Goal: Task Accomplishment & Management: Manage account settings

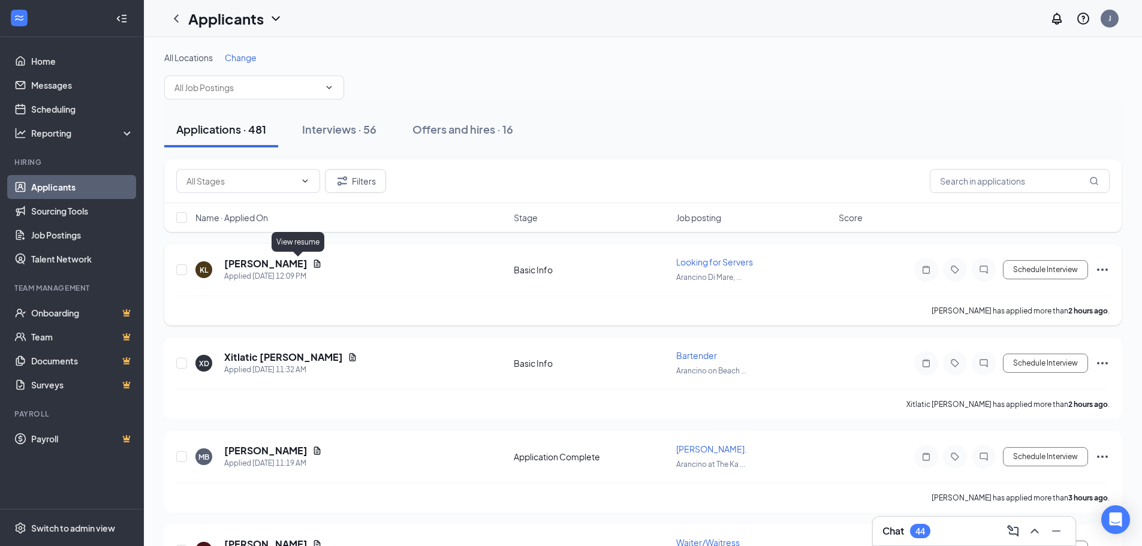
click at [312, 261] on icon "Document" at bounding box center [317, 264] width 10 height 10
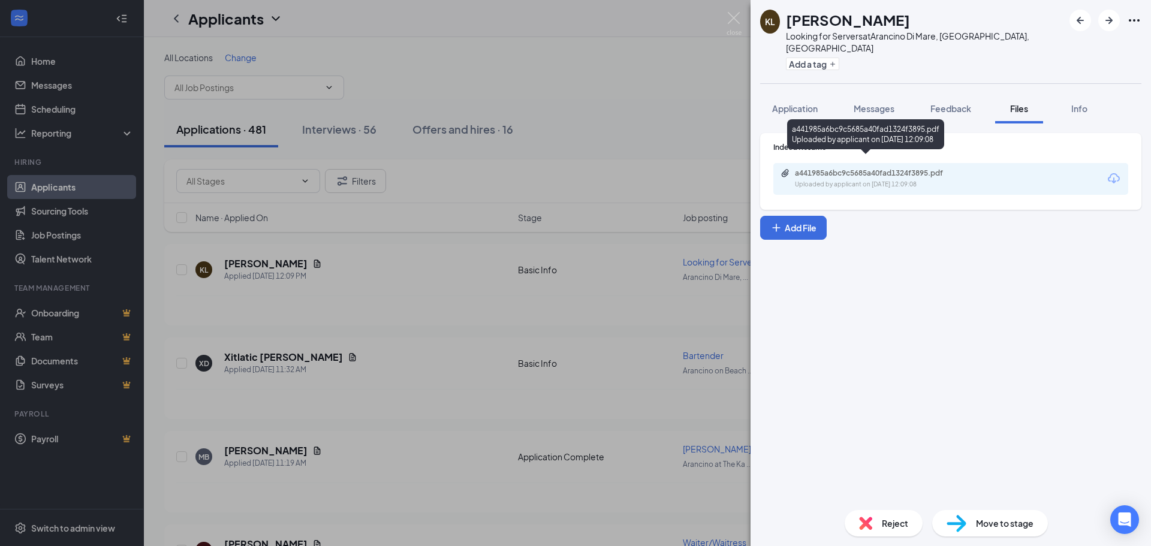
click at [903, 168] on div "a441985a6bc9c5685a40fad1324f3895.pdf Uploaded by applicant on [DATE] 12:09:08" at bounding box center [877, 178] width 194 height 21
click at [414, 249] on div "[PERSON_NAME] Looking for Servers at [GEOGRAPHIC_DATA], [GEOGRAPHIC_DATA], [GEO…" at bounding box center [575, 273] width 1151 height 546
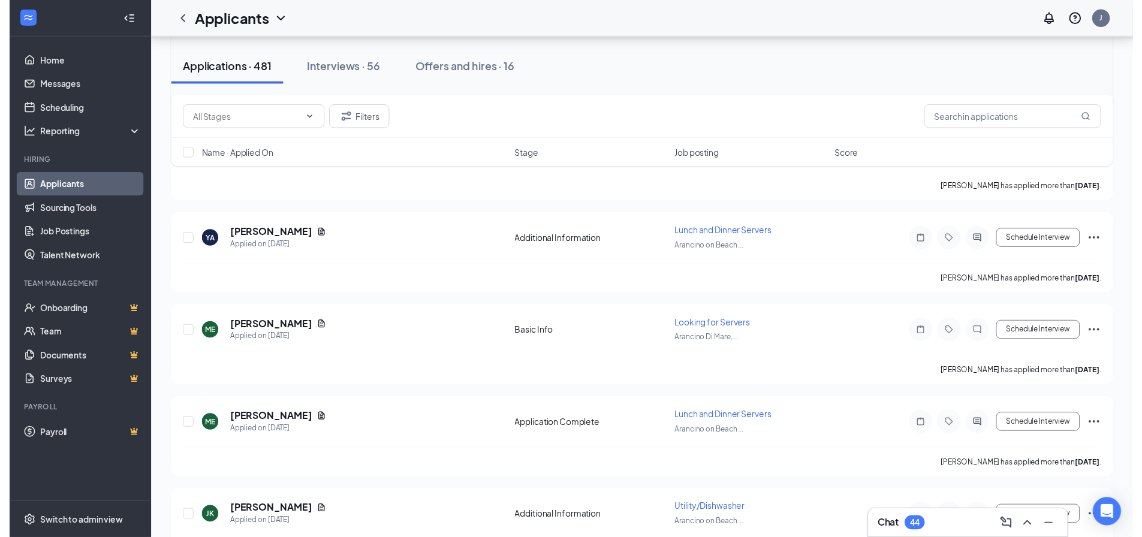
scroll to position [2098, 0]
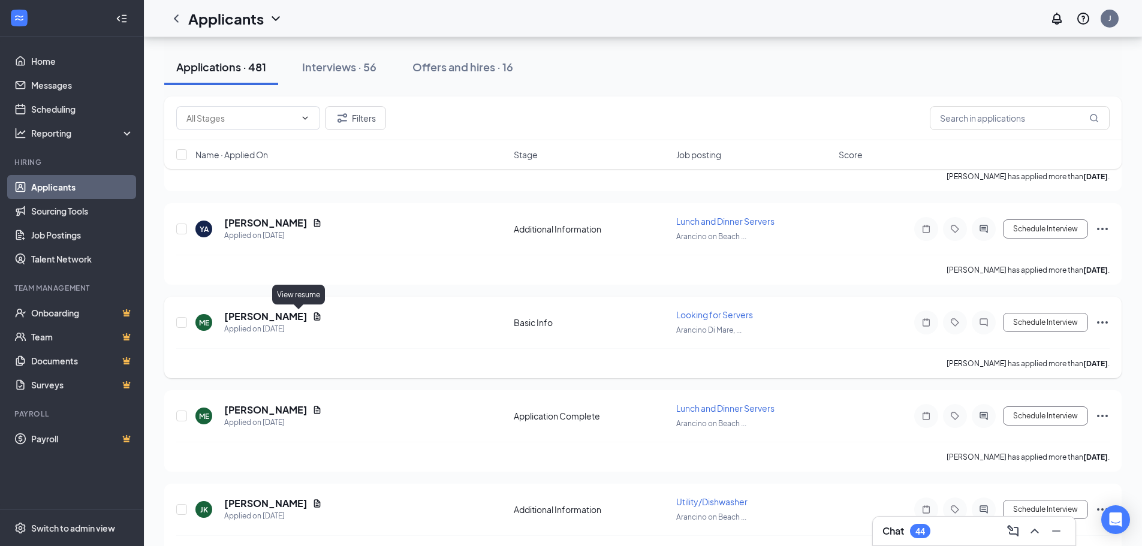
click at [314, 320] on icon "Document" at bounding box center [317, 316] width 7 height 8
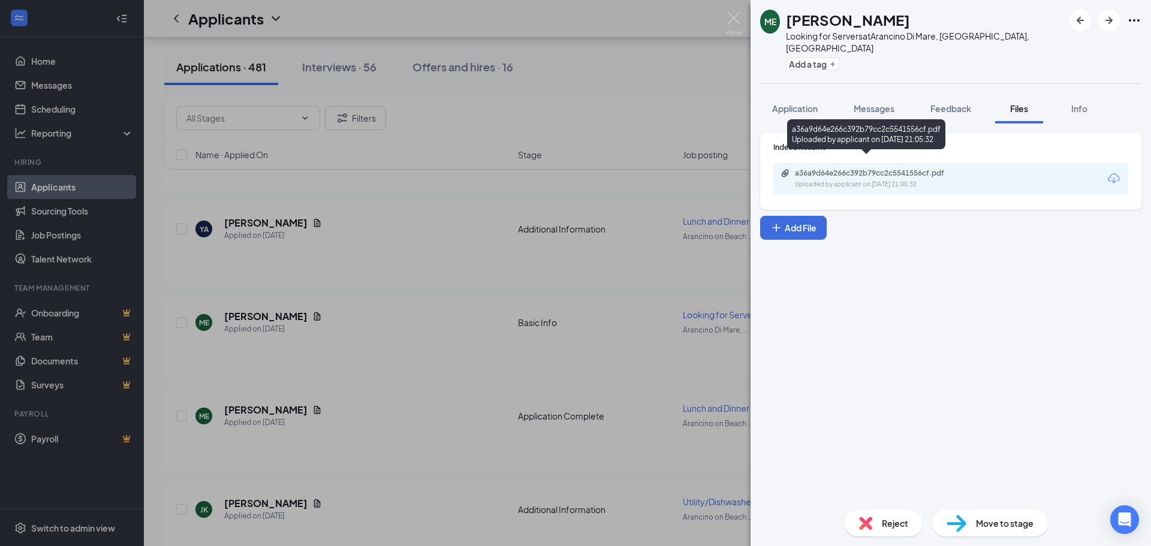
click at [885, 180] on div "Uploaded by applicant on [DATE] 21:05:32" at bounding box center [885, 185] width 180 height 10
click at [510, 259] on div "ME [PERSON_NAME] English Looking for Servers at [GEOGRAPHIC_DATA], [GEOGRAPHIC_…" at bounding box center [575, 273] width 1151 height 546
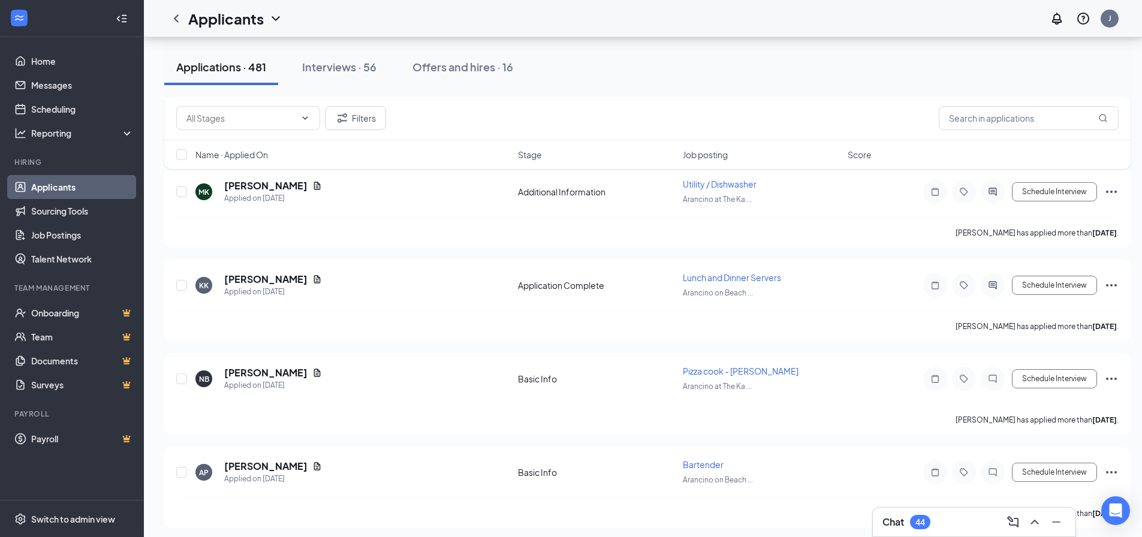
scroll to position [2877, 0]
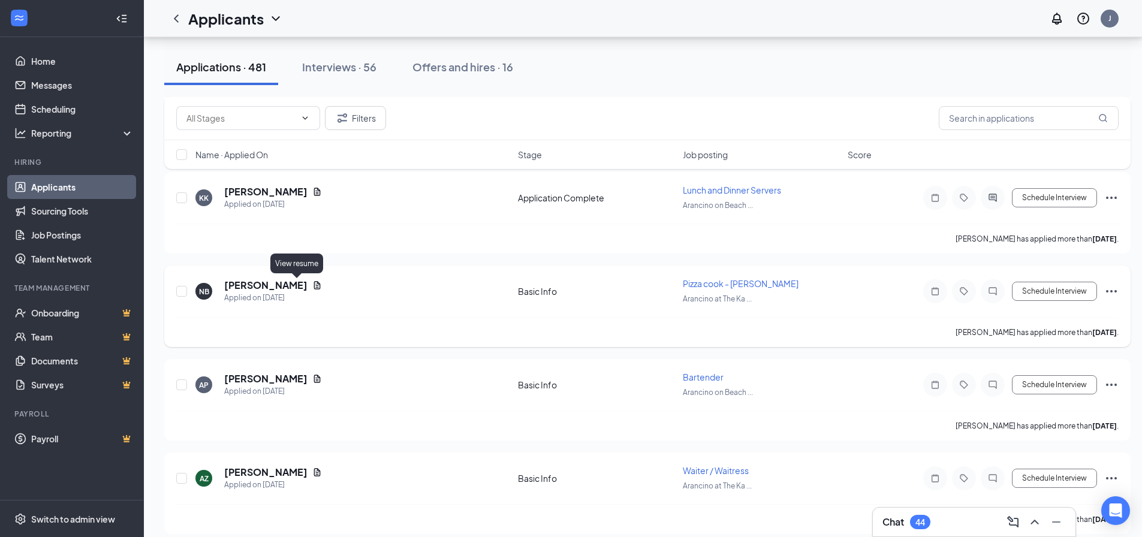
click at [312, 285] on icon "Document" at bounding box center [317, 286] width 10 height 10
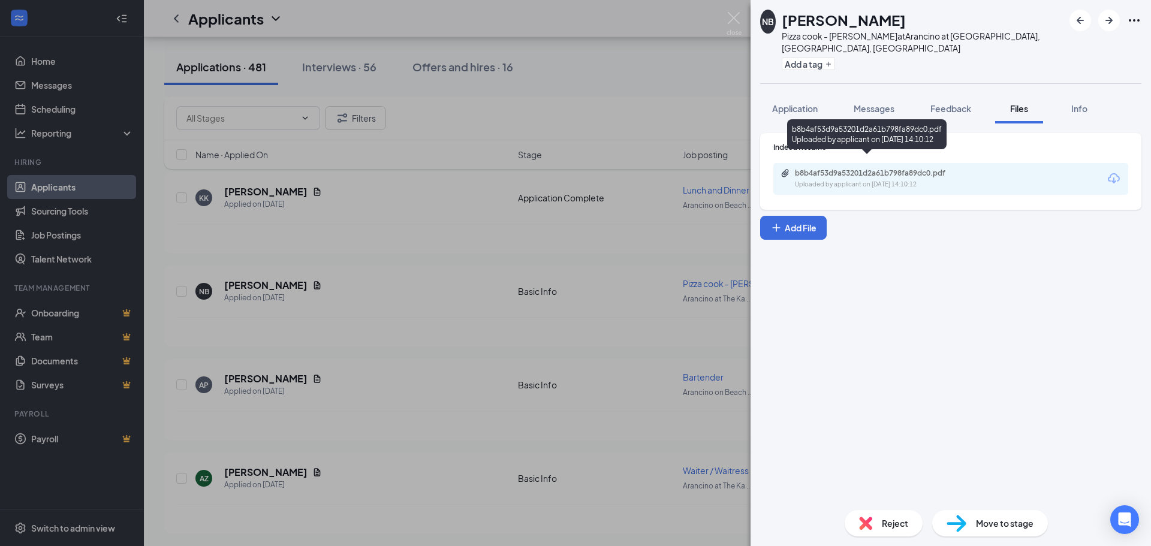
click at [876, 168] on div "b8b4af53d9a53201d2a61b798fa89dc0.pdf" at bounding box center [879, 173] width 168 height 10
click at [461, 364] on div "NB [PERSON_NAME] Pizza cook - [PERSON_NAME] at [GEOGRAPHIC_DATA] at [GEOGRAPHIC…" at bounding box center [575, 273] width 1151 height 546
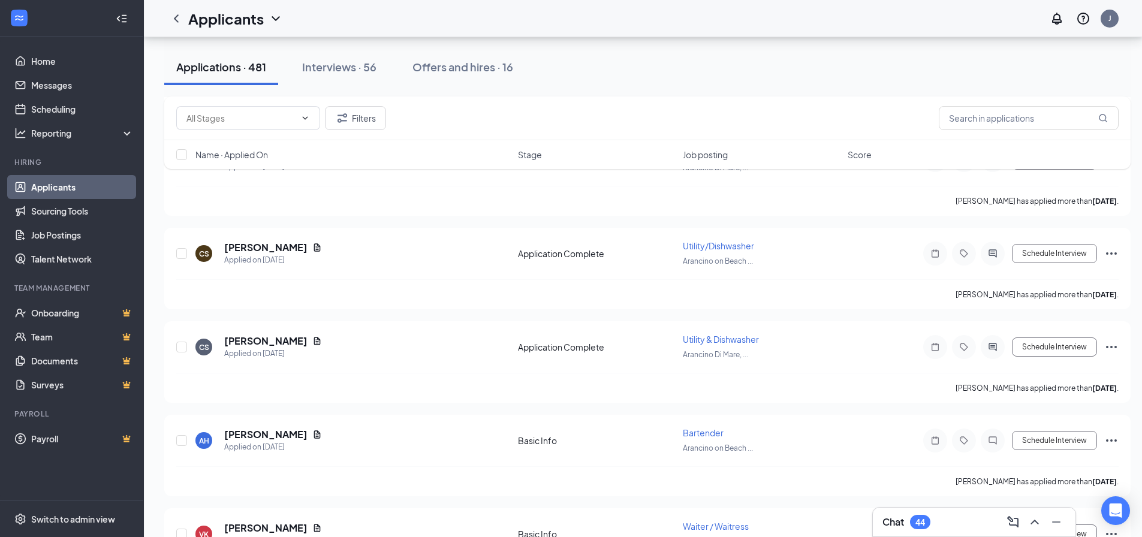
scroll to position [3836, 0]
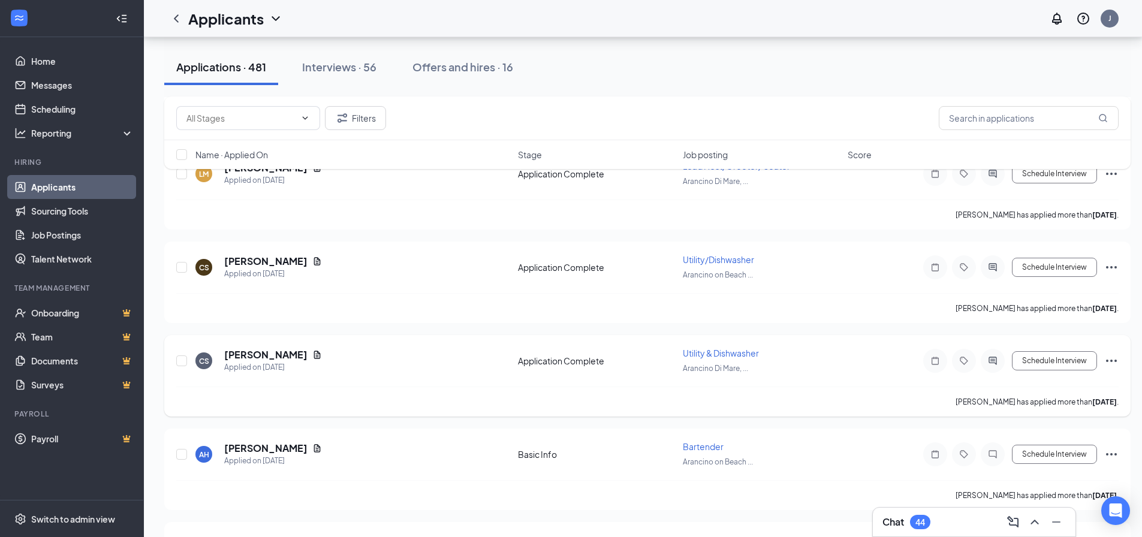
click at [285, 349] on div "[PERSON_NAME]" at bounding box center [273, 354] width 98 height 13
click at [312, 354] on icon "Document" at bounding box center [317, 355] width 10 height 10
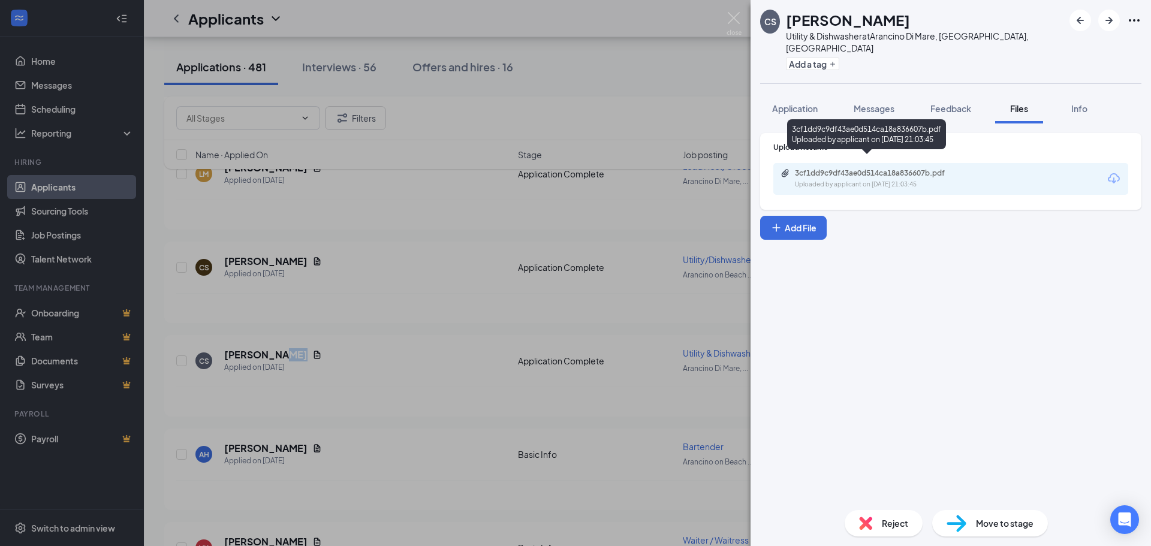
click at [874, 168] on div "3cf1dd9c9df43ae0d514ca18a836607b.pdf" at bounding box center [879, 173] width 168 height 10
click at [557, 333] on div "[PERSON_NAME] [PERSON_NAME] Utility & Dishwasher at [GEOGRAPHIC_DATA], [GEOGRAP…" at bounding box center [575, 273] width 1151 height 546
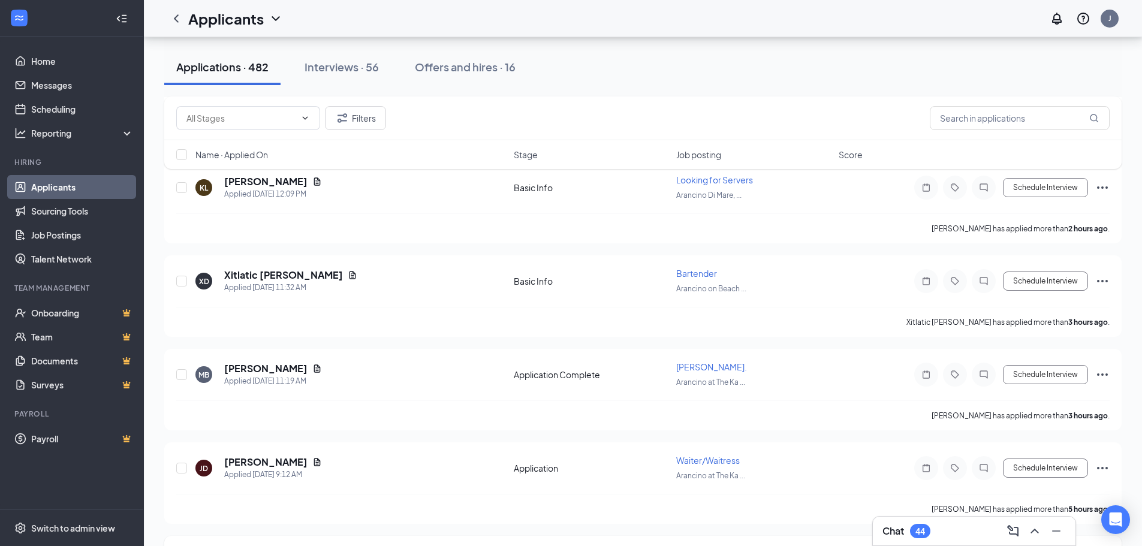
scroll to position [240, 0]
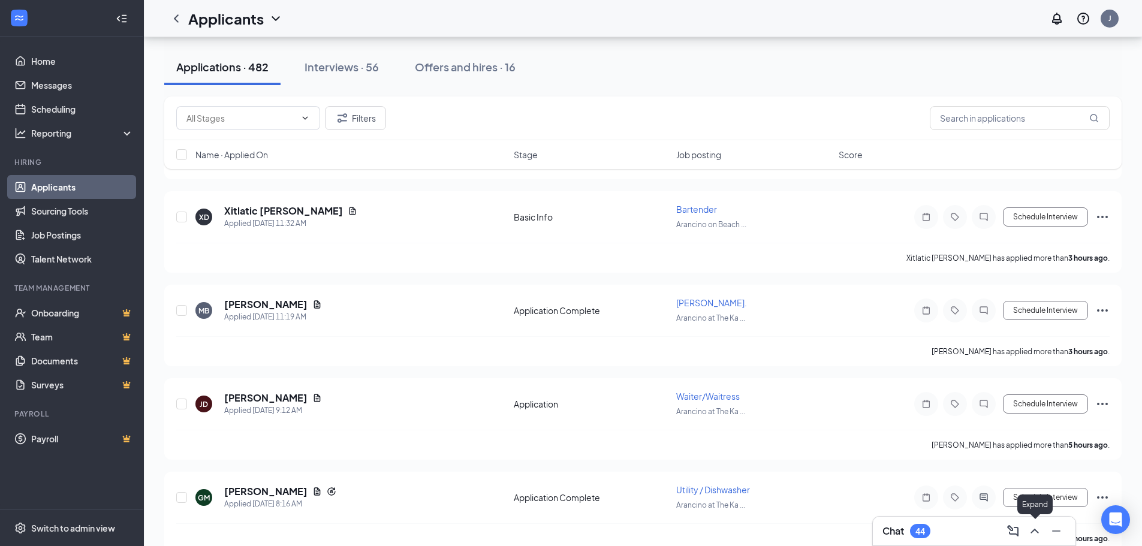
click at [1029, 532] on icon "ChevronUp" at bounding box center [1034, 531] width 14 height 14
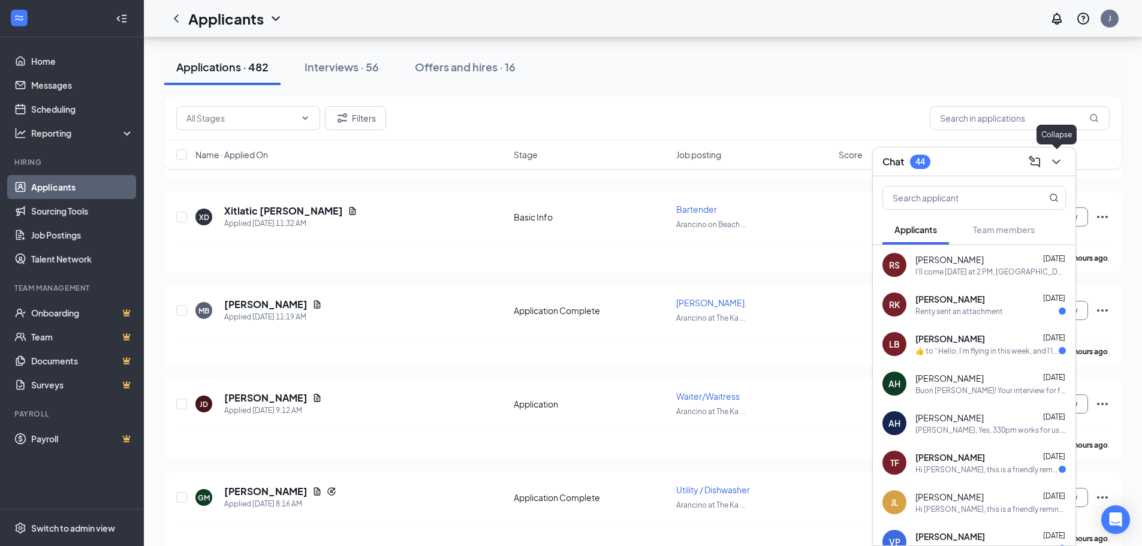
click at [1054, 159] on icon "ChevronDown" at bounding box center [1056, 162] width 14 height 14
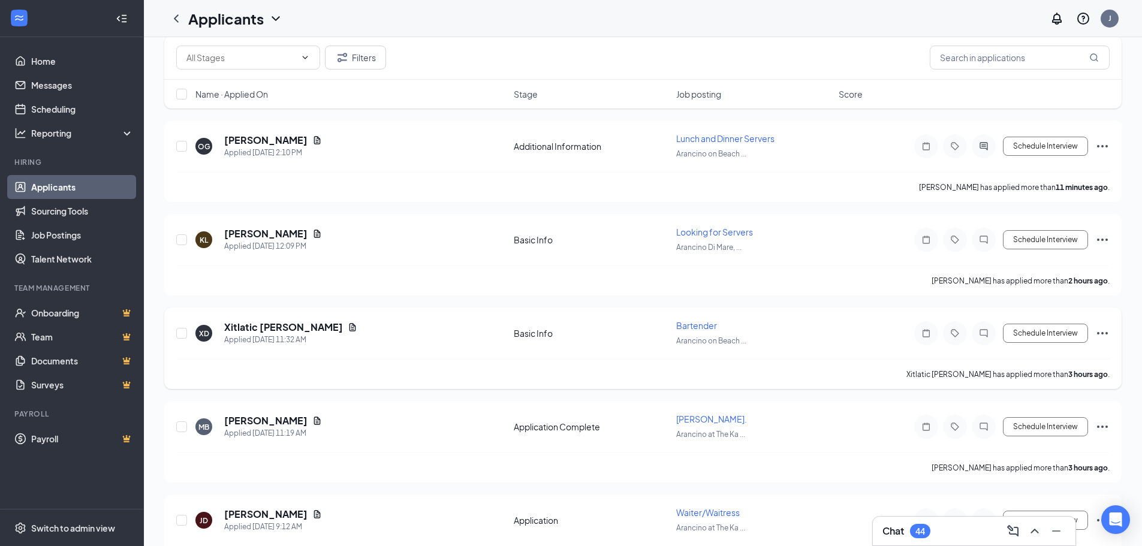
scroll to position [0, 0]
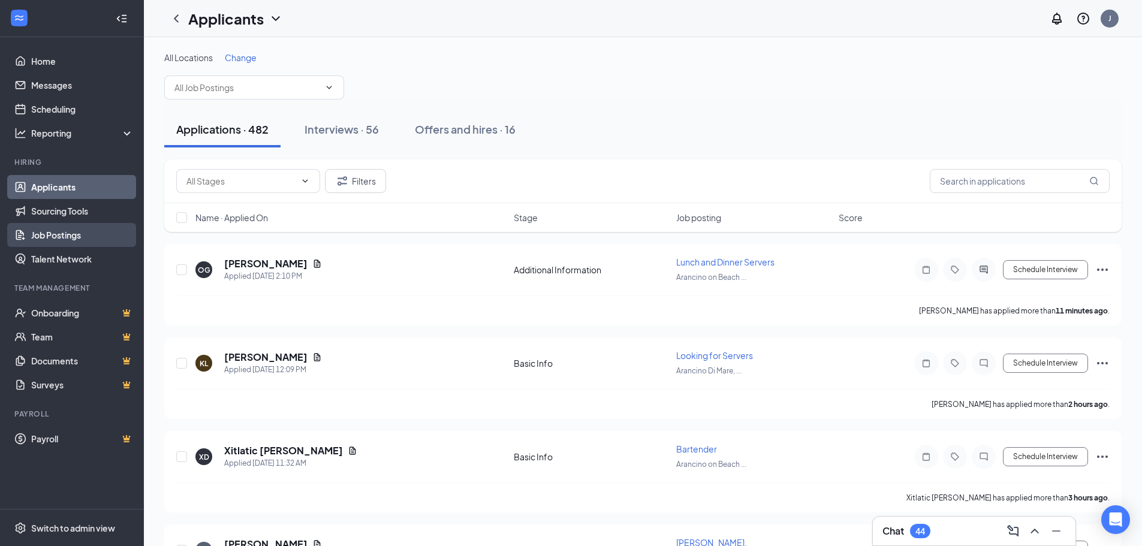
click at [89, 230] on link "Job Postings" at bounding box center [82, 235] width 103 height 24
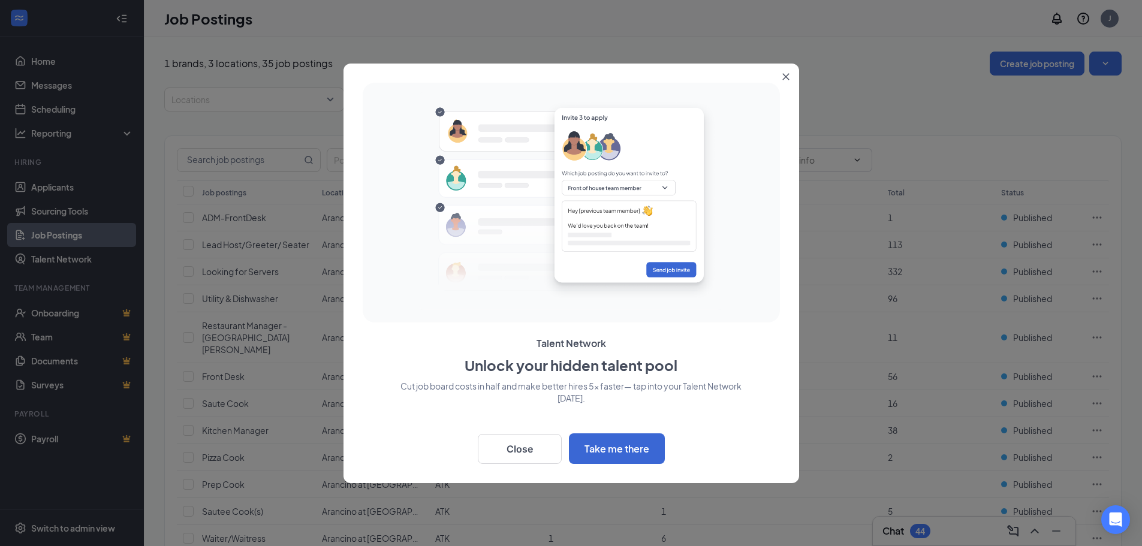
click at [785, 76] on icon "Close" at bounding box center [785, 76] width 7 height 7
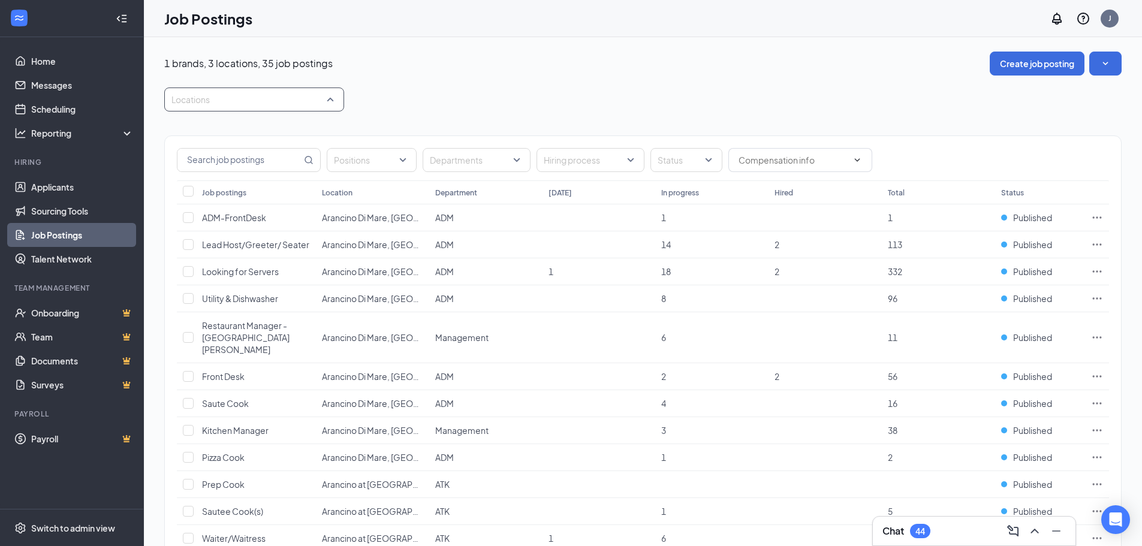
click at [301, 105] on div at bounding box center [248, 99] width 162 height 19
click at [287, 164] on span "Arancino at [GEOGRAPHIC_DATA], [GEOGRAPHIC_DATA], [GEOGRAPHIC_DATA]" at bounding box center [348, 160] width 315 height 11
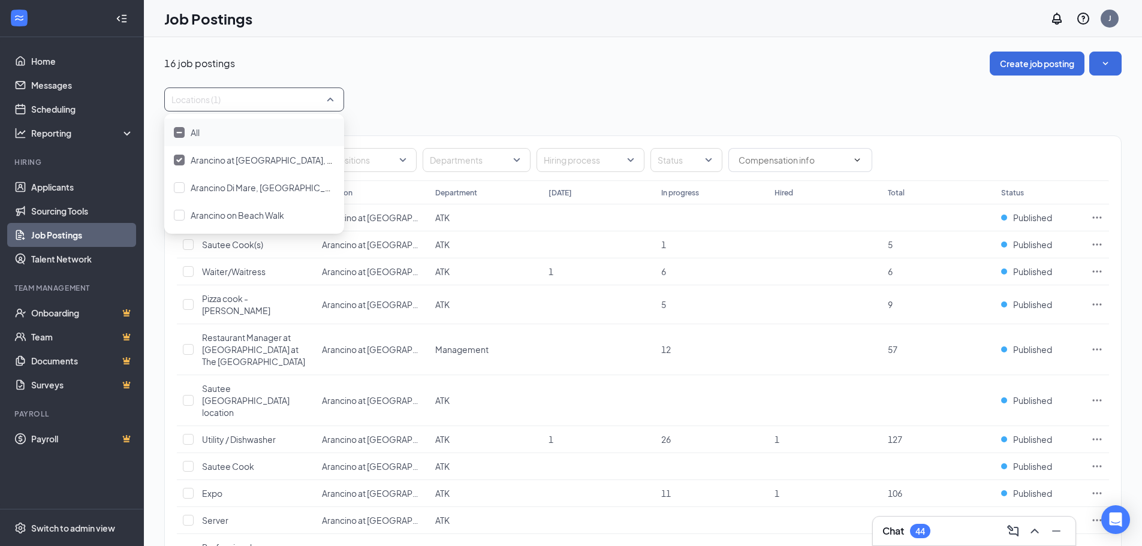
click at [673, 106] on div "Locations (1)" at bounding box center [642, 100] width 957 height 24
click at [263, 107] on div at bounding box center [248, 99] width 162 height 19
click at [577, 80] on div "16 job postings Create job posting Locations (1) Positions Departments Hiring p…" at bounding box center [642, 418] width 957 height 733
click at [308, 98] on div at bounding box center [248, 99] width 162 height 19
click at [499, 42] on div "16 job postings Create job posting Locations (1) Positions Departments Hiring p…" at bounding box center [643, 417] width 998 height 761
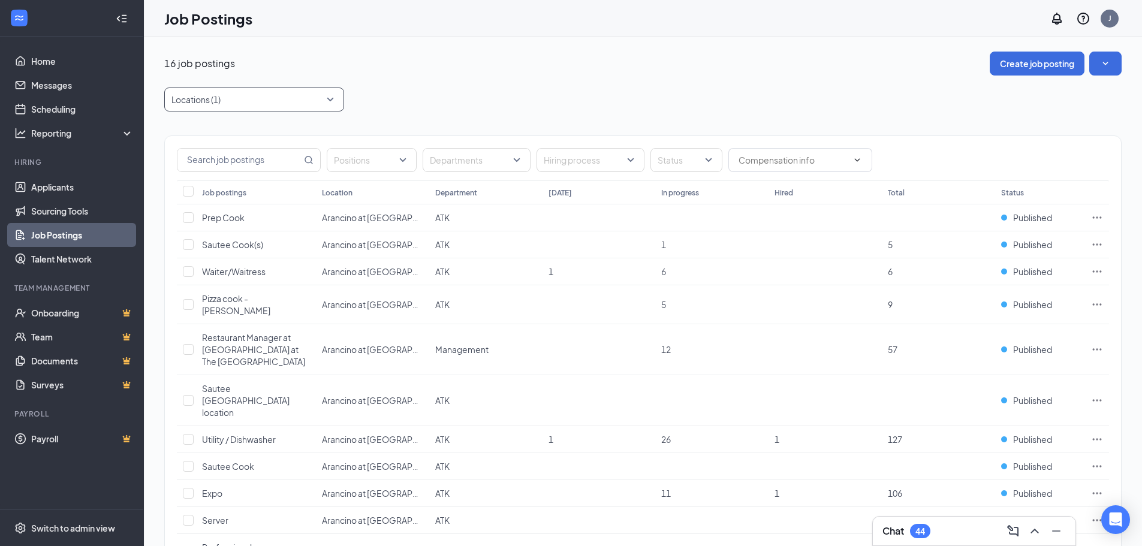
click at [319, 93] on div at bounding box center [248, 99] width 162 height 19
click at [249, 186] on span "Arancino Di Mare, [GEOGRAPHIC_DATA], [GEOGRAPHIC_DATA]" at bounding box center [315, 187] width 248 height 11
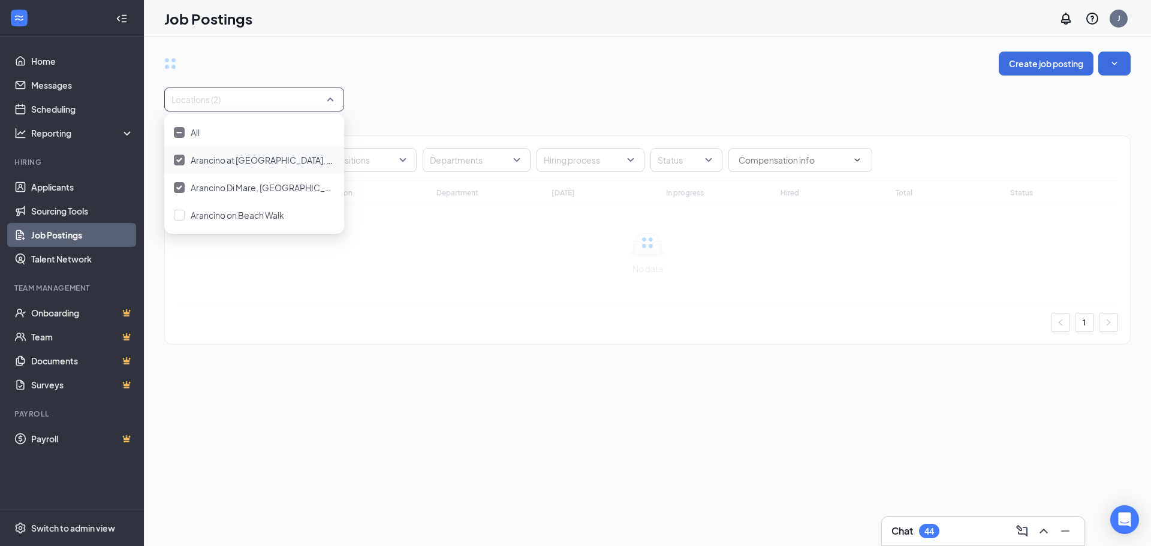
click at [262, 161] on span "Arancino at [GEOGRAPHIC_DATA], [GEOGRAPHIC_DATA], [GEOGRAPHIC_DATA]" at bounding box center [348, 160] width 315 height 11
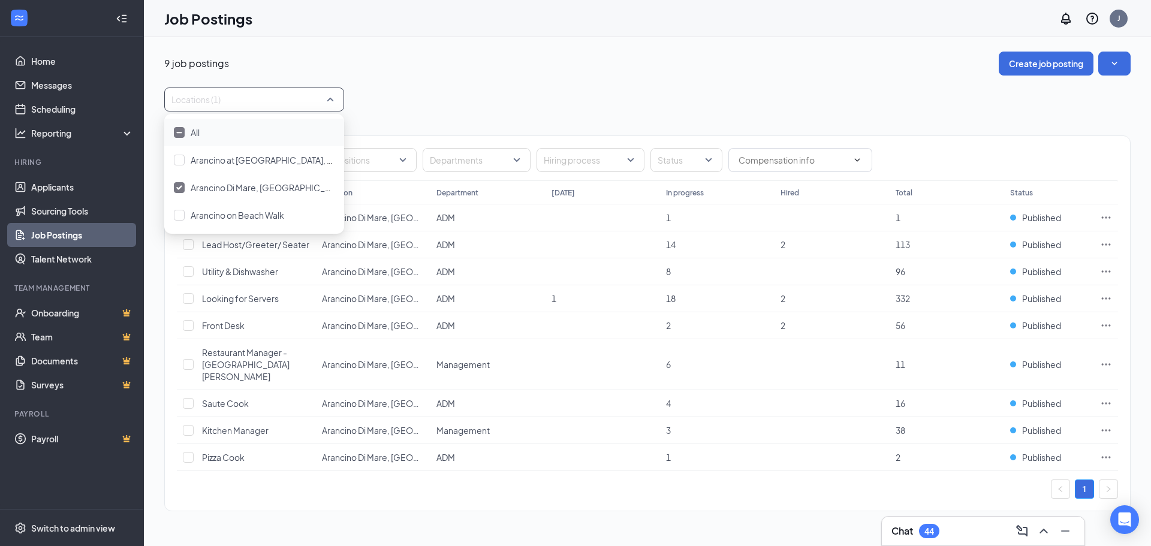
click at [460, 120] on div "Positions Departments Hiring process Status Job postings Location Department [D…" at bounding box center [647, 317] width 966 height 412
click at [287, 97] on div at bounding box center [248, 99] width 162 height 19
click at [273, 155] on span "Arancino at [GEOGRAPHIC_DATA], [GEOGRAPHIC_DATA], [GEOGRAPHIC_DATA]" at bounding box center [348, 160] width 315 height 11
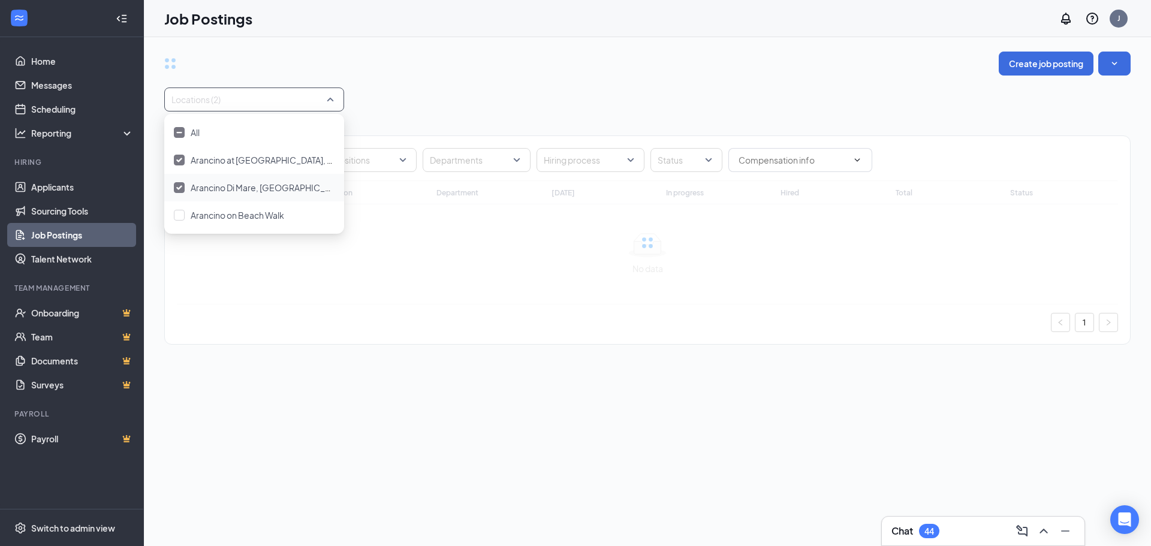
click at [258, 193] on div "Arancino Di Mare, [GEOGRAPHIC_DATA], [GEOGRAPHIC_DATA]" at bounding box center [263, 187] width 144 height 13
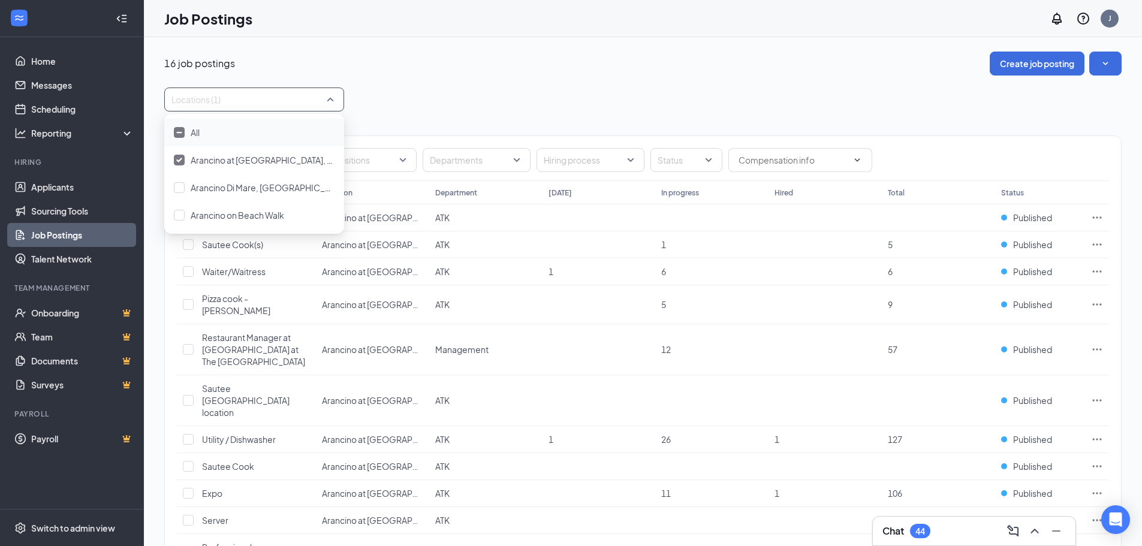
click at [406, 88] on div "Locations (1)" at bounding box center [642, 100] width 957 height 24
click at [275, 98] on div at bounding box center [248, 99] width 162 height 19
click at [270, 189] on span "Arancino Di Mare, [GEOGRAPHIC_DATA], [GEOGRAPHIC_DATA]" at bounding box center [315, 187] width 248 height 11
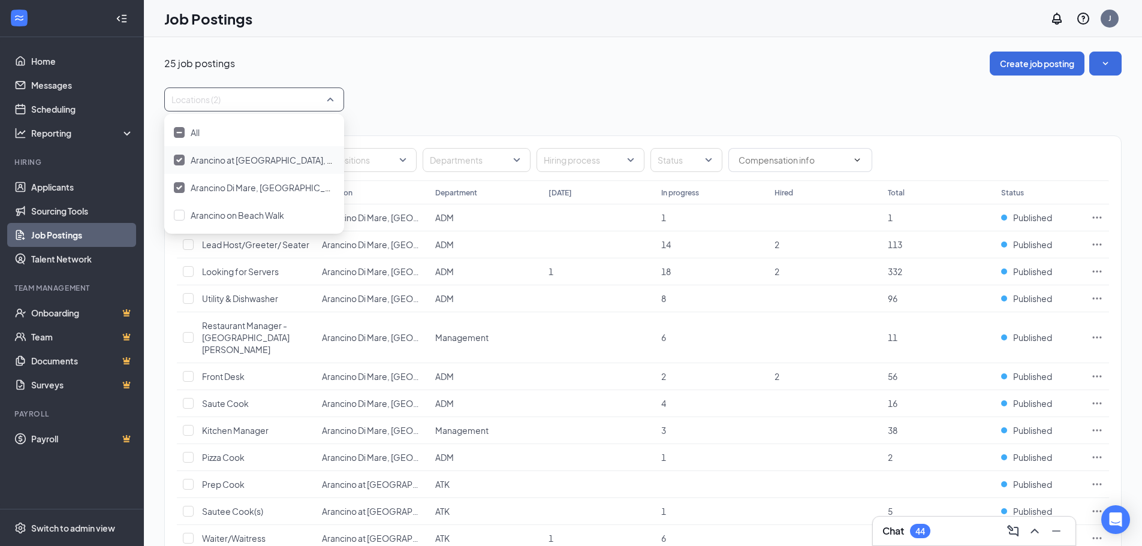
click at [249, 156] on span "Arancino at [GEOGRAPHIC_DATA], [GEOGRAPHIC_DATA], [GEOGRAPHIC_DATA]" at bounding box center [348, 160] width 315 height 11
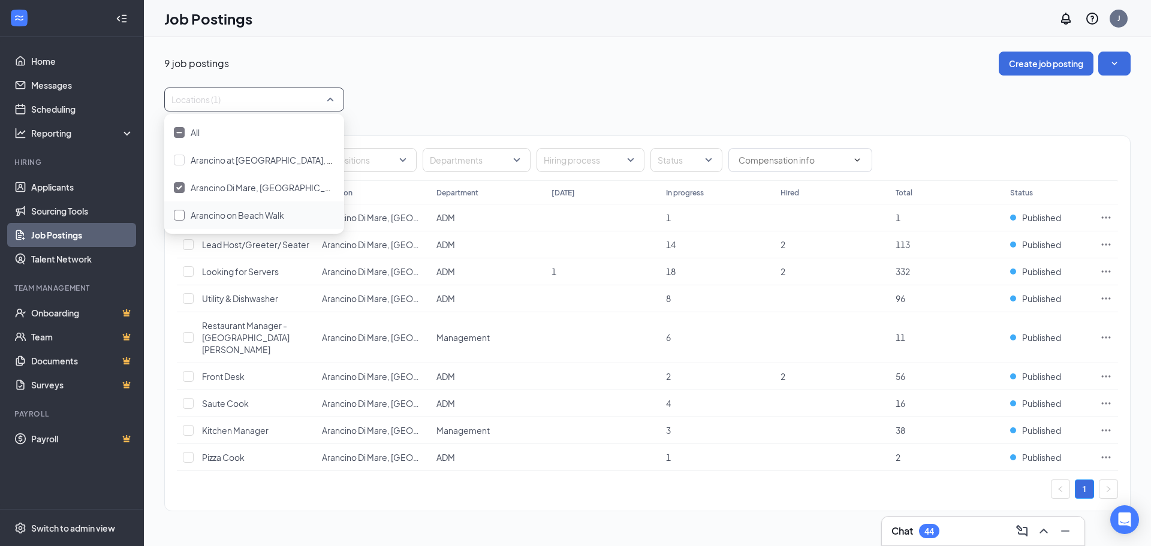
click at [243, 214] on span "Arancino on Beach Walk" at bounding box center [238, 215] width 94 height 11
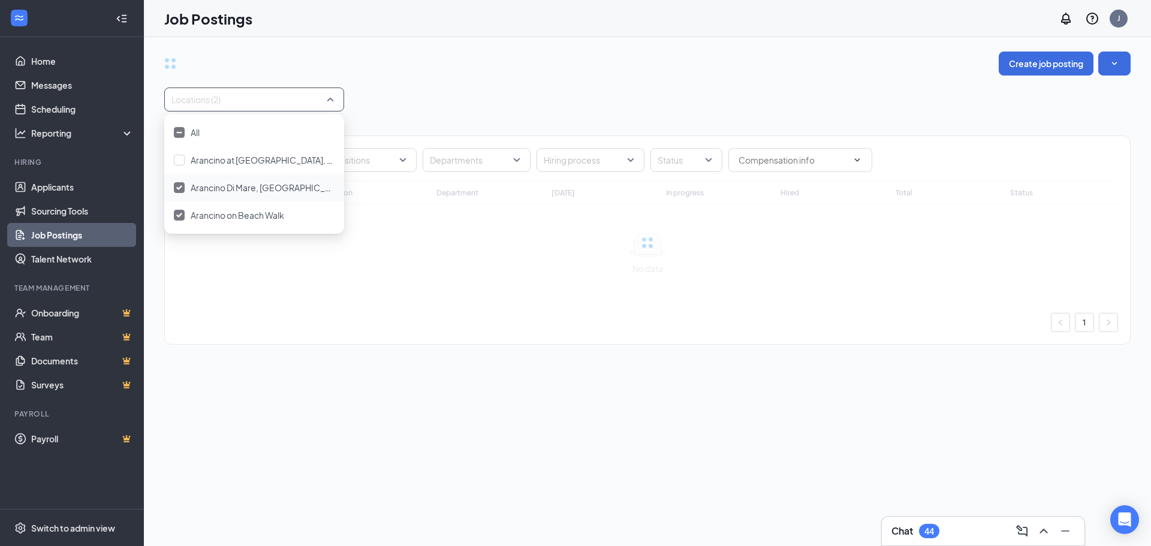
click at [251, 180] on div "Arancino Di Mare, [GEOGRAPHIC_DATA], [GEOGRAPHIC_DATA]" at bounding box center [254, 188] width 180 height 28
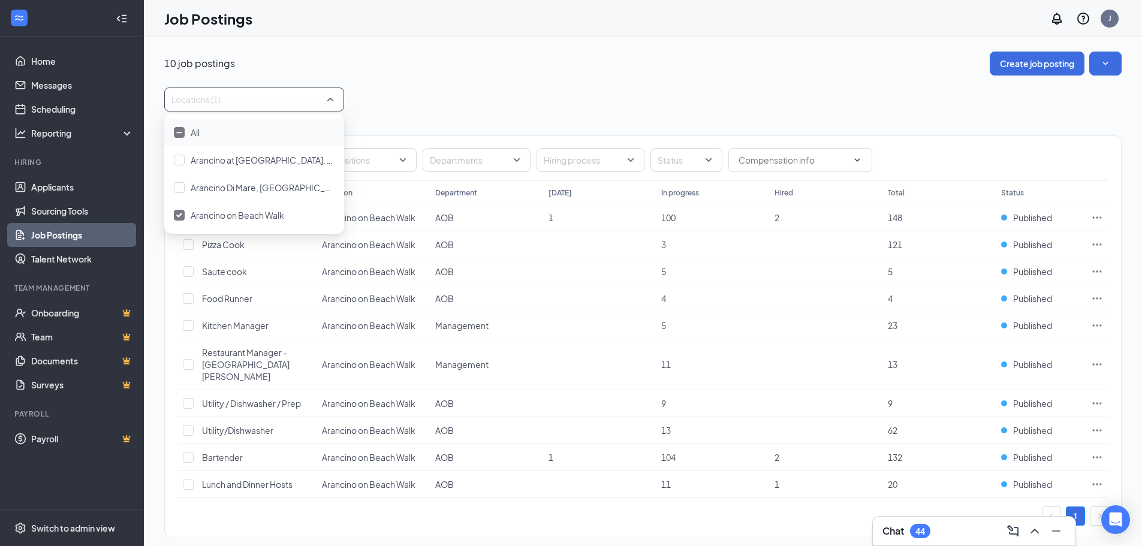
click at [363, 84] on div "10 job postings Create job posting Locations (1) Positions Departments Hiring p…" at bounding box center [642, 301] width 957 height 499
click at [278, 103] on div at bounding box center [248, 99] width 162 height 19
click at [412, 107] on div "Locations (1)" at bounding box center [642, 100] width 957 height 24
click at [291, 93] on div at bounding box center [248, 99] width 162 height 19
click at [246, 218] on span "Arancino on Beach Walk" at bounding box center [238, 215] width 94 height 11
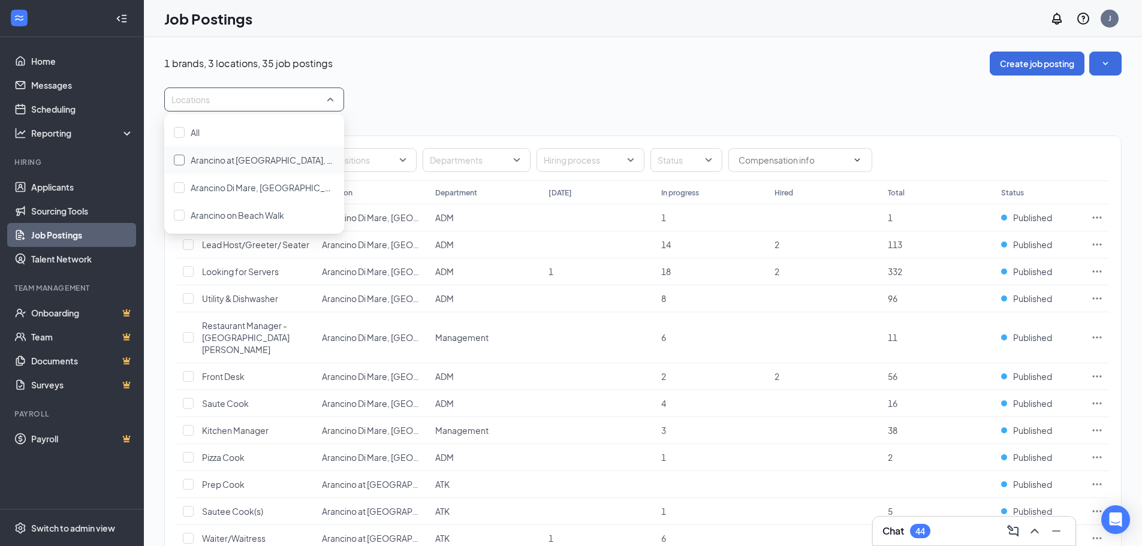
click at [246, 161] on span "Arancino at [GEOGRAPHIC_DATA], [GEOGRAPHIC_DATA], [GEOGRAPHIC_DATA]" at bounding box center [348, 160] width 315 height 11
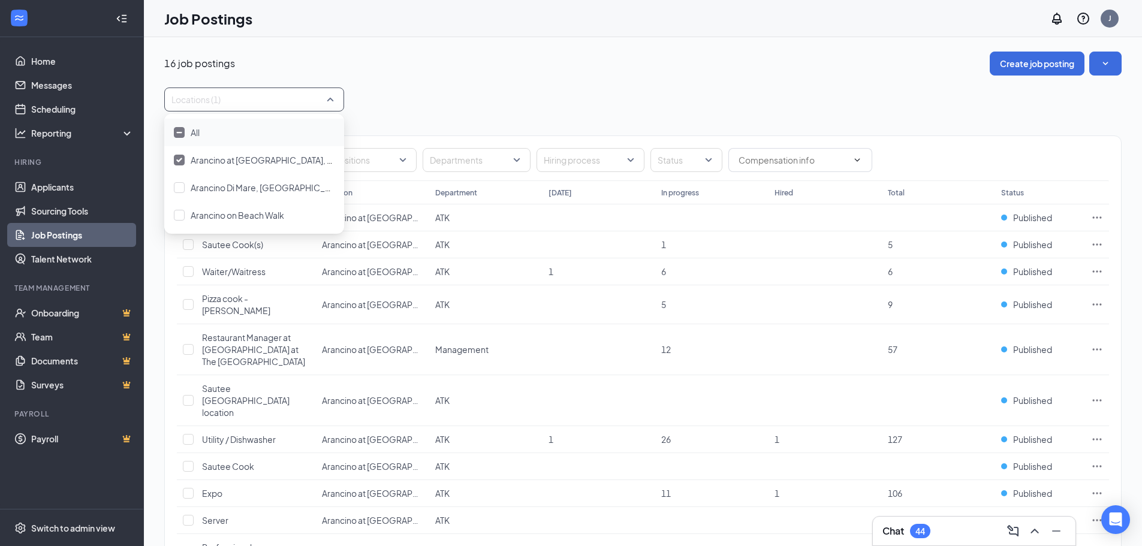
click at [530, 116] on div "Positions Departments Hiring process Status Job postings Location Department [D…" at bounding box center [642, 447] width 957 height 673
click at [313, 103] on div at bounding box center [248, 99] width 162 height 19
click at [272, 182] on div "Arancino Di Mare, [GEOGRAPHIC_DATA], [GEOGRAPHIC_DATA]" at bounding box center [263, 187] width 144 height 13
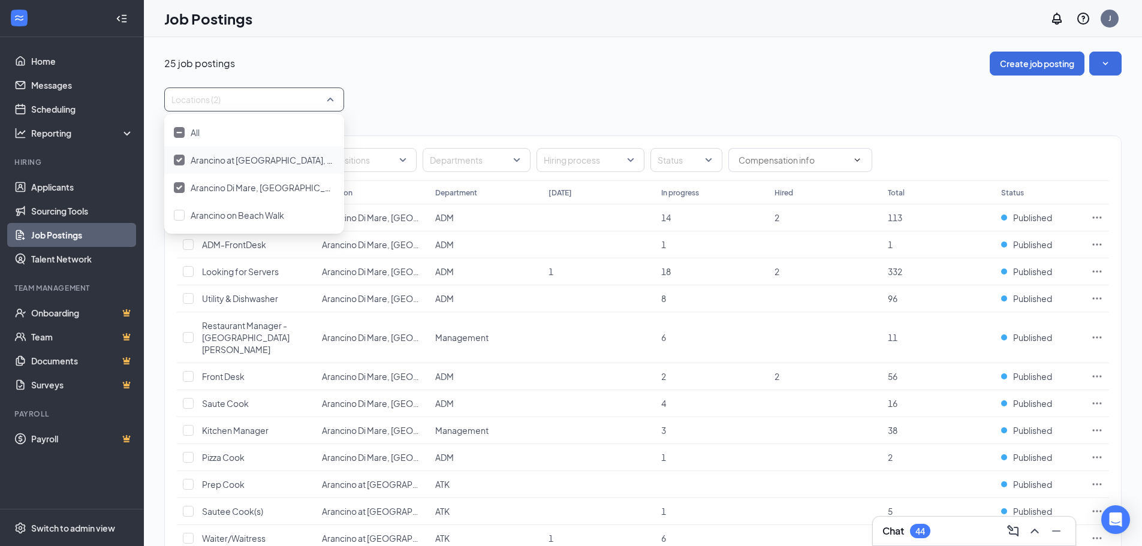
click at [278, 159] on span "Arancino at [GEOGRAPHIC_DATA], [GEOGRAPHIC_DATA], [GEOGRAPHIC_DATA]" at bounding box center [348, 160] width 315 height 11
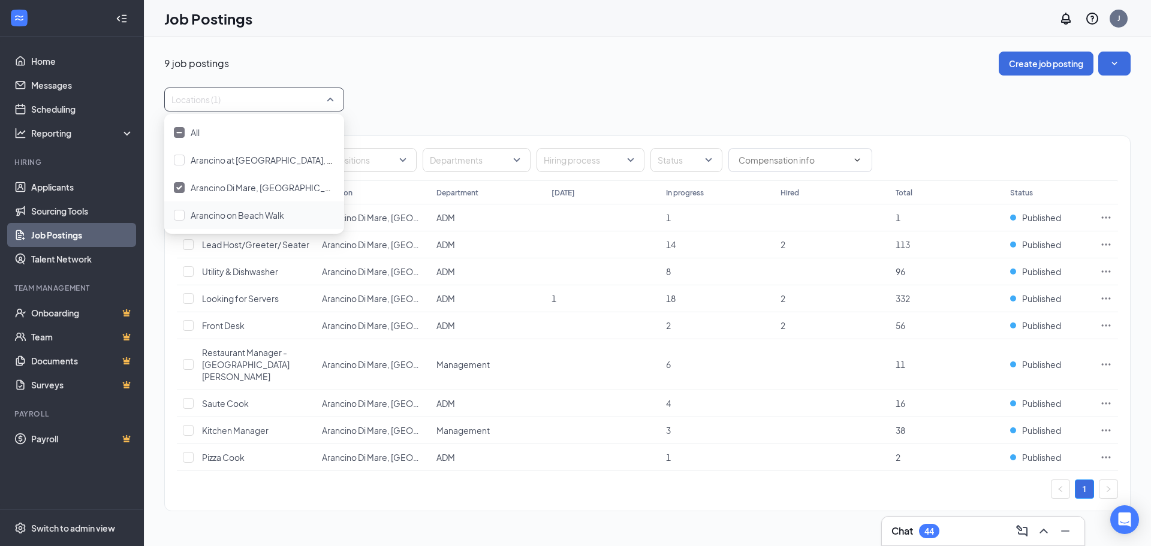
click at [267, 207] on div "Arancino on Beach Walk" at bounding box center [254, 215] width 180 height 28
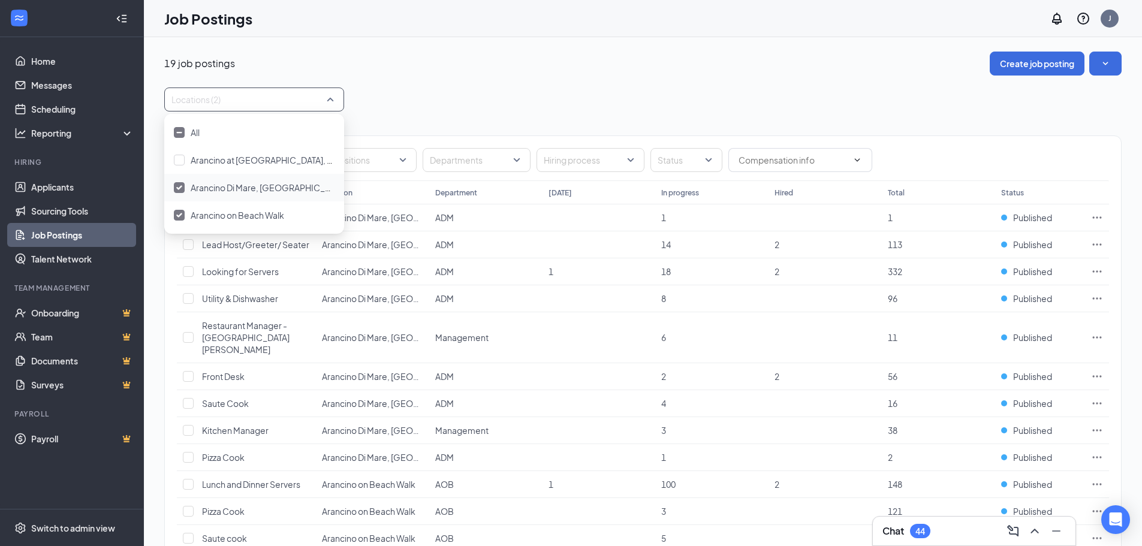
click at [275, 183] on span "Arancino Di Mare, [GEOGRAPHIC_DATA], [GEOGRAPHIC_DATA]" at bounding box center [315, 187] width 248 height 11
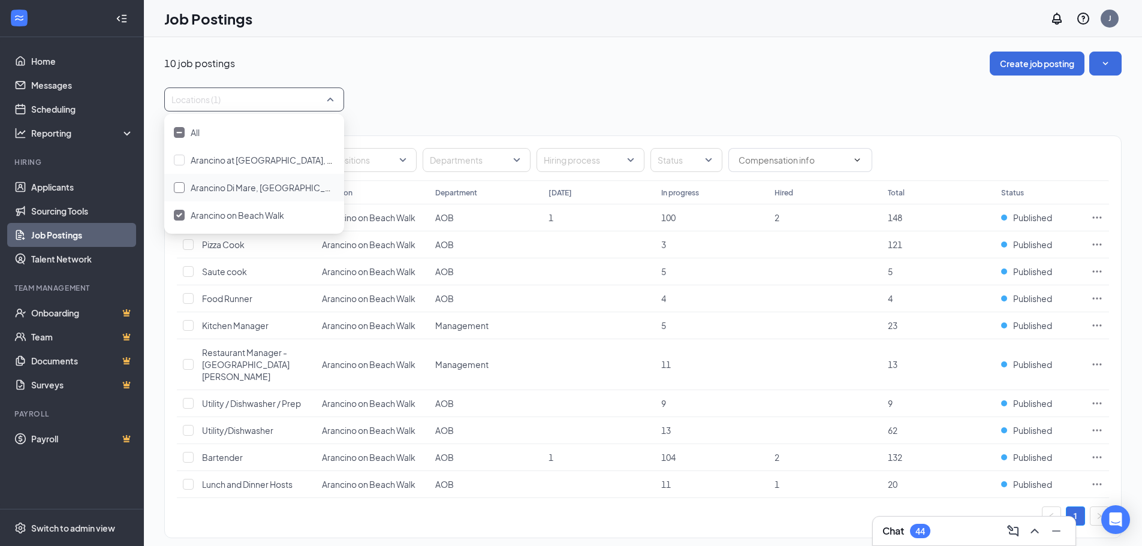
click at [266, 186] on span "Arancino Di Mare, [GEOGRAPHIC_DATA], [GEOGRAPHIC_DATA]" at bounding box center [315, 187] width 248 height 11
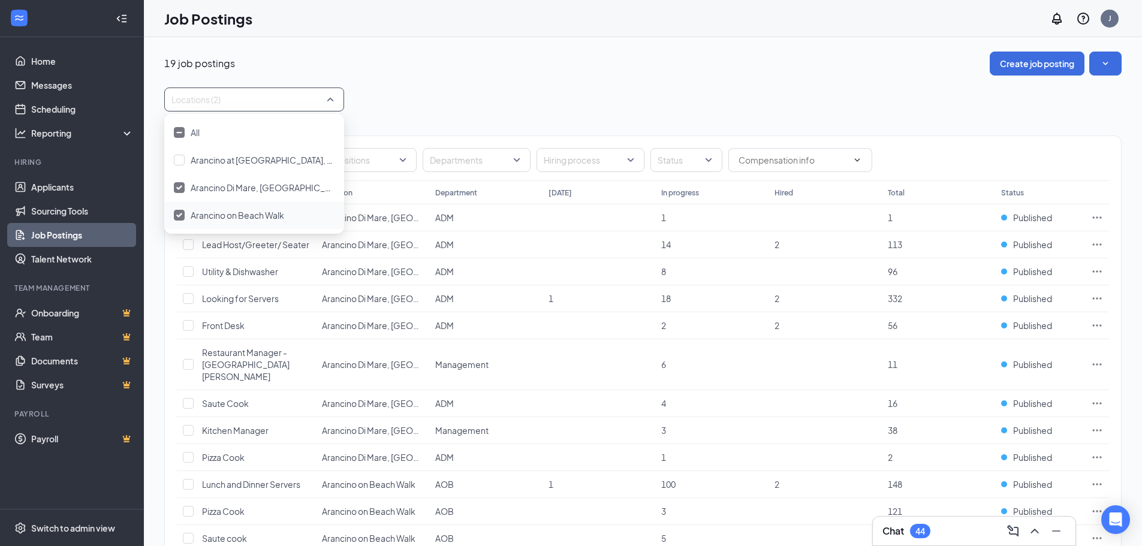
click at [254, 211] on span "Arancino on Beach Walk" at bounding box center [238, 215] width 94 height 11
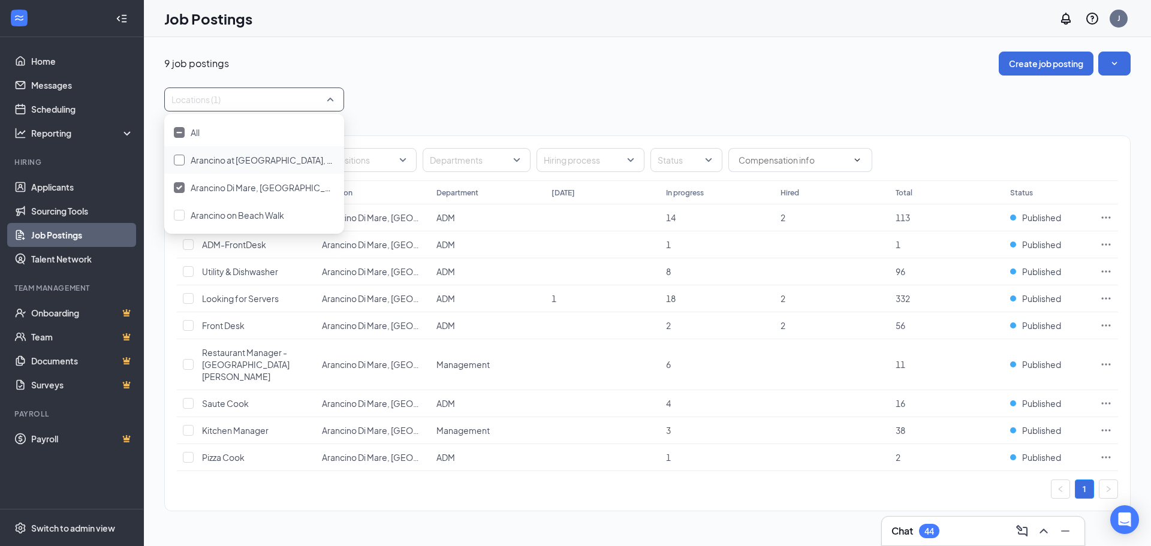
click at [260, 156] on span "Arancino at [GEOGRAPHIC_DATA], [GEOGRAPHIC_DATA], [GEOGRAPHIC_DATA]" at bounding box center [348, 160] width 315 height 11
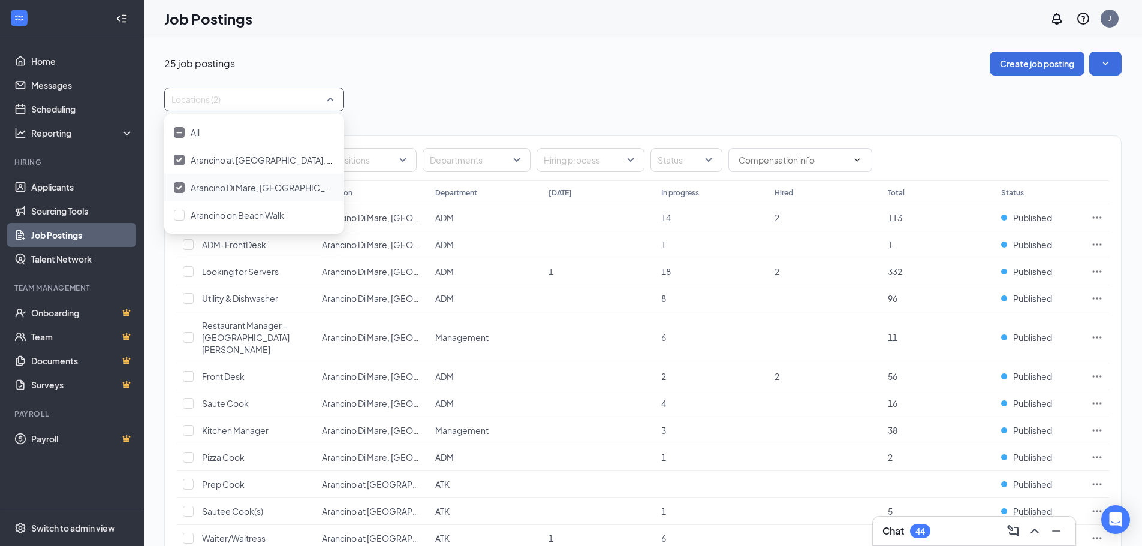
click at [251, 195] on div "Arancino Di Mare, [GEOGRAPHIC_DATA], [GEOGRAPHIC_DATA]" at bounding box center [254, 188] width 180 height 28
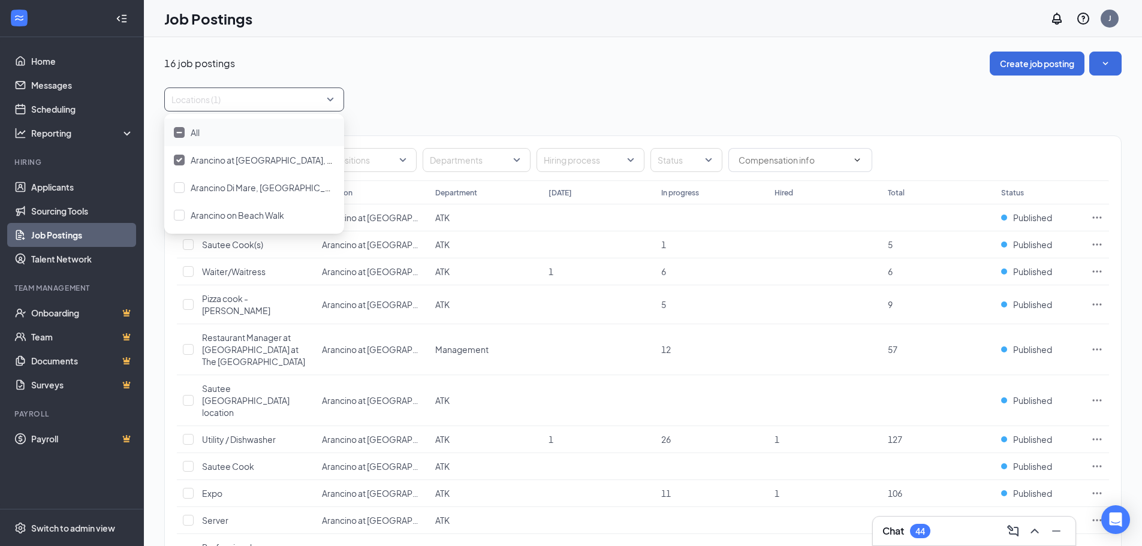
click at [381, 95] on div "Locations (1)" at bounding box center [642, 100] width 957 height 24
click at [298, 97] on div at bounding box center [248, 99] width 162 height 19
click at [506, 24] on div "Job Postings J" at bounding box center [643, 18] width 998 height 37
click at [280, 100] on div at bounding box center [248, 99] width 162 height 19
click at [488, 96] on div "Locations (1)" at bounding box center [642, 100] width 957 height 24
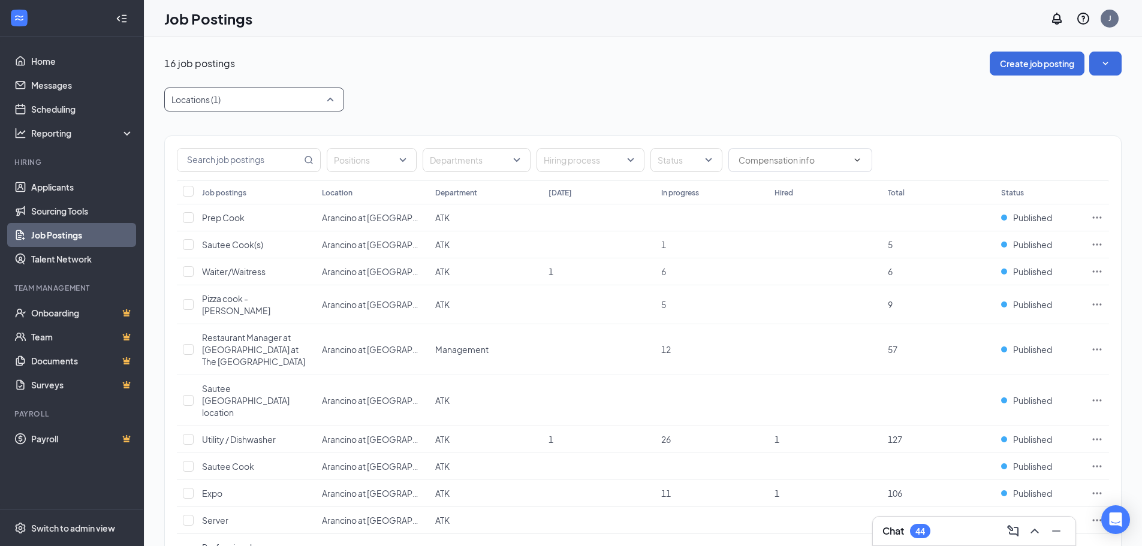
click at [335, 97] on div "Locations (1)" at bounding box center [254, 100] width 180 height 24
click at [517, 82] on div "16 job postings Create job posting Locations (1) Positions Departments Hiring p…" at bounding box center [642, 418] width 957 height 733
click at [507, 155] on div at bounding box center [471, 159] width 90 height 19
click at [456, 274] on span "ATK" at bounding box center [456, 275] width 14 height 11
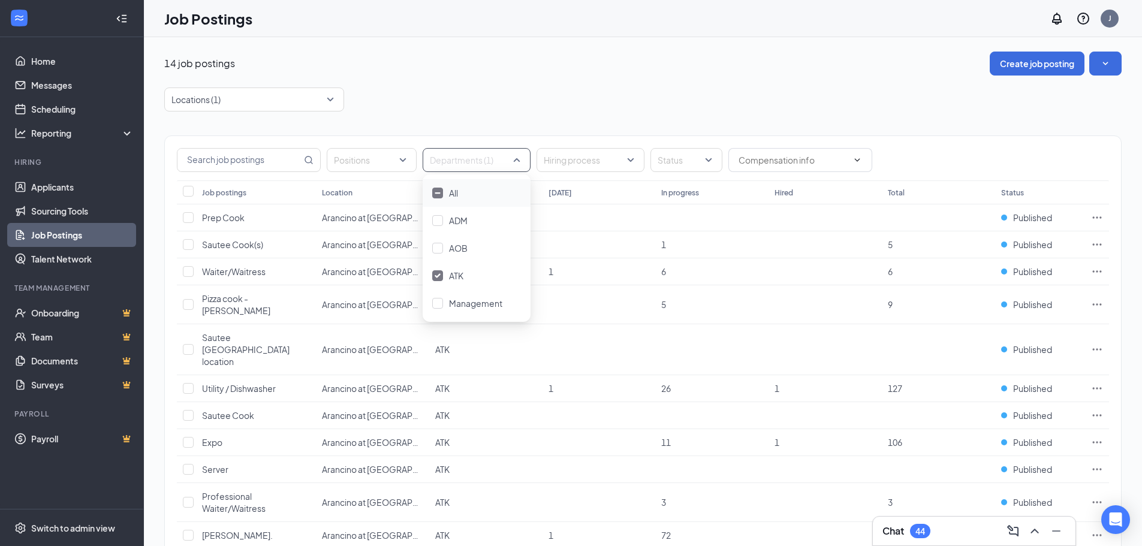
click at [576, 97] on div "Locations (1)" at bounding box center [642, 100] width 957 height 24
click at [505, 168] on div at bounding box center [471, 159] width 90 height 19
click at [505, 157] on div at bounding box center [471, 159] width 90 height 19
click at [471, 278] on div "ATK" at bounding box center [476, 275] width 89 height 13
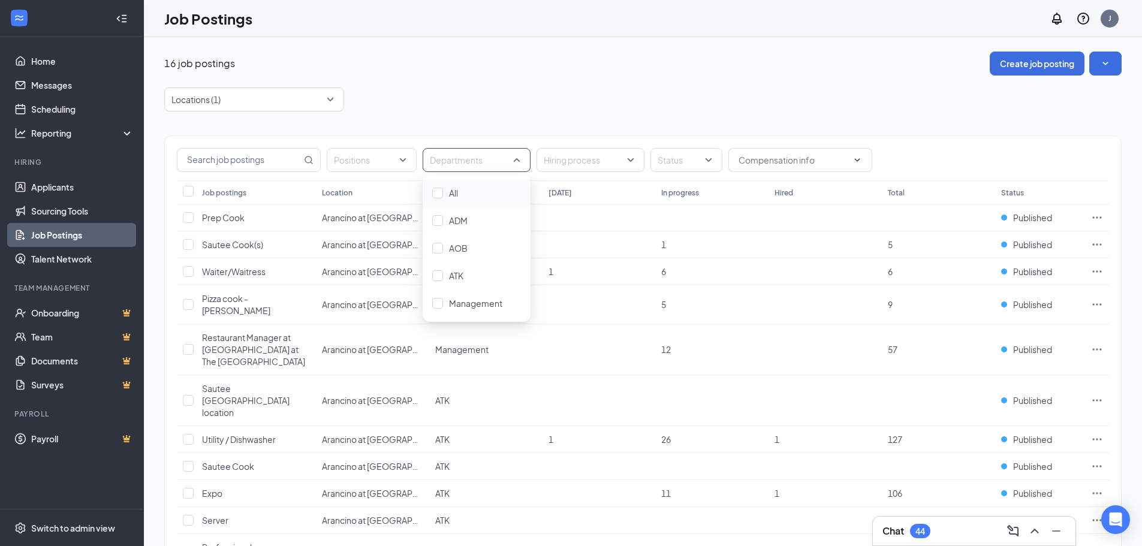
click at [571, 96] on div "Locations (1)" at bounding box center [642, 100] width 957 height 24
click at [501, 166] on div at bounding box center [471, 159] width 90 height 19
click at [479, 303] on span "Management" at bounding box center [475, 303] width 53 height 11
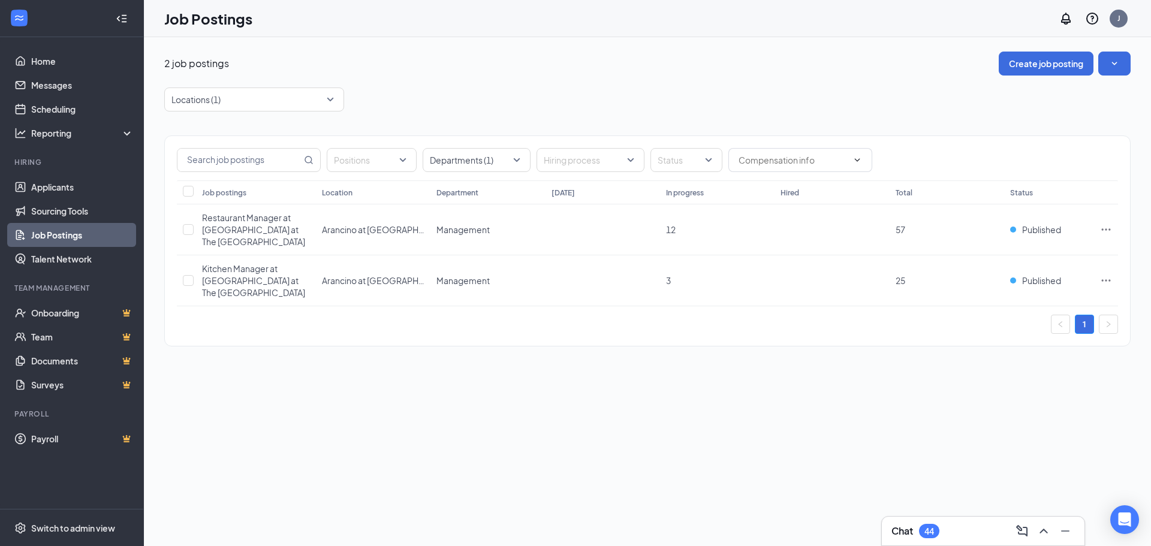
click at [516, 405] on div "2 job postings Create job posting Locations (1) Positions Departments (1) Hirin…" at bounding box center [647, 291] width 1007 height 509
click at [511, 163] on div at bounding box center [471, 159] width 90 height 19
click at [60, 343] on link "Team" at bounding box center [82, 337] width 103 height 24
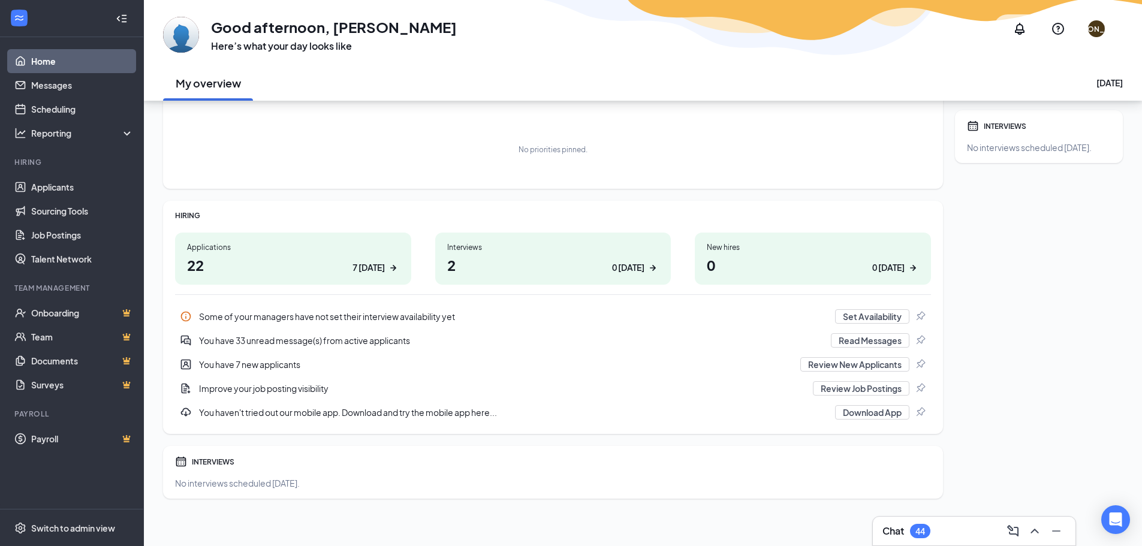
scroll to position [64, 0]
click at [75, 527] on div "Switch to admin view" at bounding box center [73, 528] width 84 height 12
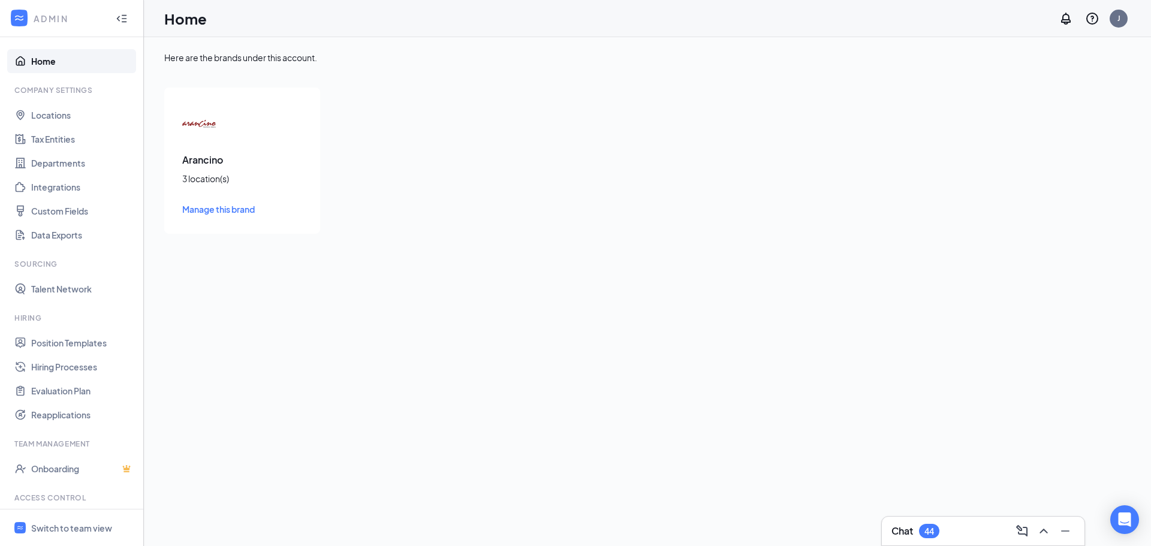
click at [245, 210] on span "Manage this brand" at bounding box center [218, 209] width 73 height 11
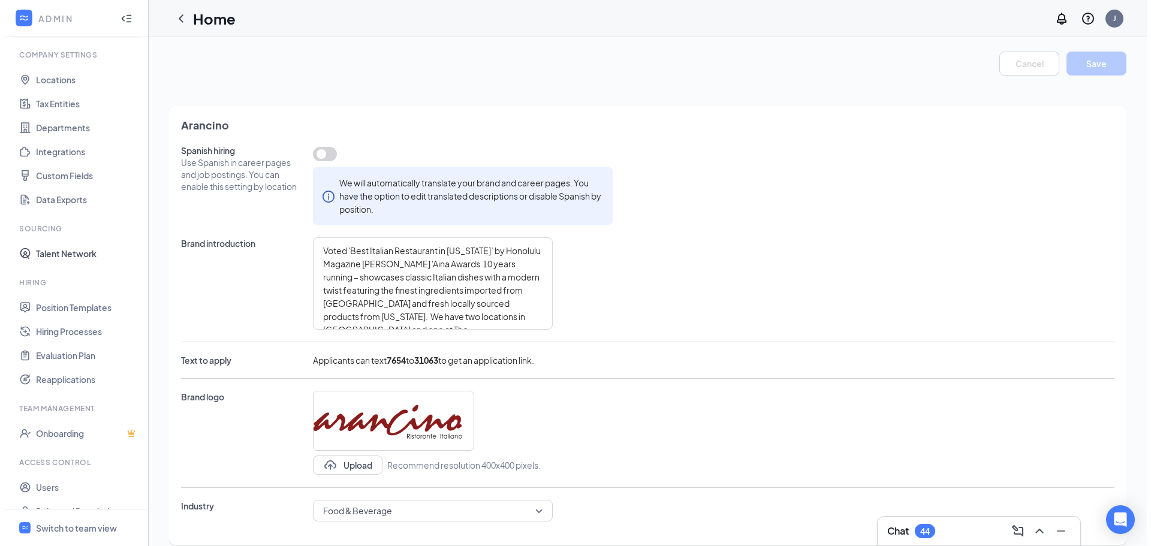
scroll to position [55, 0]
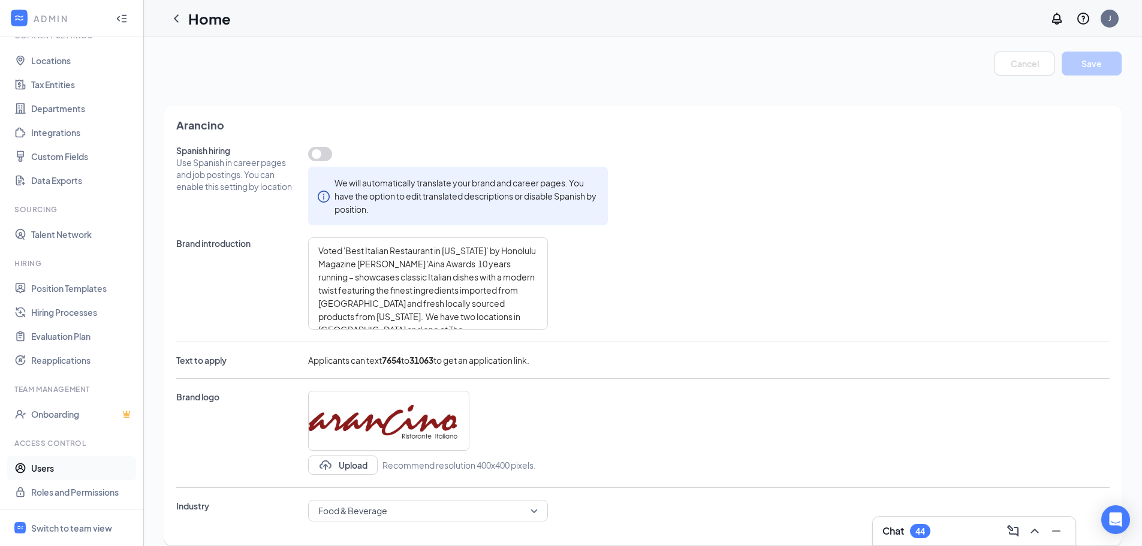
click at [57, 469] on link "Users" at bounding box center [82, 468] width 103 height 24
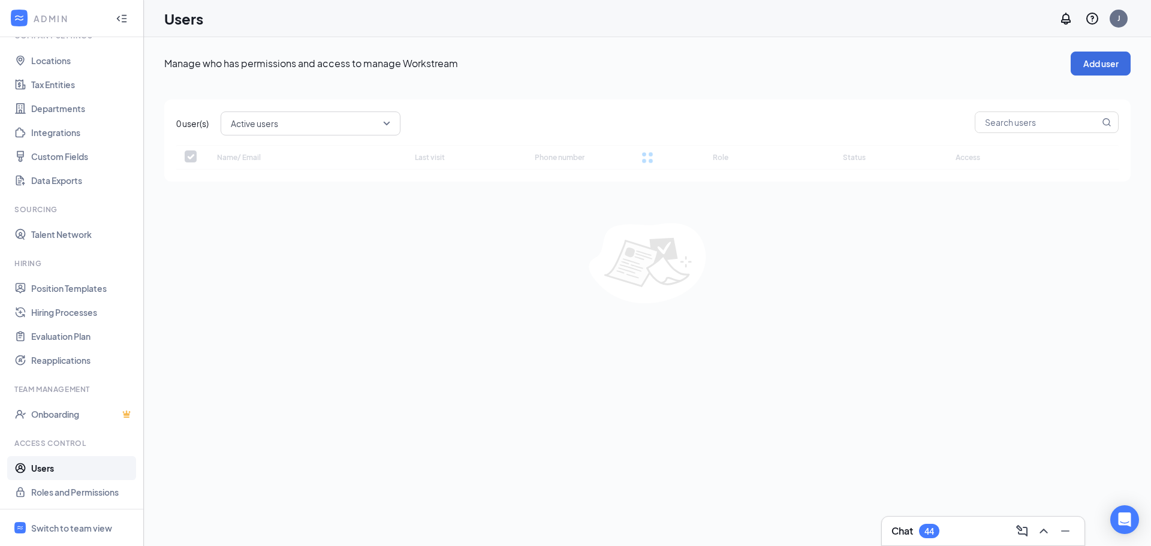
checkbox input "false"
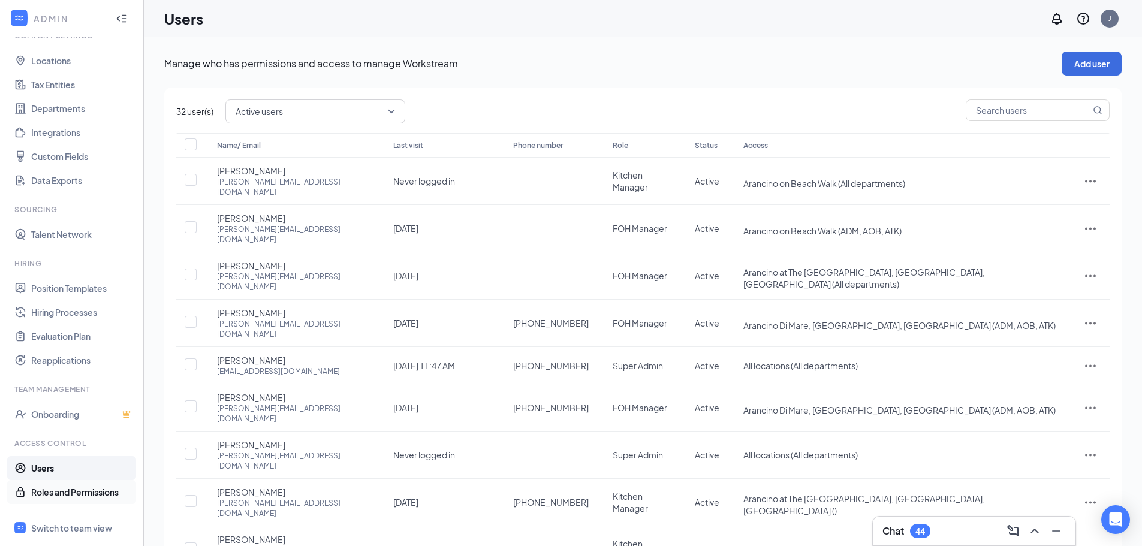
click at [52, 494] on link "Roles and Permissions" at bounding box center [82, 492] width 103 height 24
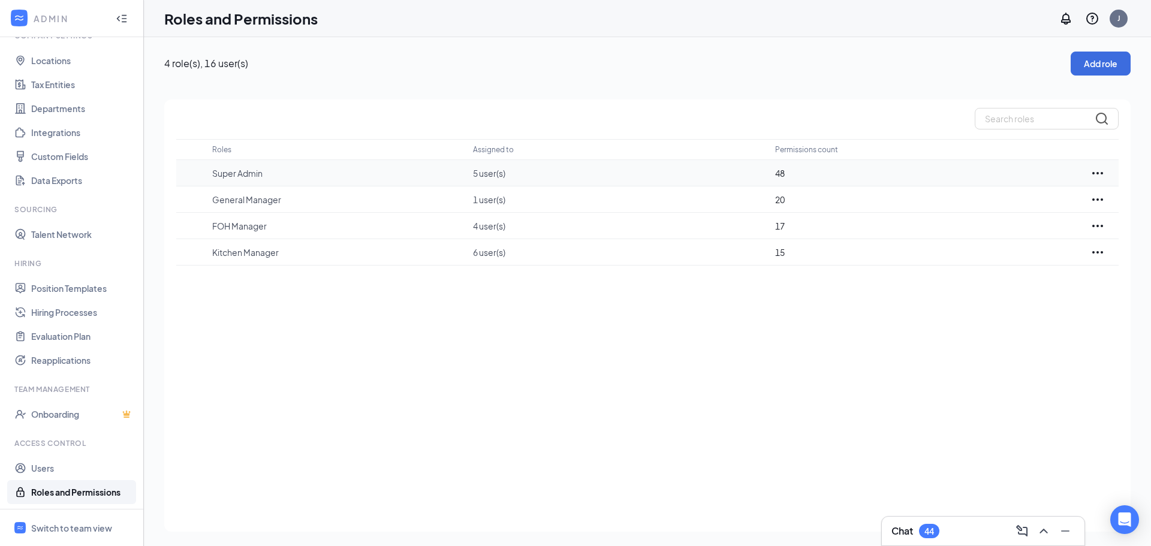
click at [580, 177] on p "5 user(s)" at bounding box center [618, 173] width 290 height 12
drag, startPoint x: 1106, startPoint y: 160, endPoint x: 1103, endPoint y: 168, distance: 8.9
click at [1104, 167] on td at bounding box center [1098, 173] width 42 height 26
click at [1103, 168] on icon "Ellipses" at bounding box center [1097, 173] width 14 height 14
click at [1062, 209] on p "Edit" at bounding box center [1044, 209] width 101 height 12
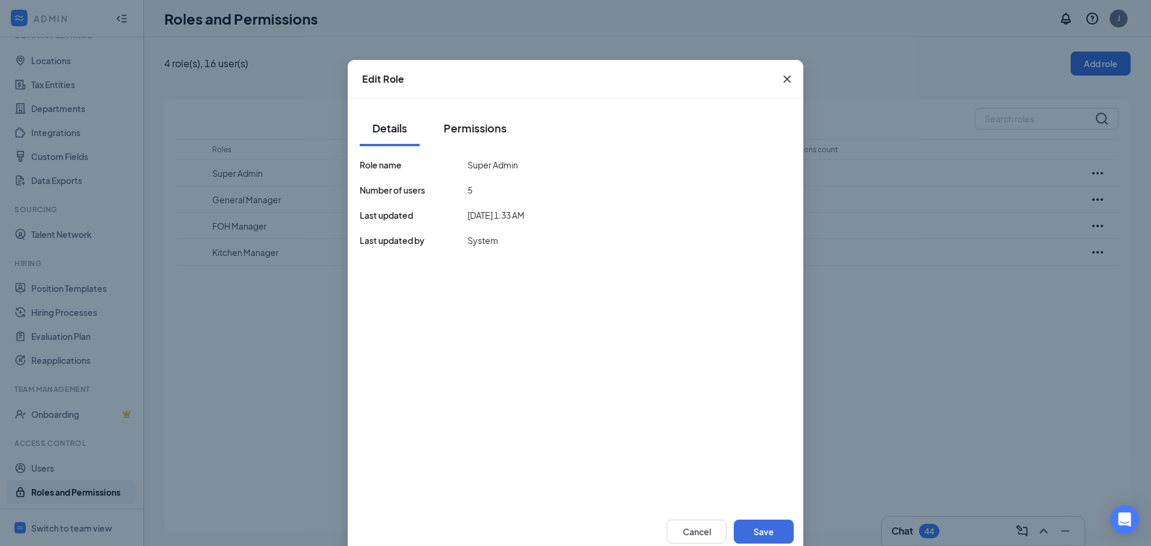
click at [462, 119] on button "Permissions" at bounding box center [475, 128] width 87 height 36
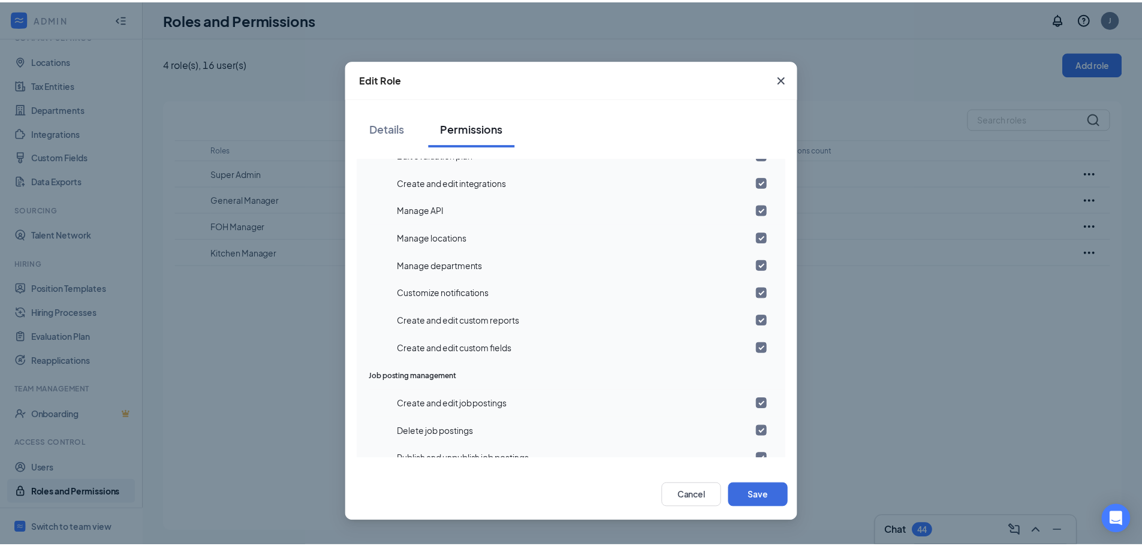
scroll to position [420, 0]
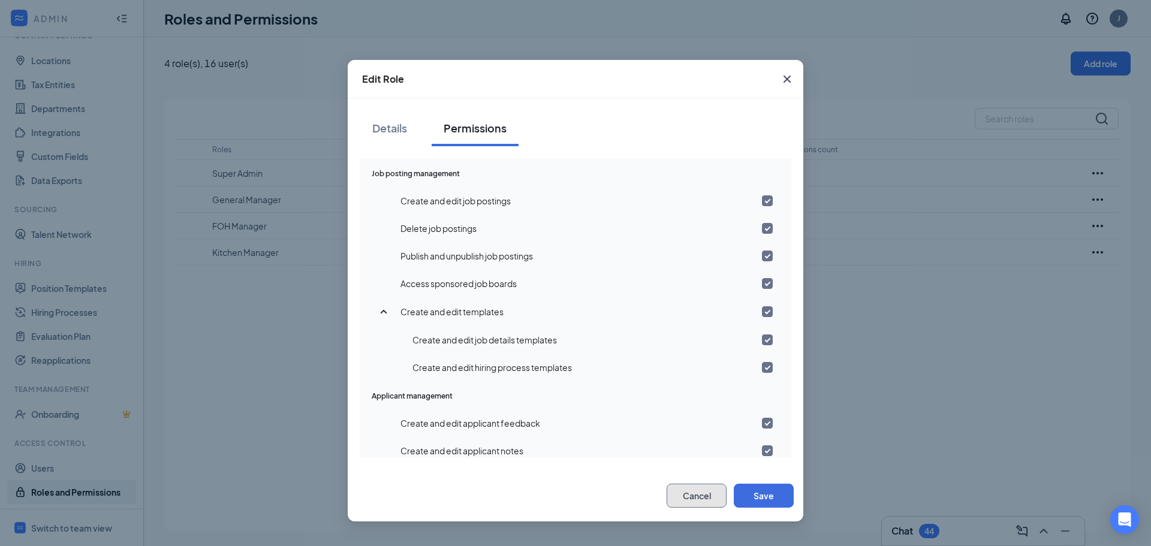
click at [689, 492] on button "Cancel" at bounding box center [697, 496] width 60 height 24
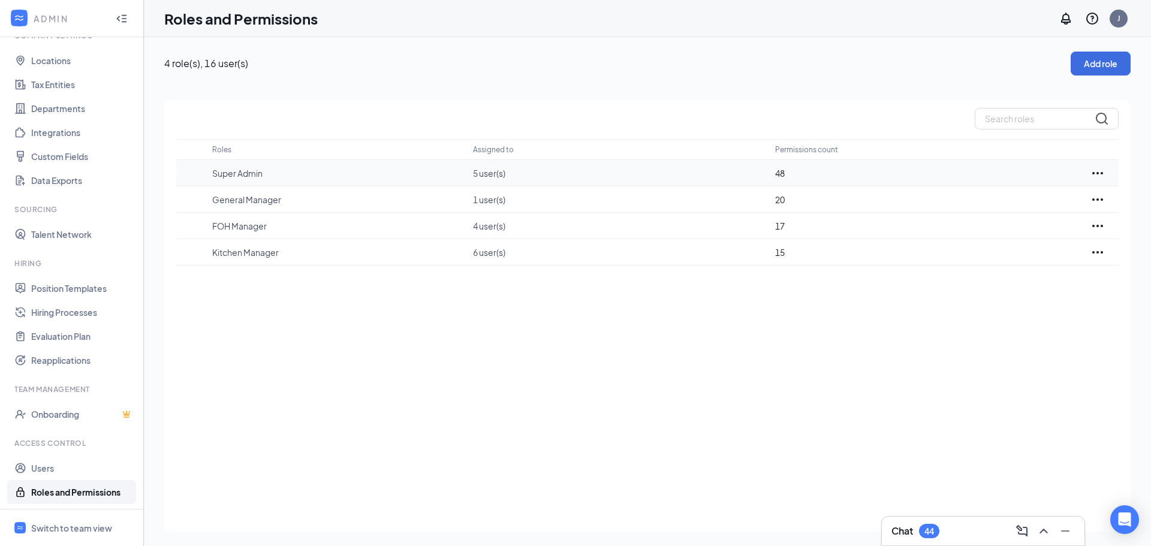
click at [498, 170] on p "5 user(s)" at bounding box center [618, 173] width 290 height 12
click at [791, 181] on td "48" at bounding box center [926, 173] width 302 height 26
click at [239, 195] on p "General Manager" at bounding box center [336, 200] width 249 height 12
click at [74, 471] on link "Users" at bounding box center [82, 468] width 103 height 24
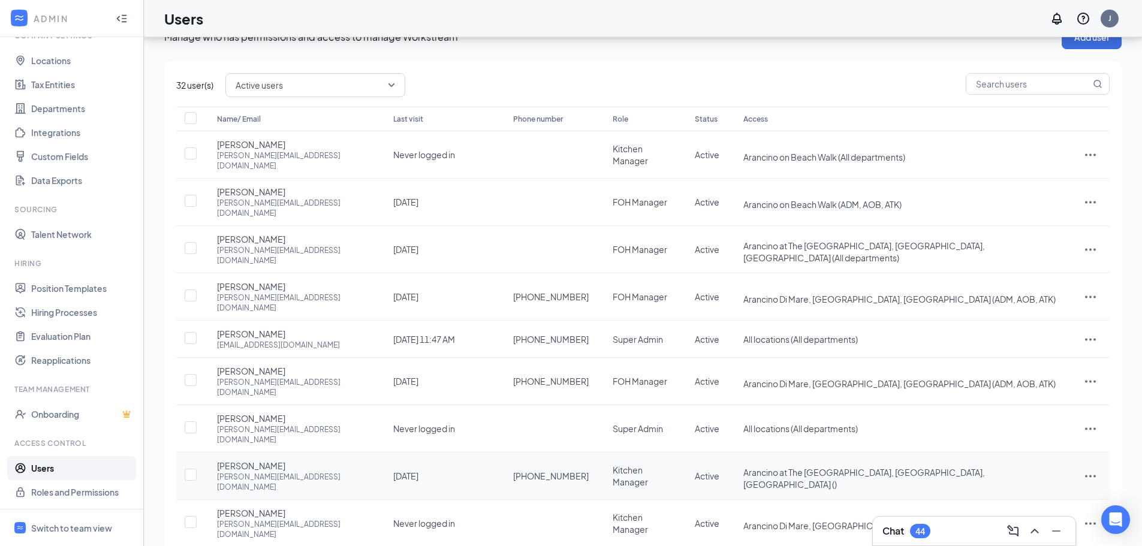
scroll to position [49, 0]
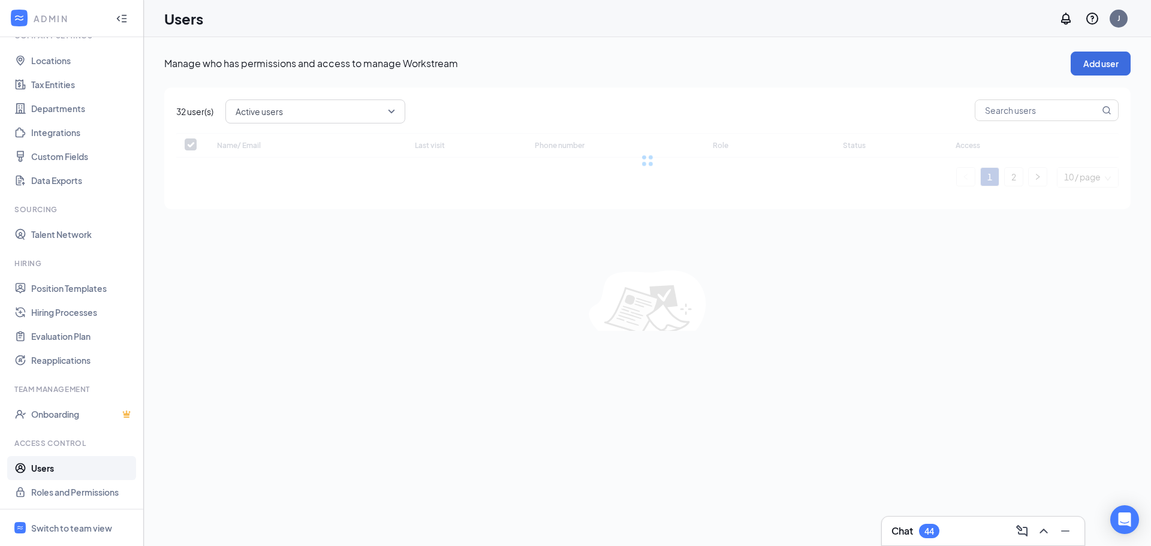
checkbox input "false"
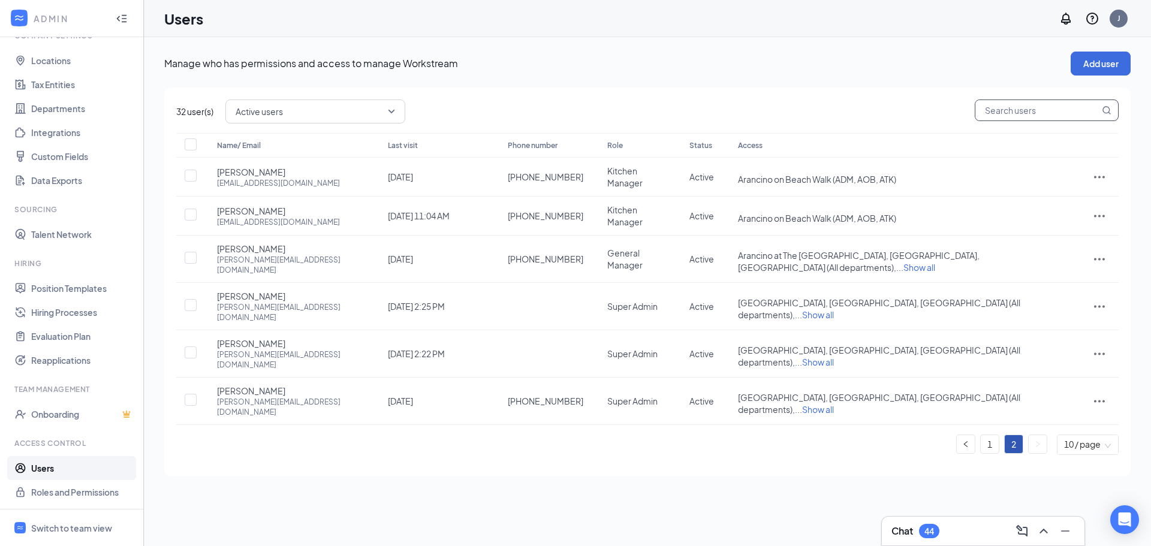
click at [1029, 107] on input "text" at bounding box center [1037, 110] width 124 height 20
click at [834, 309] on span "Show all" at bounding box center [818, 314] width 32 height 11
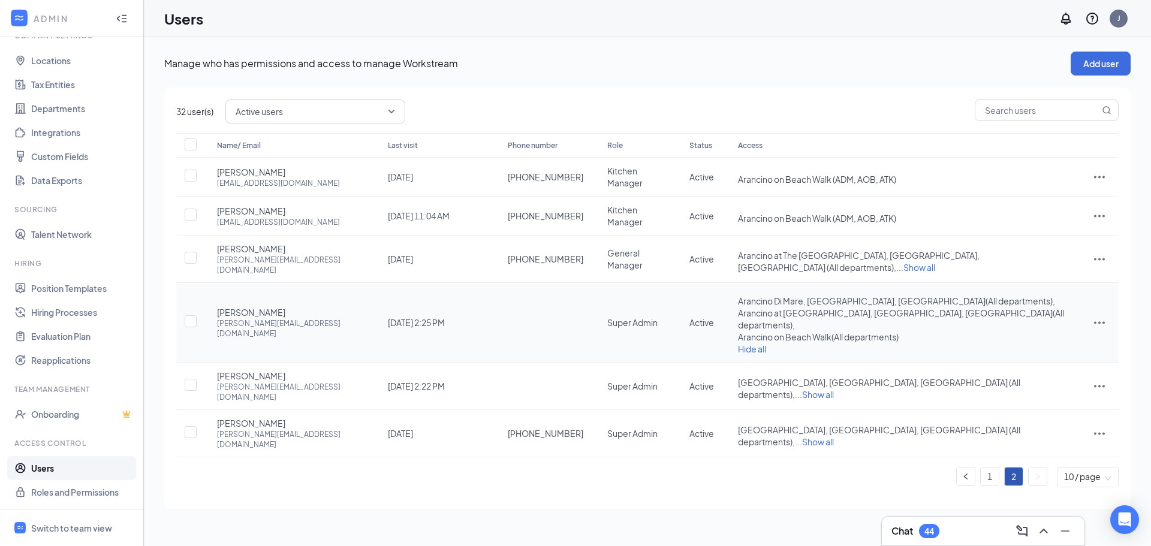
click at [1099, 315] on icon "ActionsIcon" at bounding box center [1099, 322] width 14 height 14
click at [656, 492] on div "Manage who has permissions and access to manage Workstream Add user 32 user(s) …" at bounding box center [647, 291] width 1007 height 509
click at [834, 389] on span "Show all" at bounding box center [818, 394] width 32 height 11
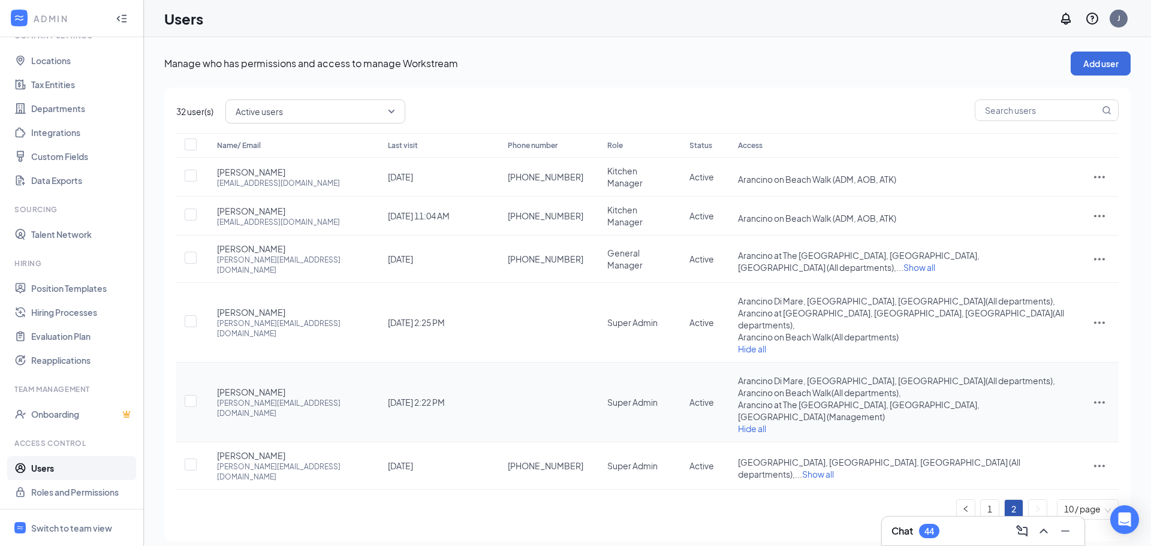
click at [1094, 402] on icon "ActionsIcon" at bounding box center [1099, 403] width 11 height 2
click at [639, 499] on ul "1 2 10 / page" at bounding box center [647, 509] width 942 height 20
click at [190, 395] on input "checkbox" at bounding box center [191, 401] width 12 height 12
click at [190, 396] on input "checkbox" at bounding box center [191, 402] width 12 height 12
checkbox input "false"
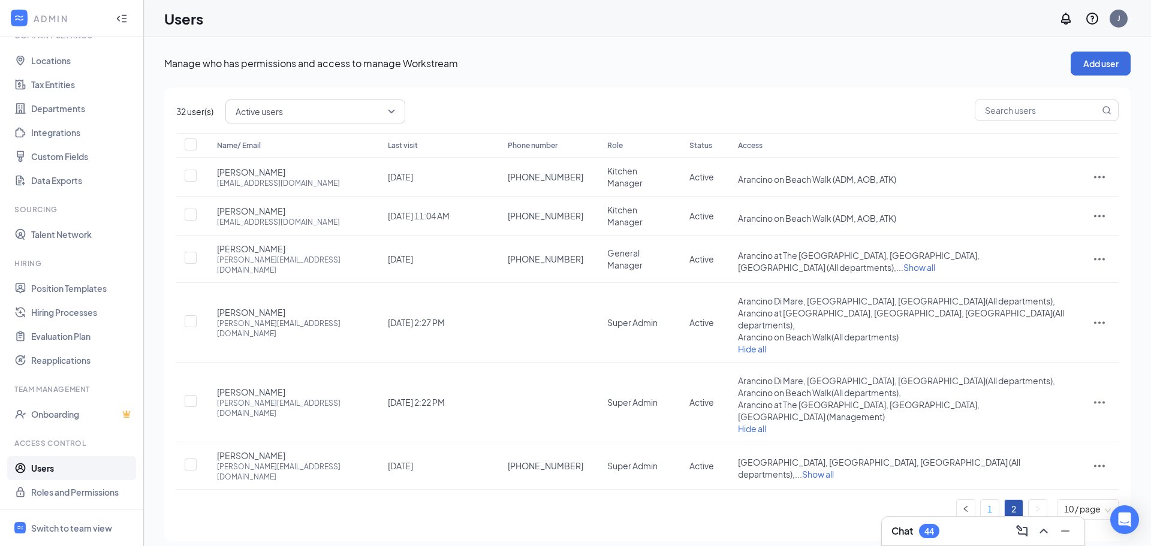
click at [985, 500] on link "1" at bounding box center [990, 509] width 18 height 18
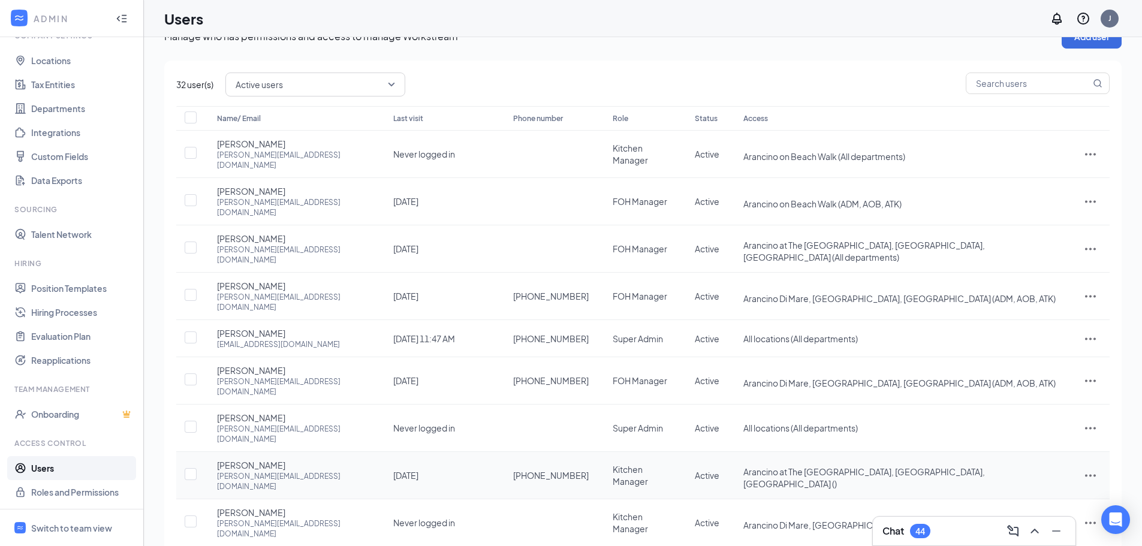
scroll to position [49, 0]
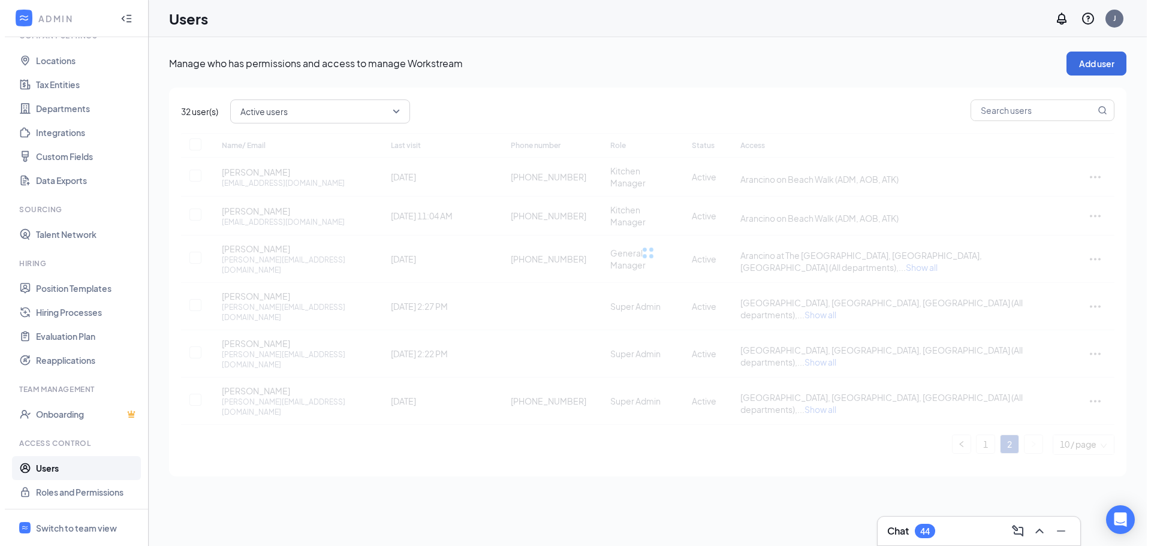
scroll to position [0, 0]
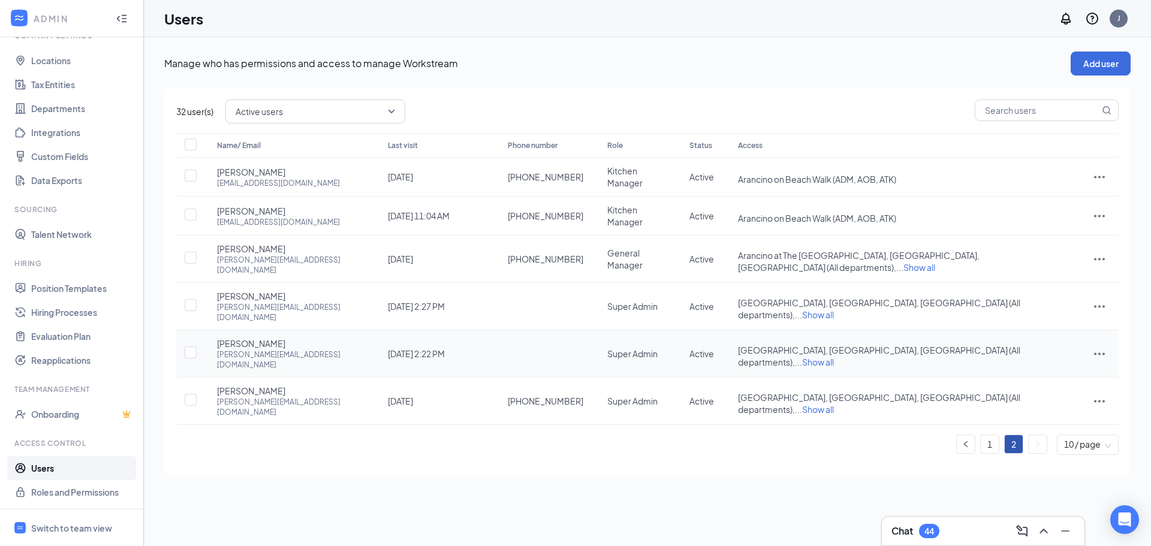
click at [1094, 346] on icon "ActionsIcon" at bounding box center [1099, 353] width 14 height 14
drag, startPoint x: 1040, startPoint y: 360, endPoint x: 1042, endPoint y: 352, distance: 8.6
click at [1042, 352] on li "Edit user" at bounding box center [1059, 350] width 94 height 28
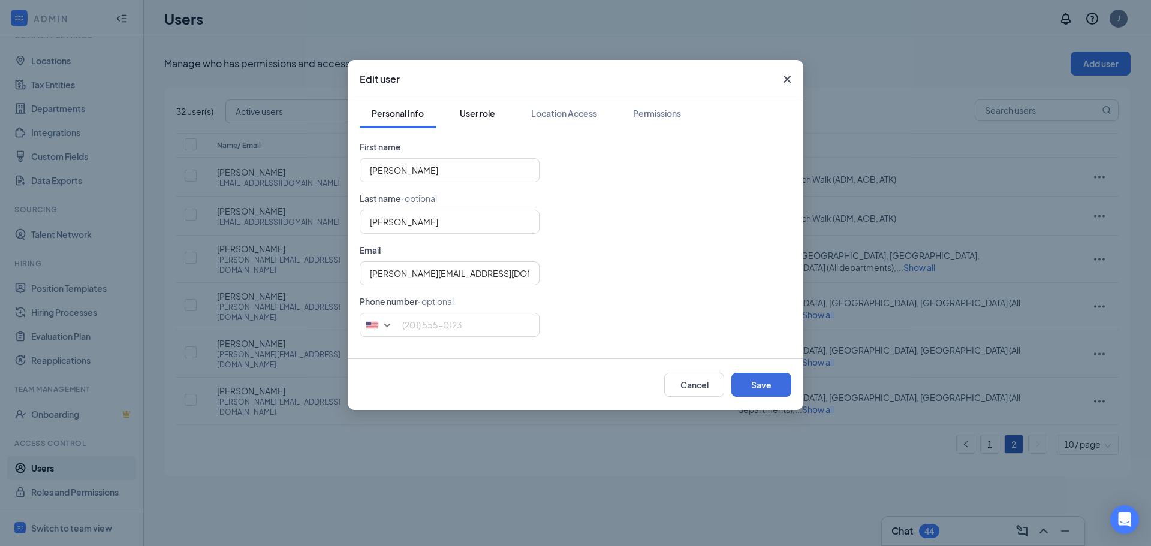
click at [483, 108] on div "User role" at bounding box center [477, 113] width 35 height 12
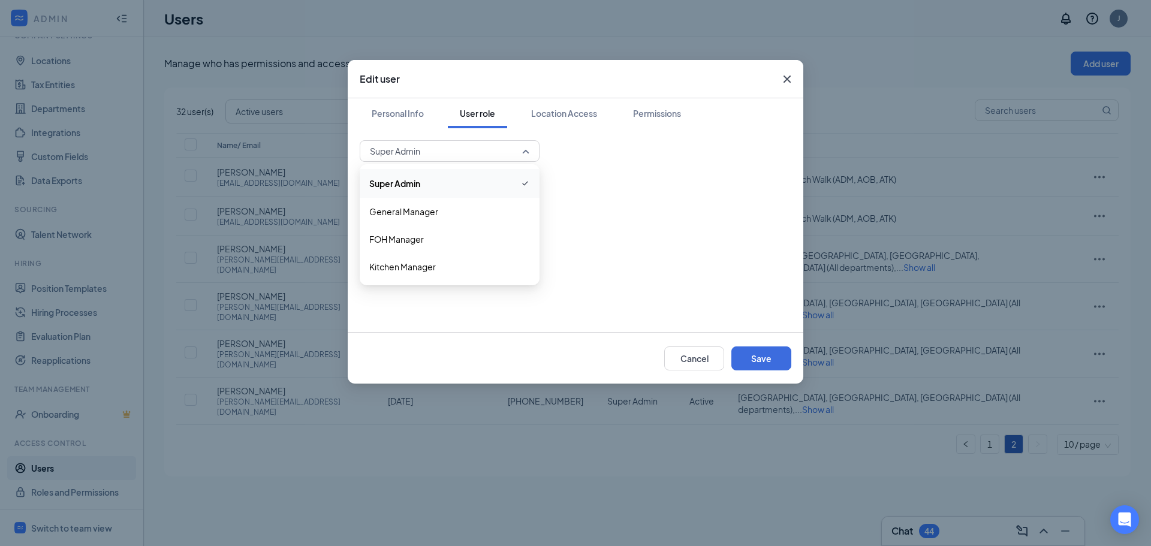
click at [501, 140] on div "Super Admin" at bounding box center [450, 151] width 180 height 22
click at [478, 186] on span "Super Admin" at bounding box center [449, 183] width 161 height 14
click at [637, 232] on div "Super Admin 33336 33338 Super Admin General Manager FOH Manager Kitchen Manager" at bounding box center [576, 230] width 432 height 180
click at [588, 121] on button "Location Access" at bounding box center [564, 113] width 90 height 30
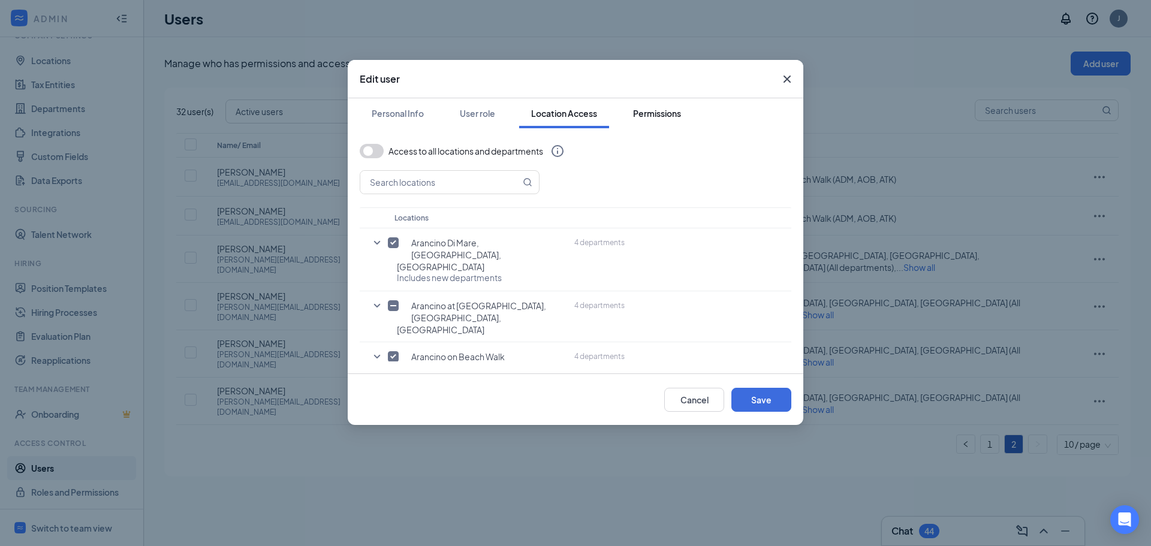
click at [661, 114] on div "Permissions" at bounding box center [657, 113] width 48 height 12
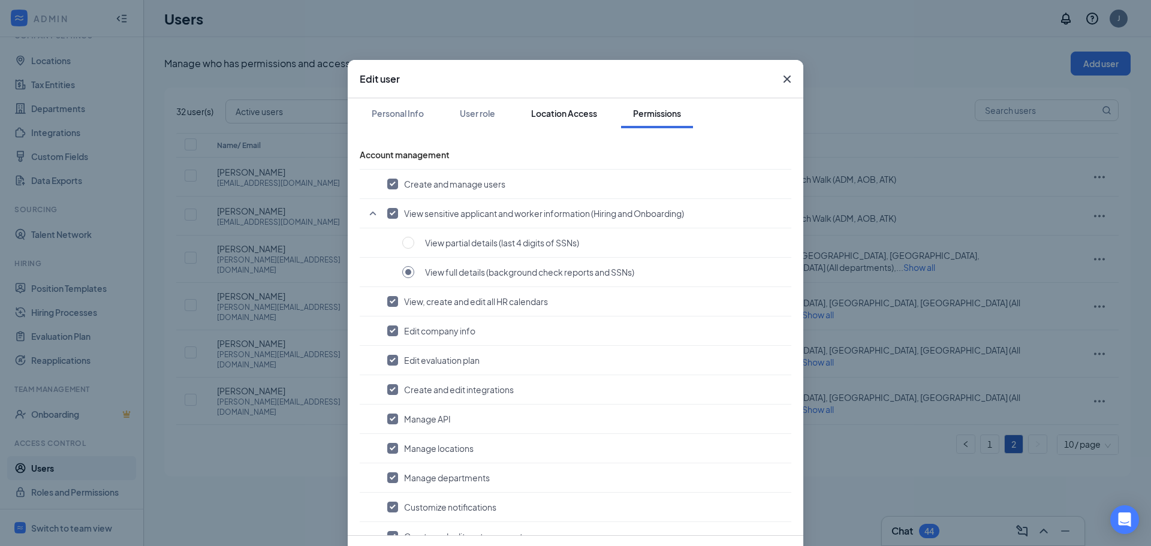
click at [594, 118] on button "Location Access" at bounding box center [564, 113] width 90 height 30
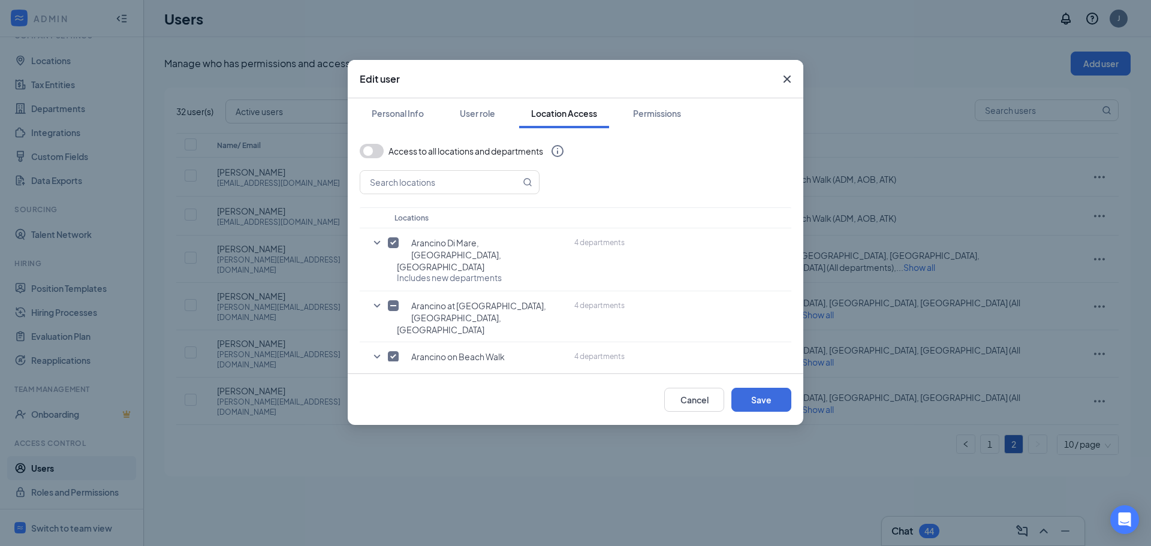
click at [369, 150] on button "button" at bounding box center [372, 151] width 24 height 14
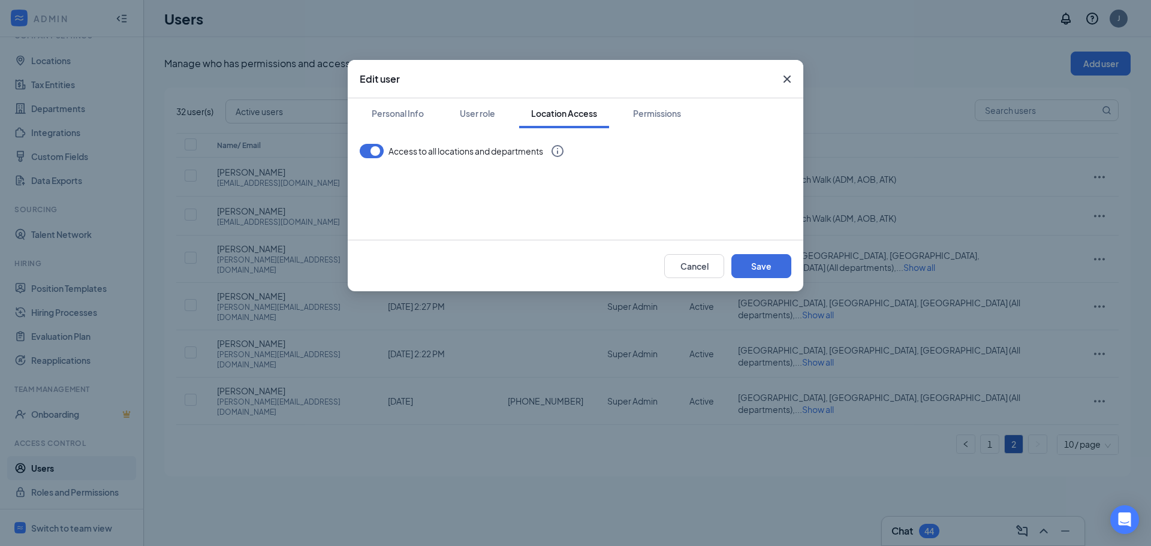
click at [369, 150] on button "button" at bounding box center [372, 151] width 24 height 14
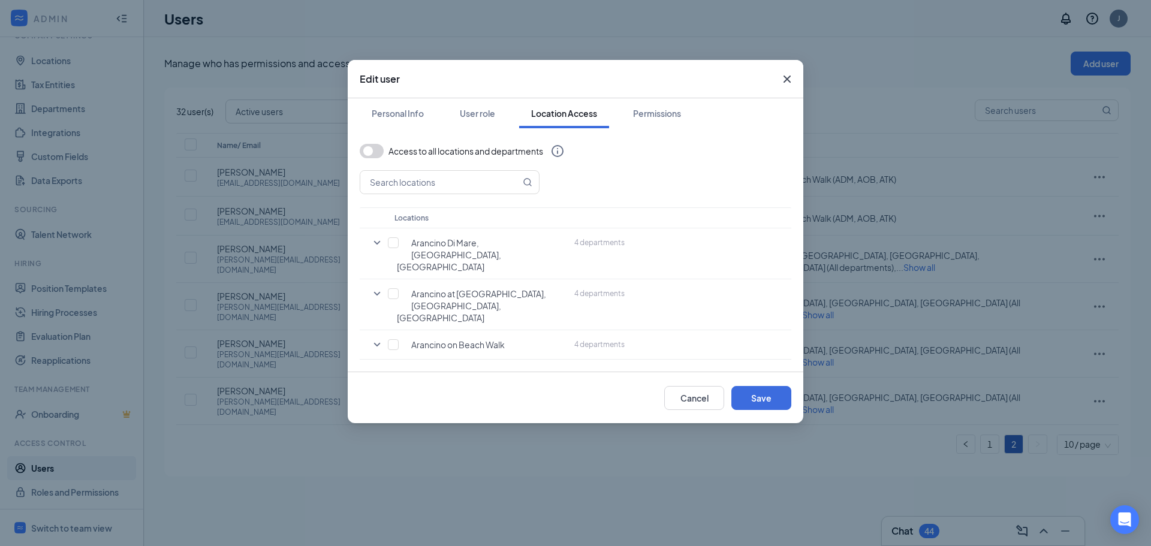
click at [369, 150] on button "button" at bounding box center [372, 151] width 24 height 14
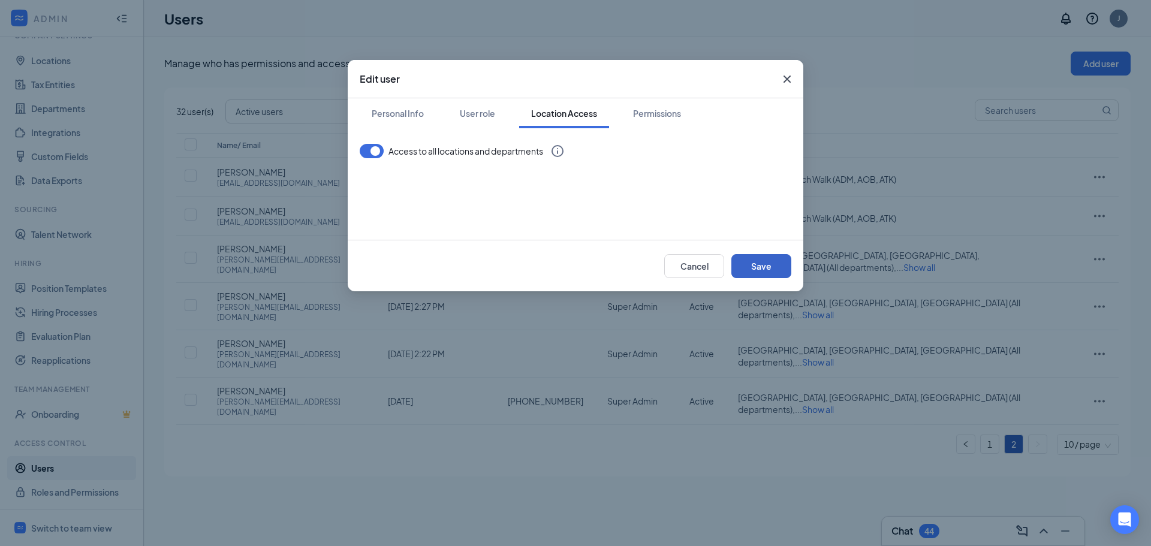
click at [789, 262] on button "Save" at bounding box center [761, 266] width 60 height 24
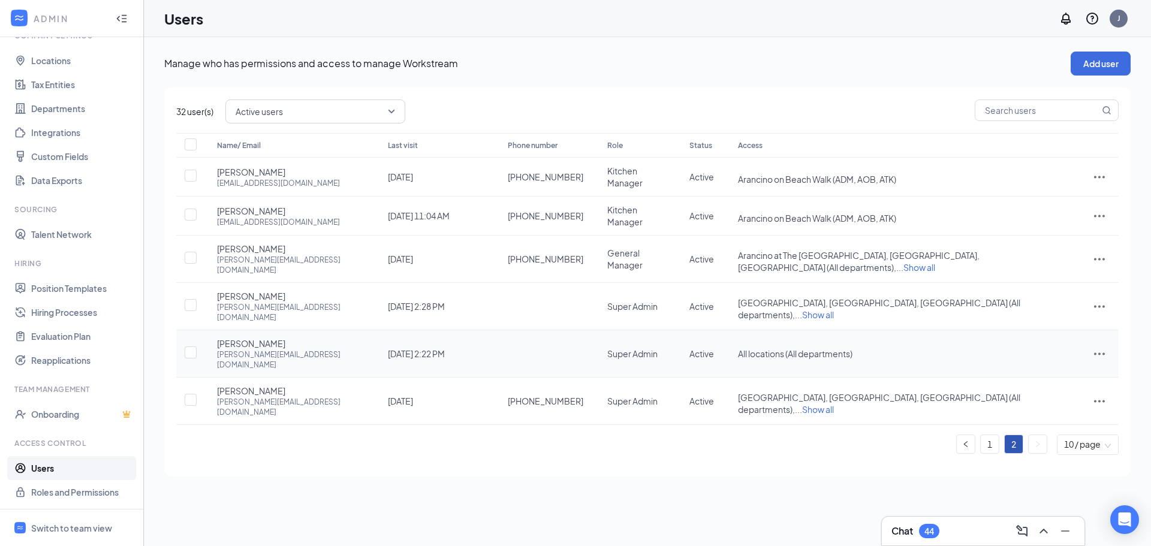
click at [1095, 346] on icon "ActionsIcon" at bounding box center [1099, 353] width 14 height 14
click at [1054, 353] on span "Edit user" at bounding box center [1039, 350] width 34 height 11
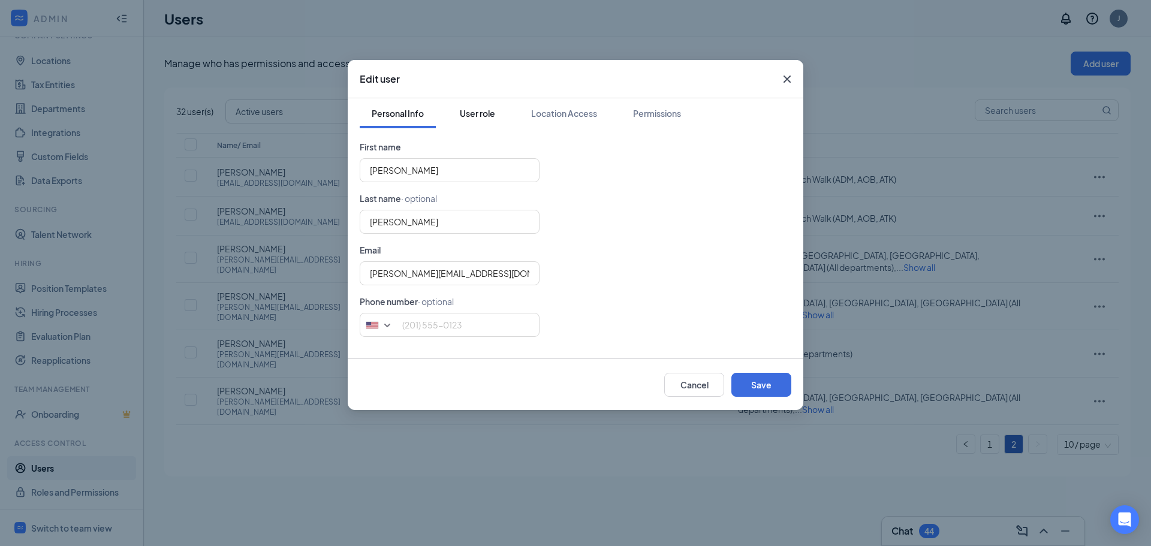
click at [496, 111] on button "User role" at bounding box center [477, 113] width 59 height 30
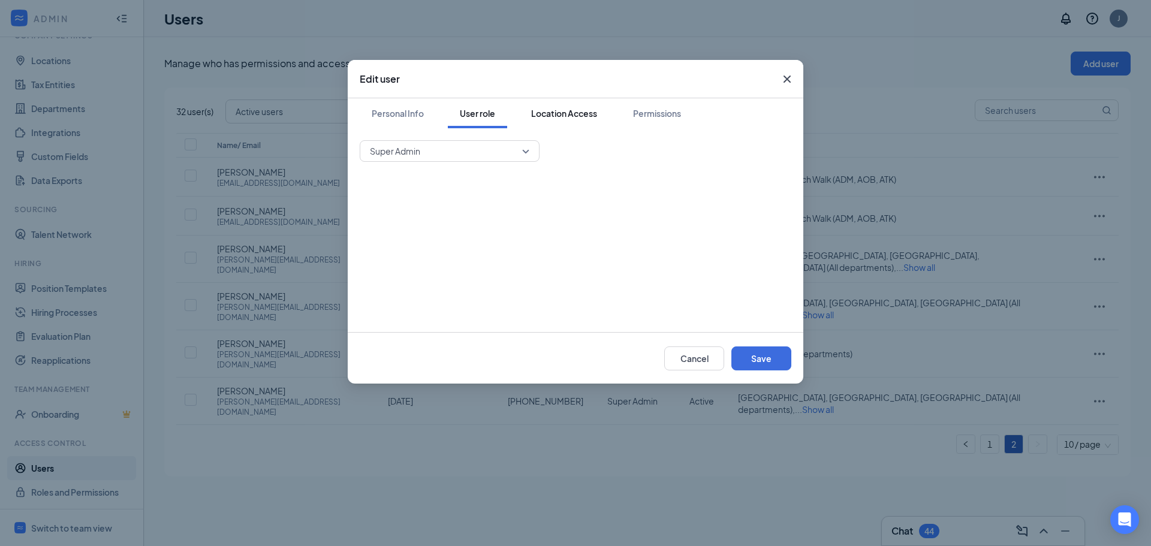
click at [557, 128] on button "Location Access" at bounding box center [564, 113] width 90 height 30
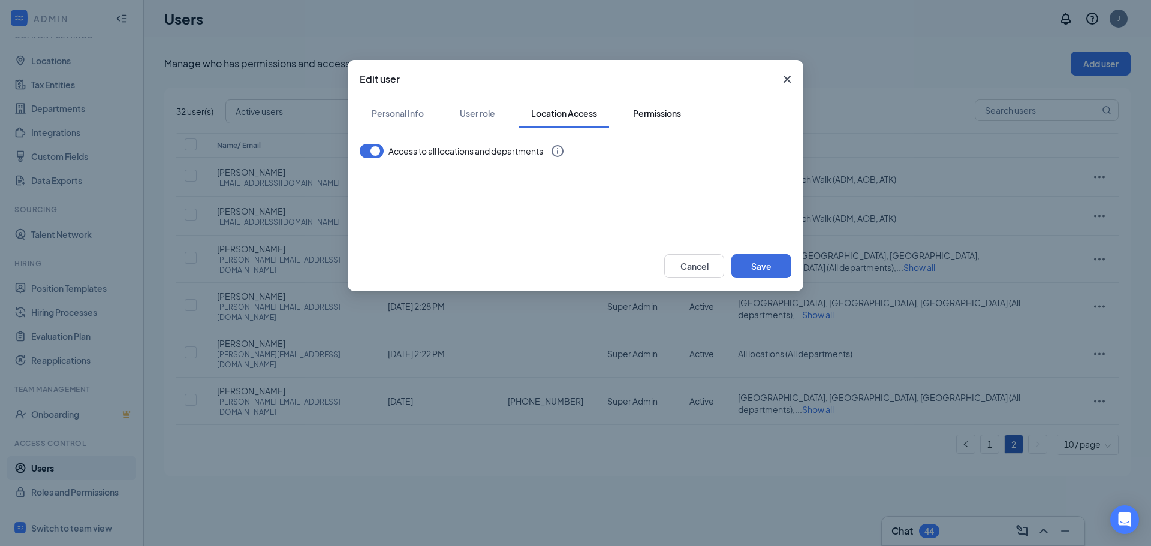
click at [661, 115] on div "Permissions" at bounding box center [657, 113] width 48 height 12
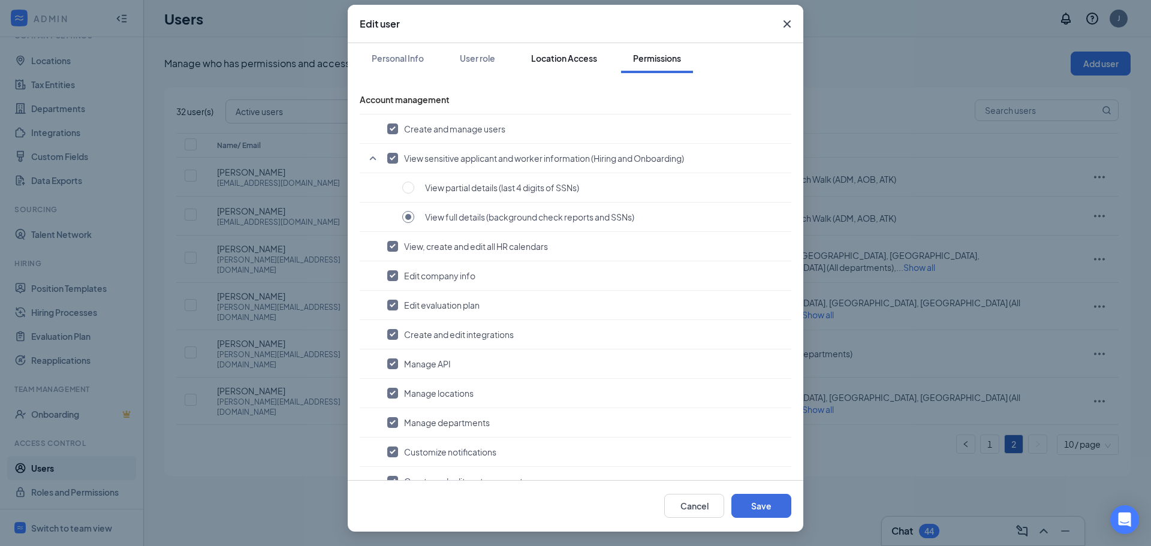
click at [543, 61] on div "Location Access" at bounding box center [564, 58] width 66 height 12
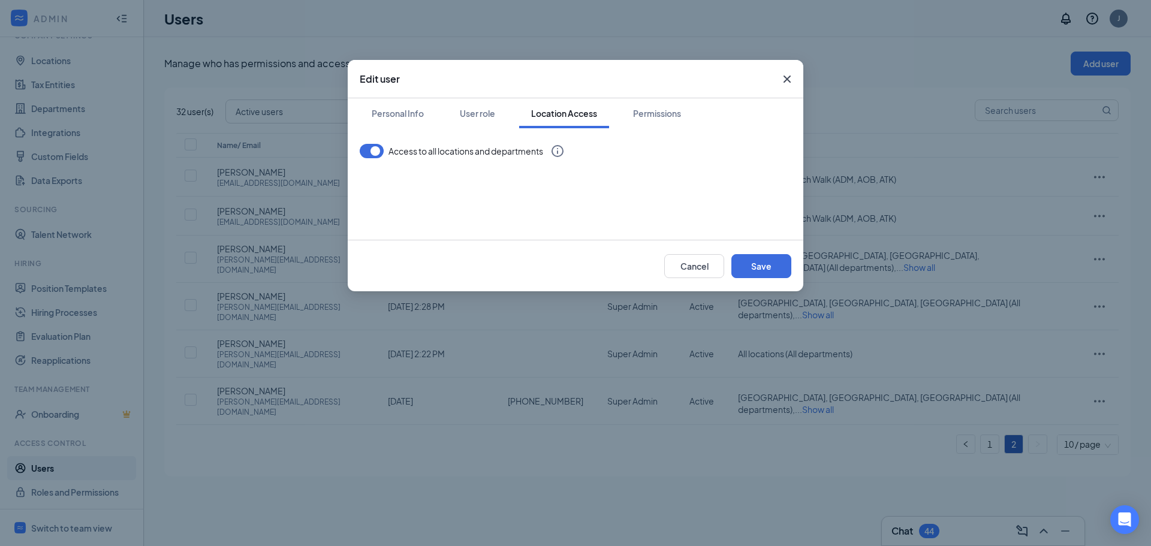
click at [767, 281] on div "Cancel Save" at bounding box center [576, 266] width 456 height 52
click at [767, 270] on button "Save" at bounding box center [761, 266] width 60 height 24
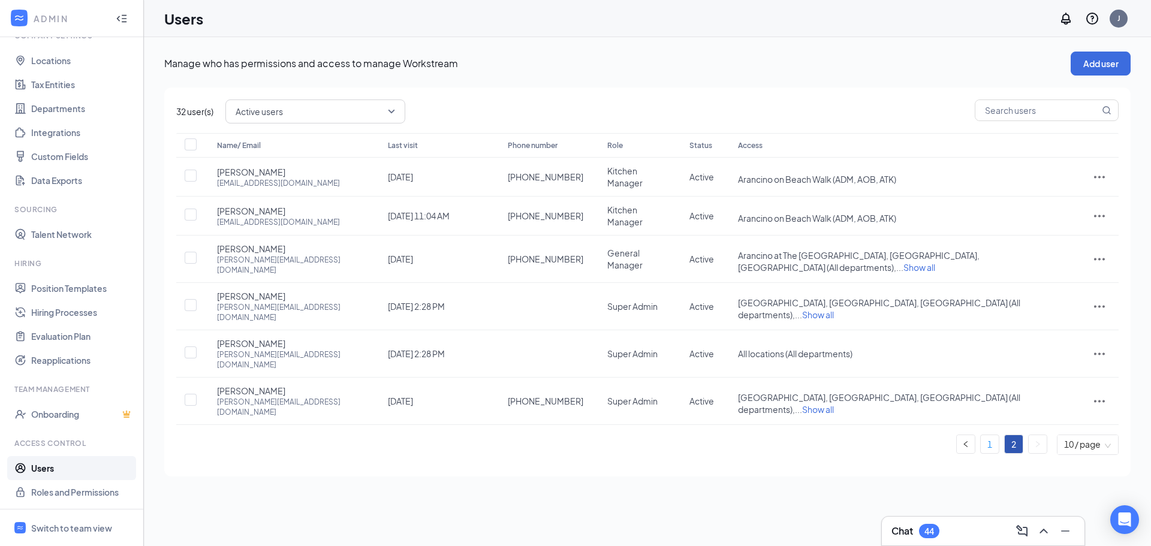
click at [991, 435] on link "1" at bounding box center [990, 444] width 18 height 18
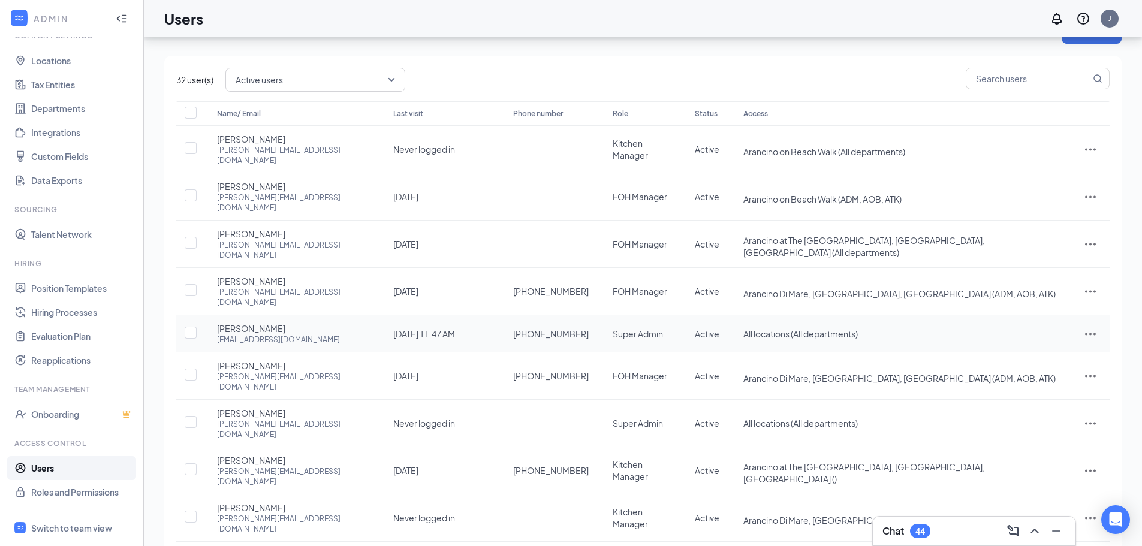
scroll to position [49, 0]
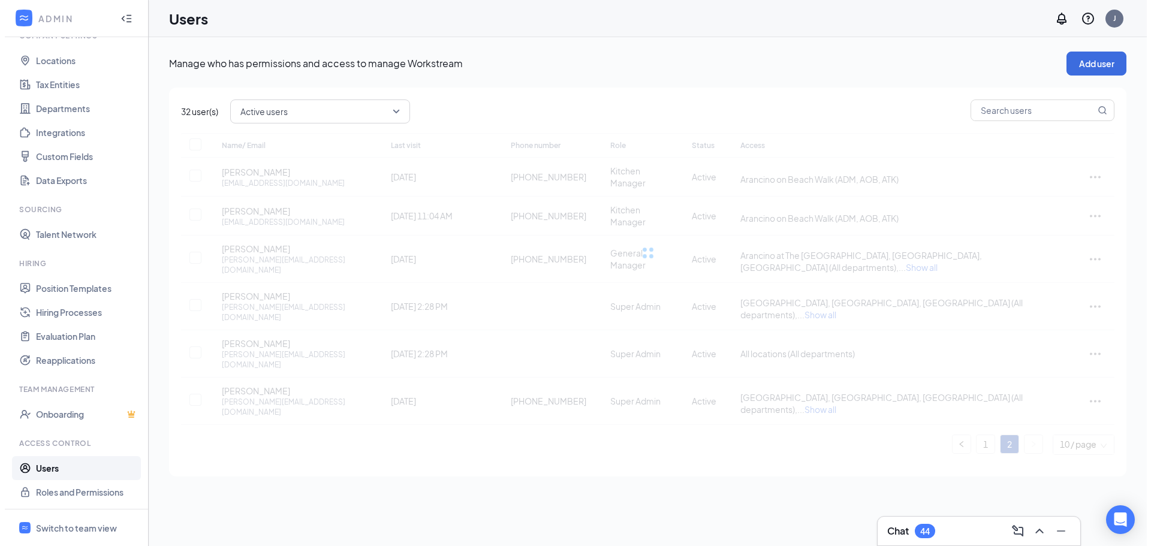
scroll to position [0, 0]
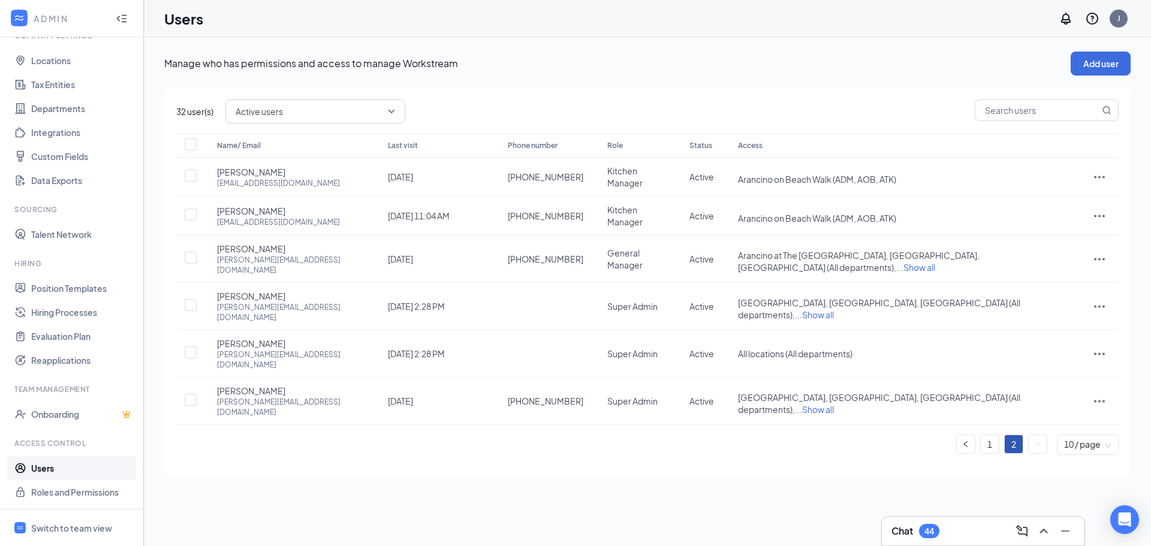
click at [1045, 532] on icon "ChevronUp" at bounding box center [1043, 531] width 14 height 14
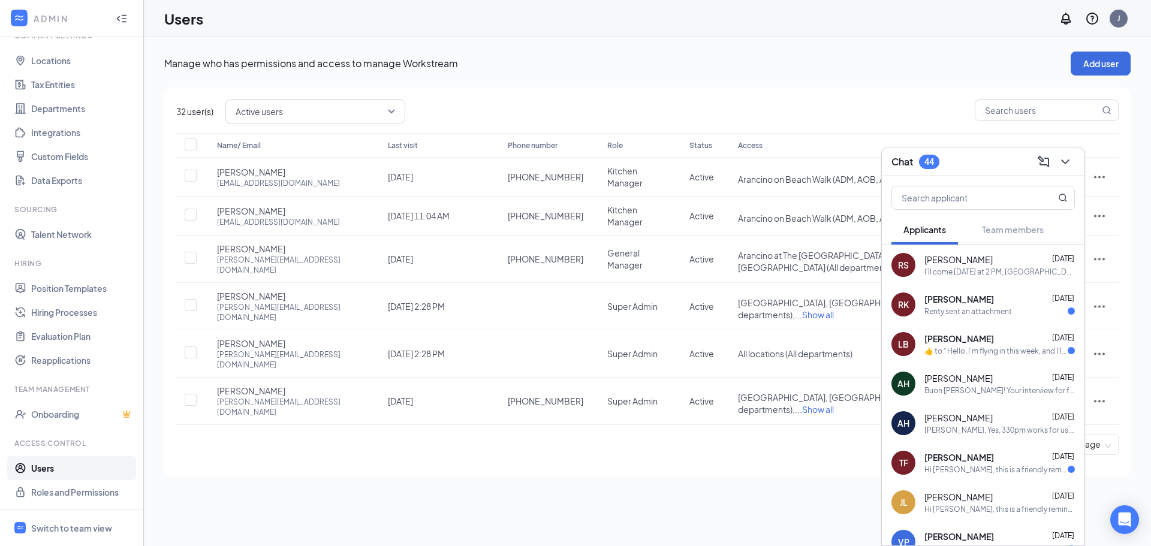
click at [569, 79] on div "Manage who has permissions and access to manage Workstream Add user 32 user(s) …" at bounding box center [647, 264] width 966 height 425
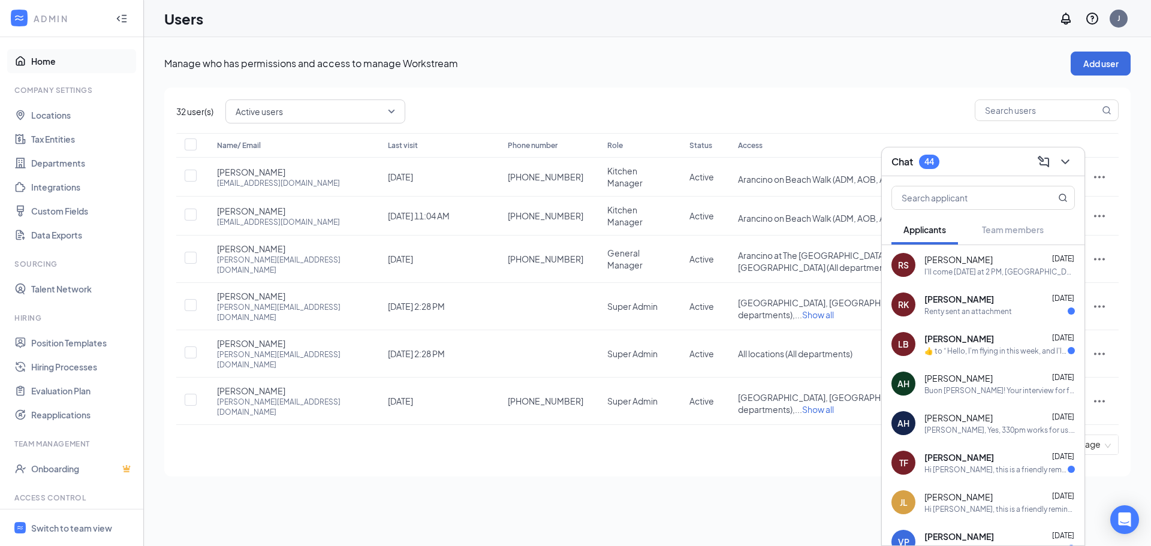
click at [55, 61] on link "Home" at bounding box center [82, 61] width 103 height 24
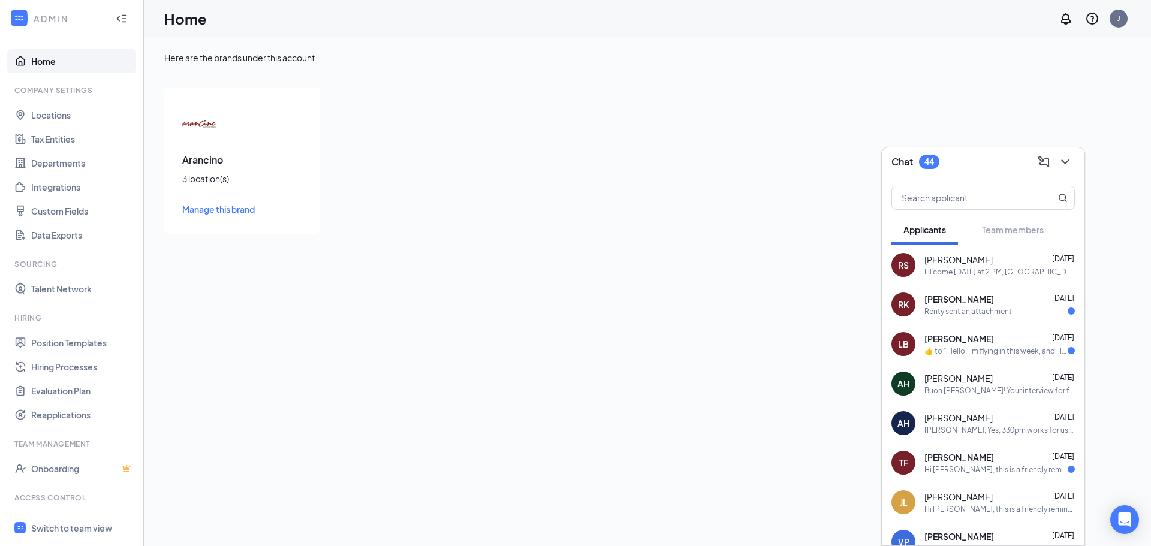
click at [117, 23] on div at bounding box center [122, 19] width 24 height 24
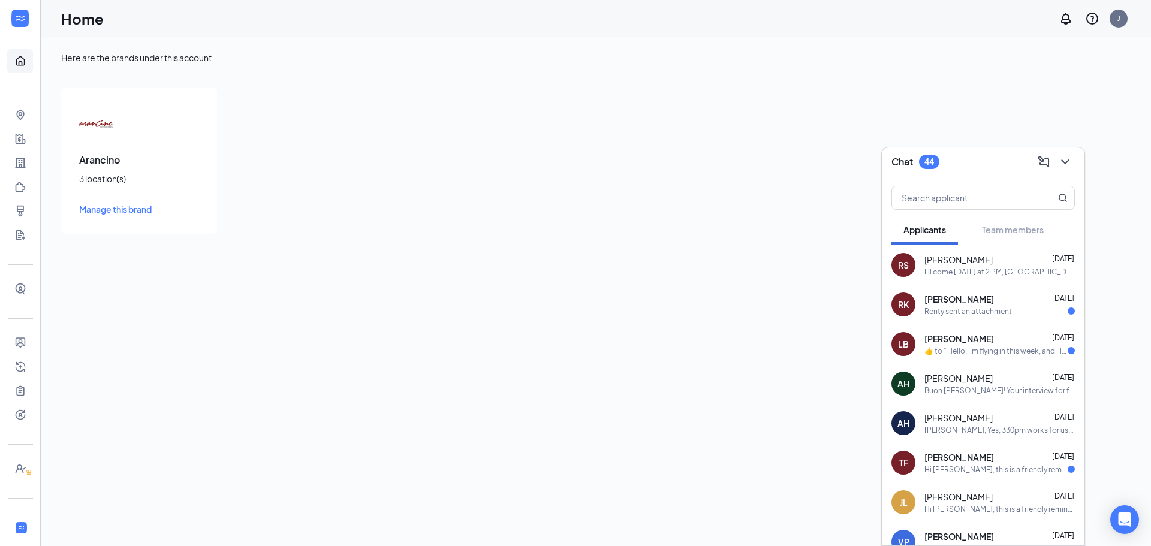
click at [3, 17] on div at bounding box center [20, 18] width 40 height 37
click at [11, 23] on div at bounding box center [20, 19] width 24 height 24
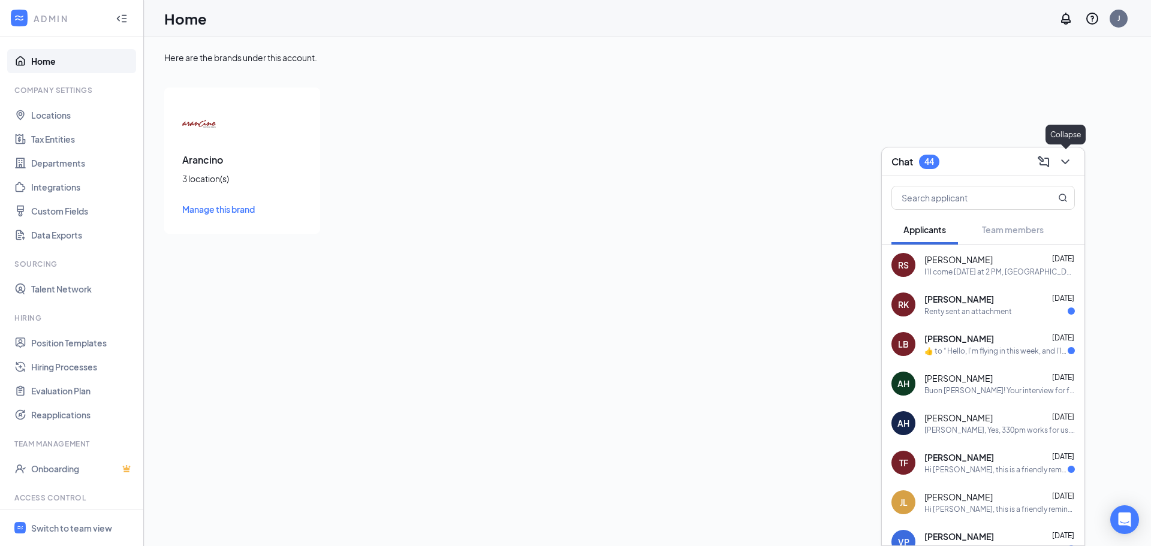
click at [1068, 165] on icon "ChevronDown" at bounding box center [1065, 162] width 14 height 14
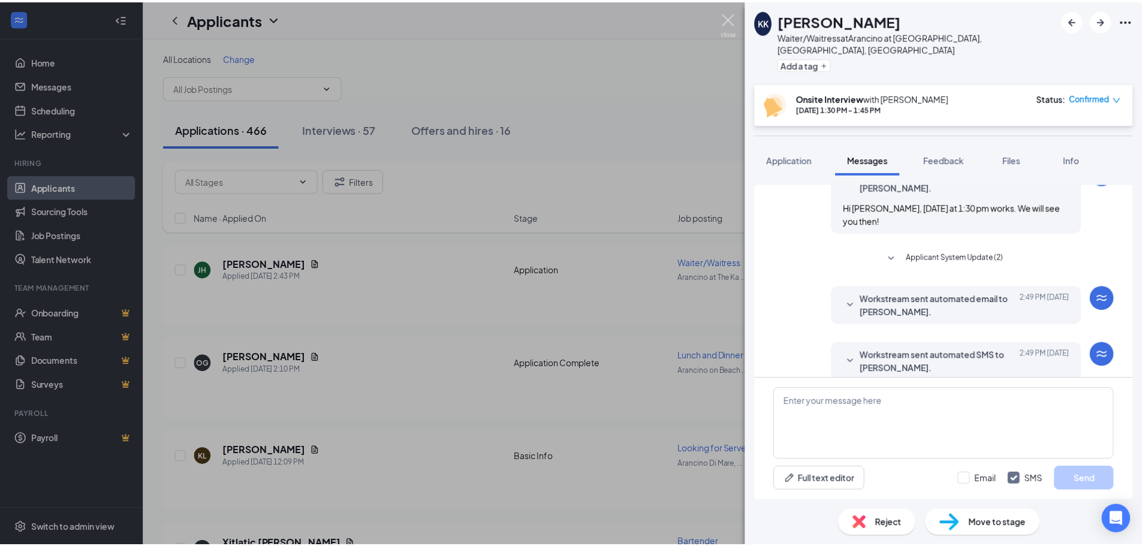
scroll to position [536, 0]
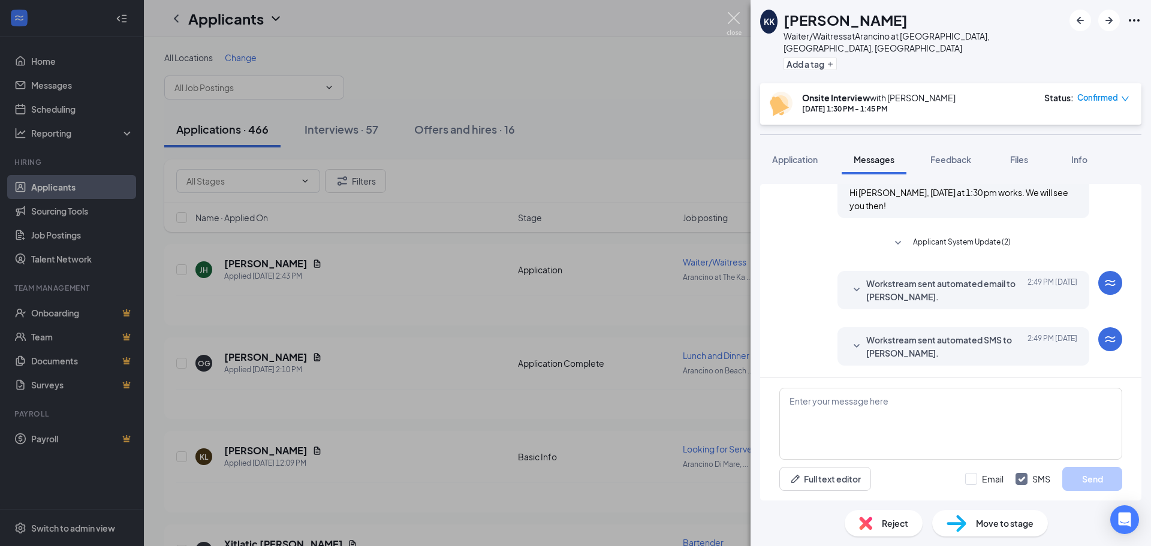
click at [734, 23] on img at bounding box center [734, 23] width 15 height 23
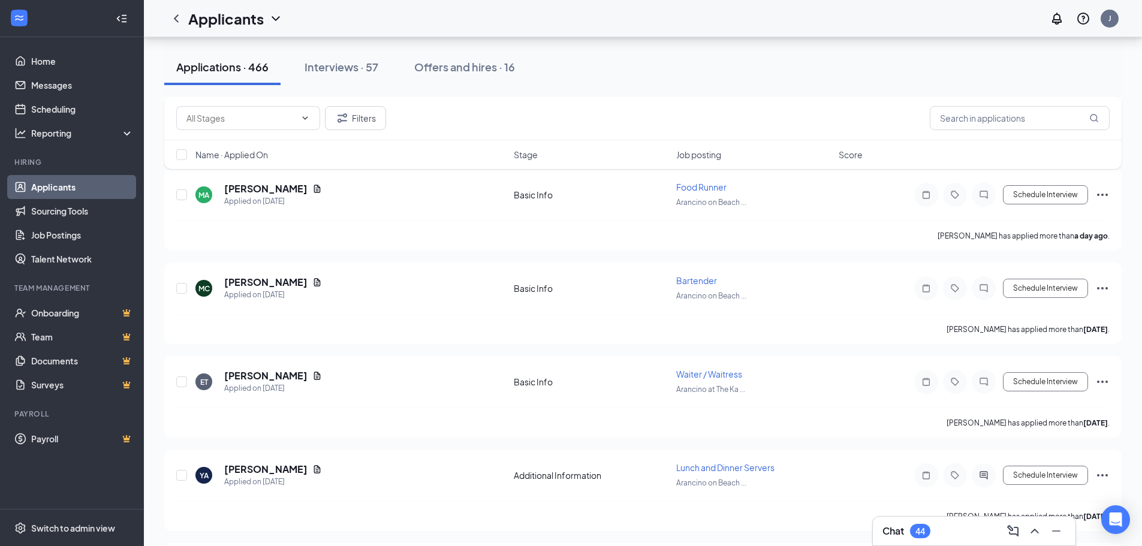
scroll to position [1319, 0]
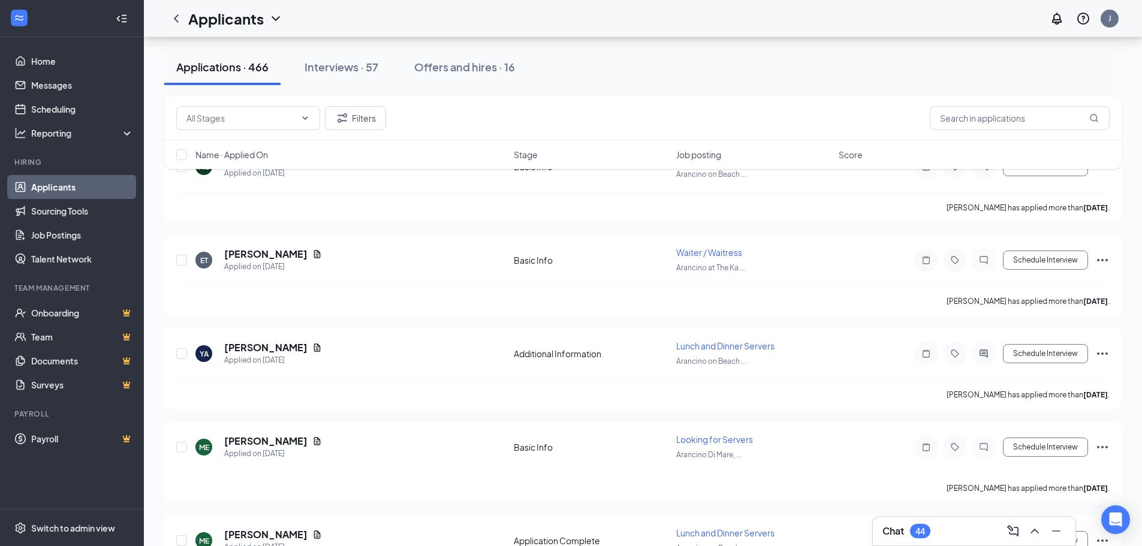
click at [709, 104] on div "Filters" at bounding box center [642, 119] width 957 height 44
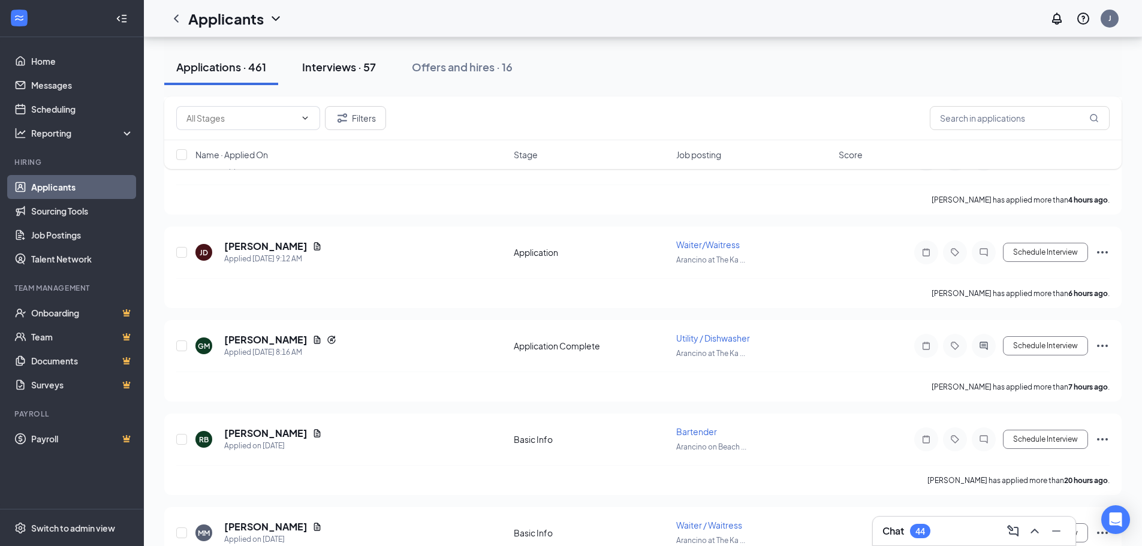
scroll to position [360, 0]
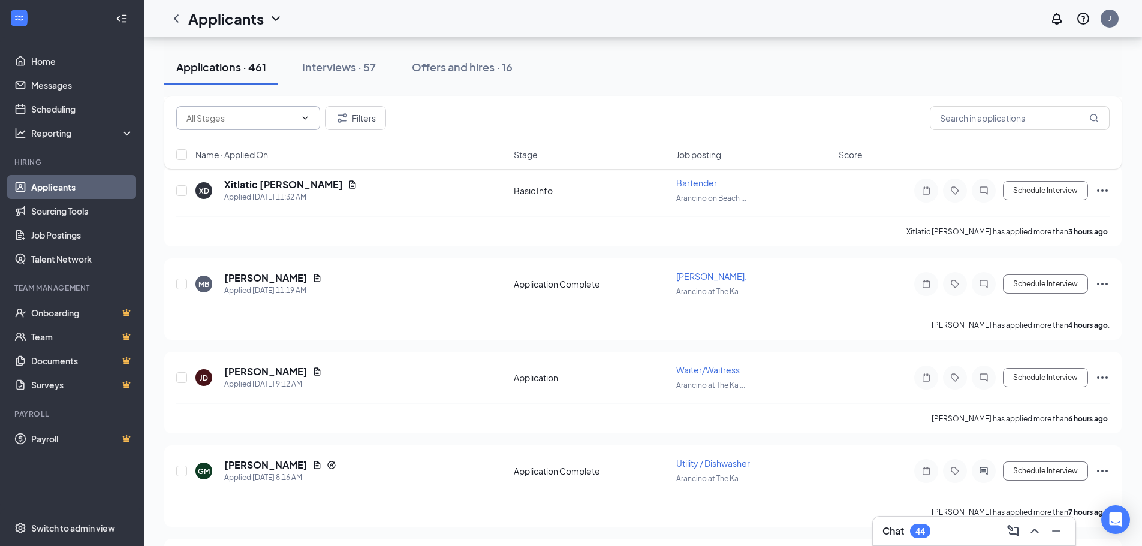
click at [276, 114] on input "text" at bounding box center [240, 117] width 109 height 13
click at [964, 126] on input "text" at bounding box center [1020, 118] width 180 height 24
type input "tyler feedback"
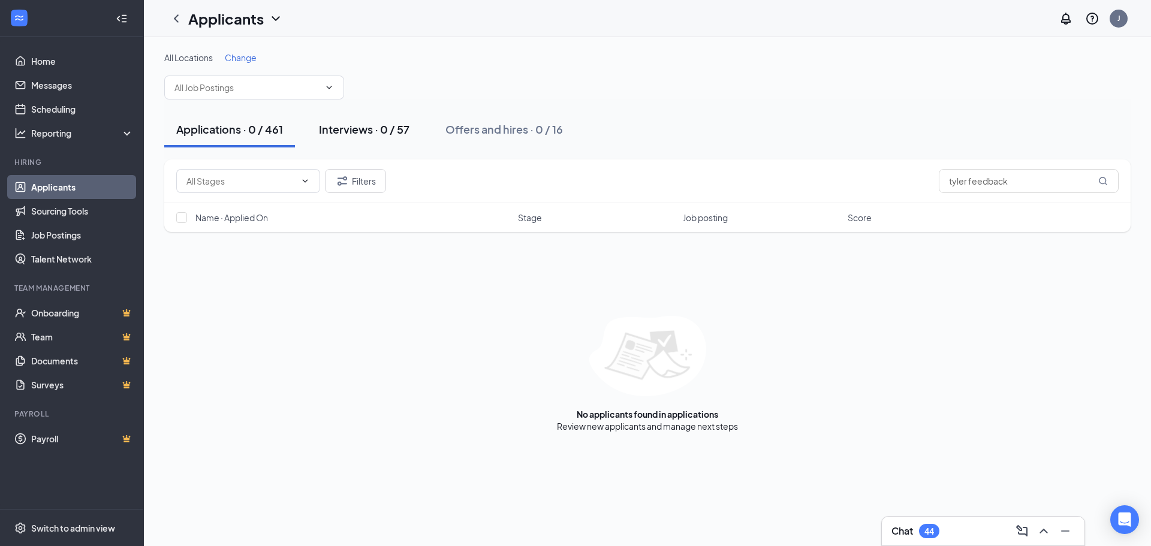
click at [340, 126] on div "Interviews · 0 / 57" at bounding box center [364, 129] width 91 height 15
click at [247, 123] on div "Applications · 0 / 461" at bounding box center [229, 129] width 107 height 15
click at [484, 124] on div "Offers and hires · 0 / 16" at bounding box center [503, 129] width 117 height 15
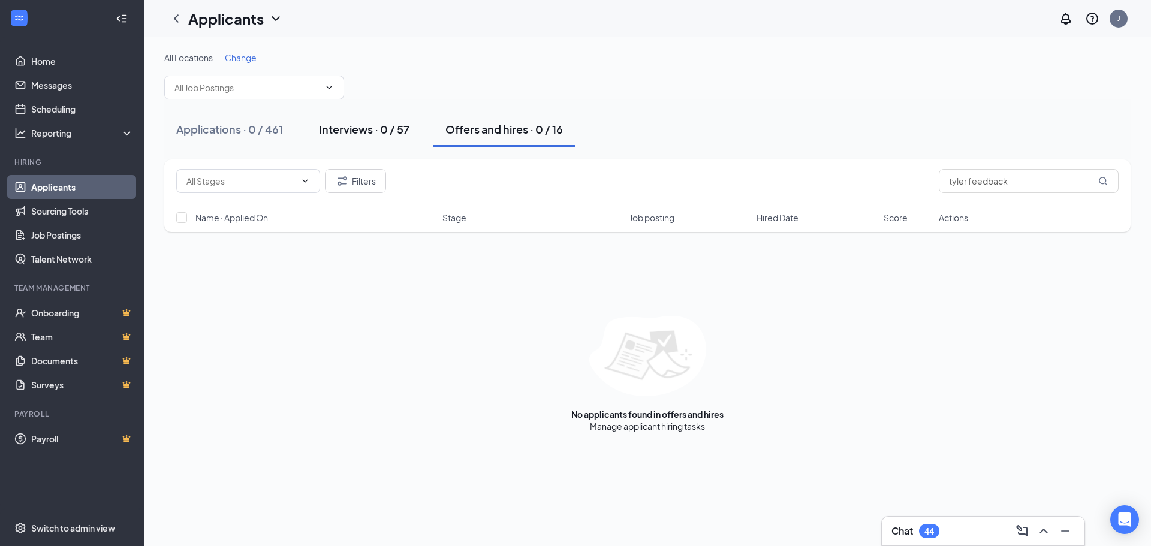
click at [343, 132] on div "Interviews · 0 / 57" at bounding box center [364, 129] width 91 height 15
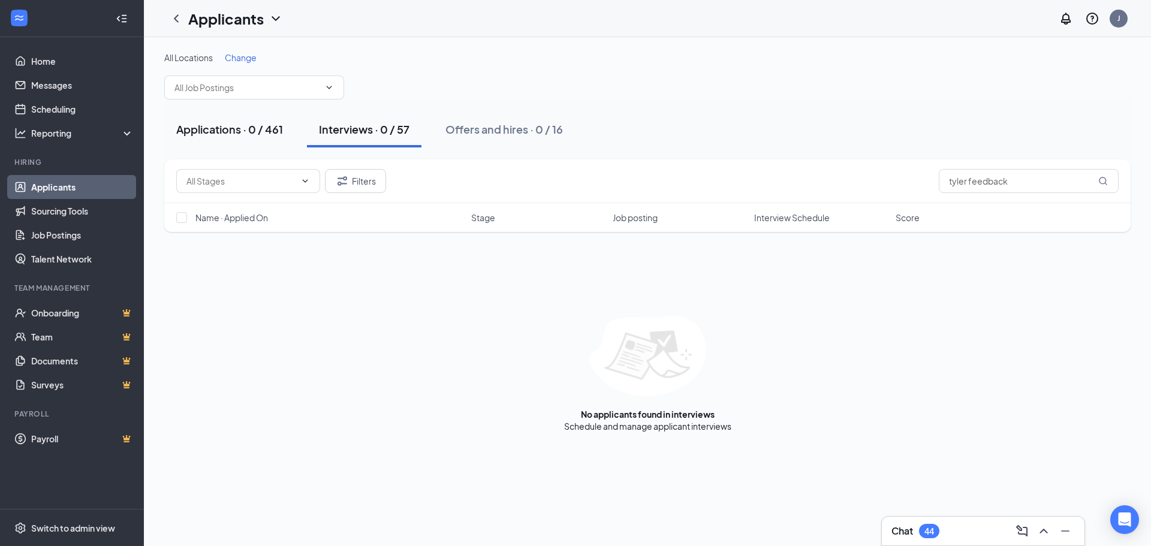
click at [237, 131] on div "Applications · 0 / 461" at bounding box center [229, 129] width 107 height 15
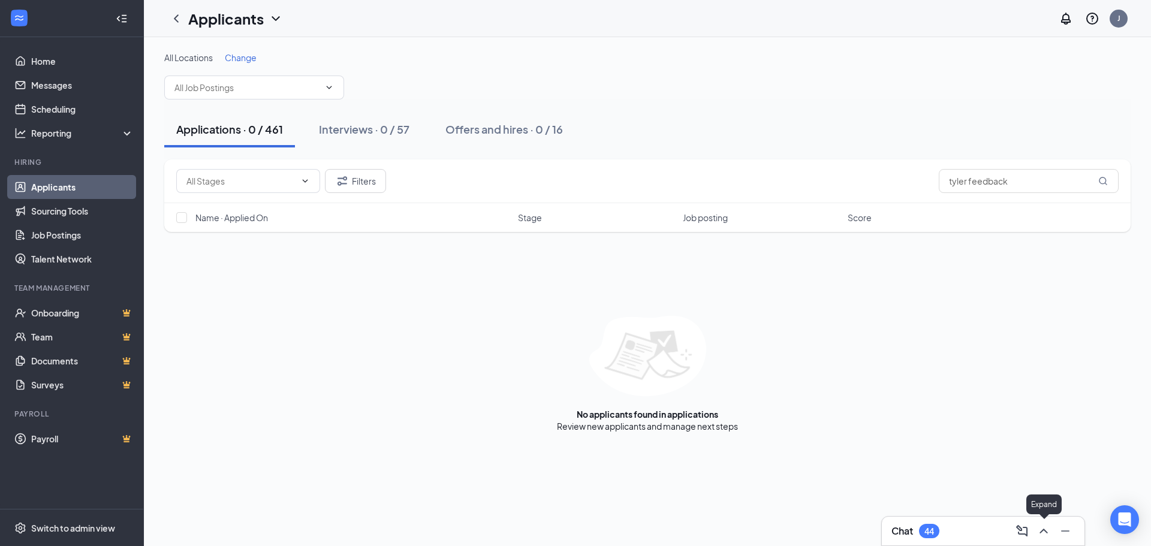
click at [1044, 528] on icon "ChevronUp" at bounding box center [1043, 531] width 14 height 14
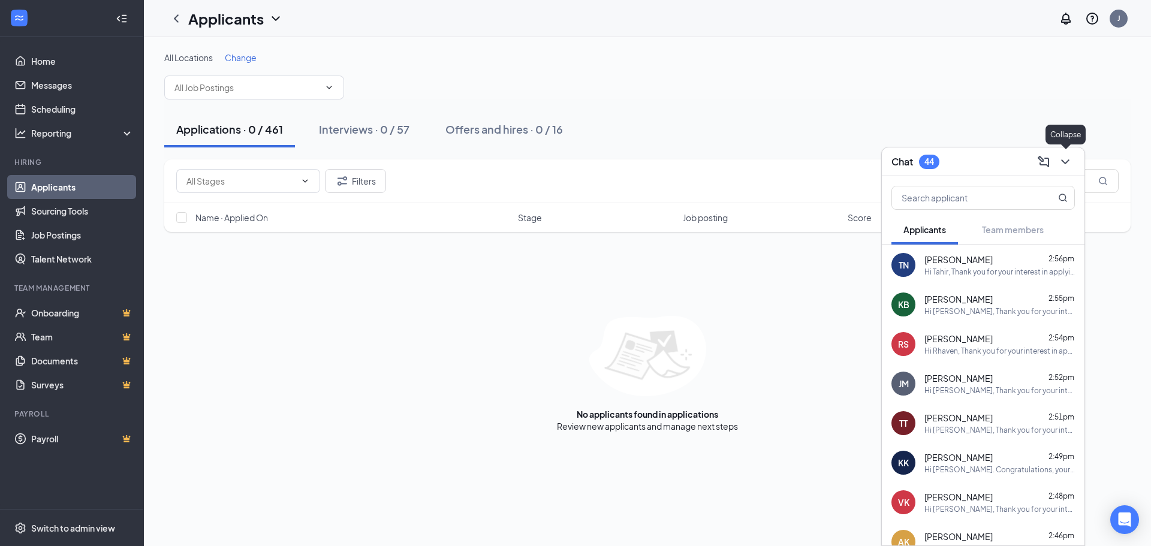
click at [1059, 159] on button at bounding box center [1065, 161] width 19 height 19
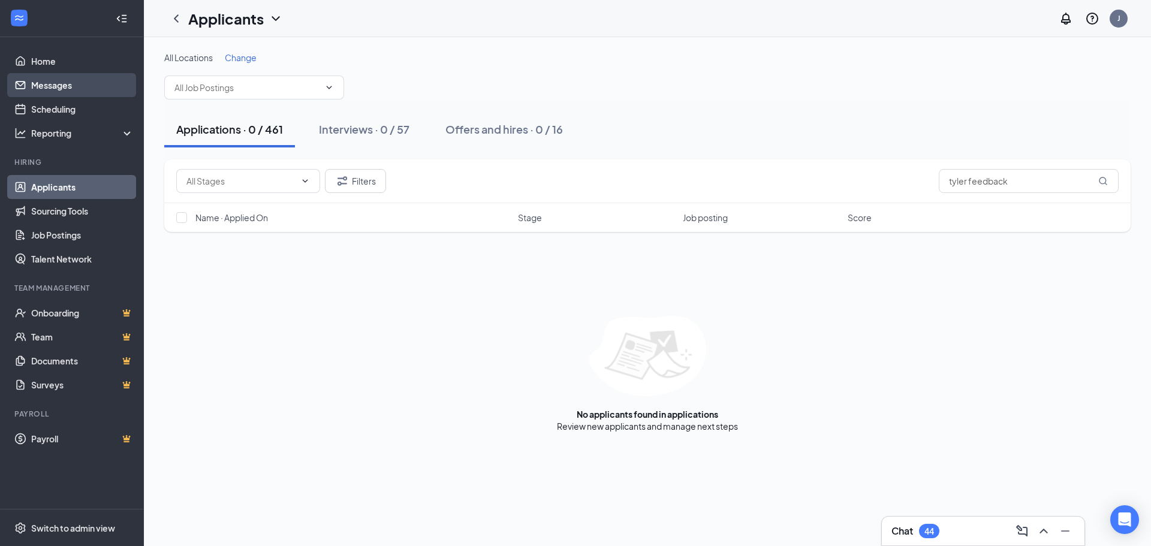
click at [58, 74] on link "Messages" at bounding box center [82, 85] width 103 height 24
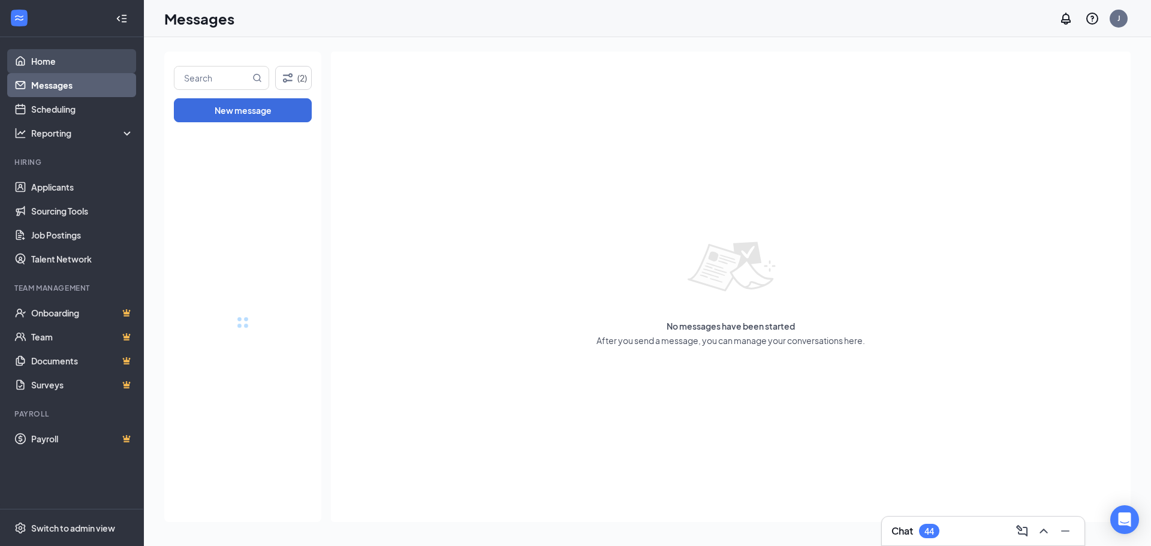
click at [58, 70] on link "Home" at bounding box center [82, 61] width 103 height 24
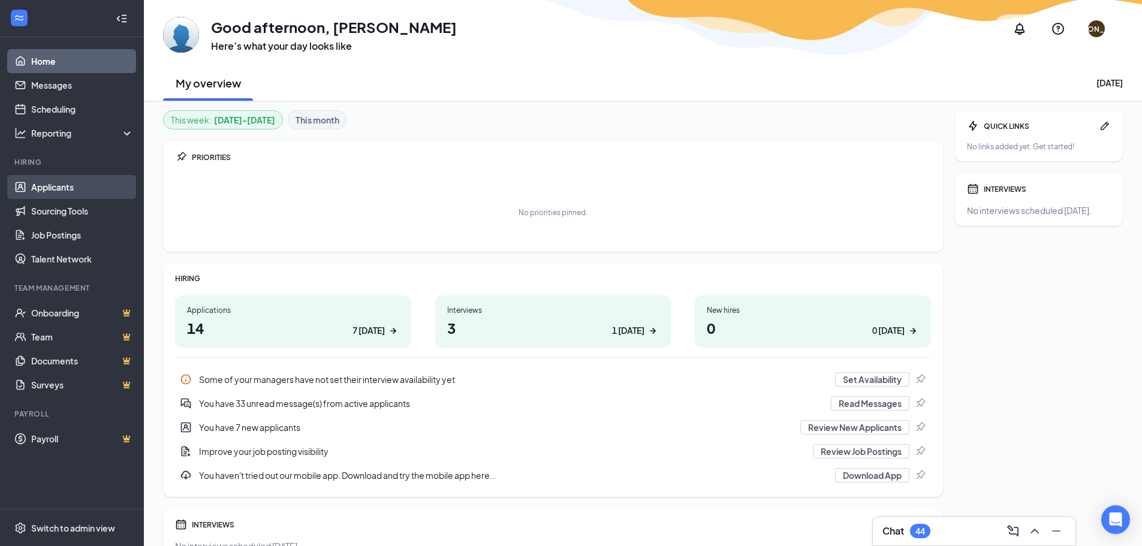
click at [92, 188] on link "Applicants" at bounding box center [82, 187] width 103 height 24
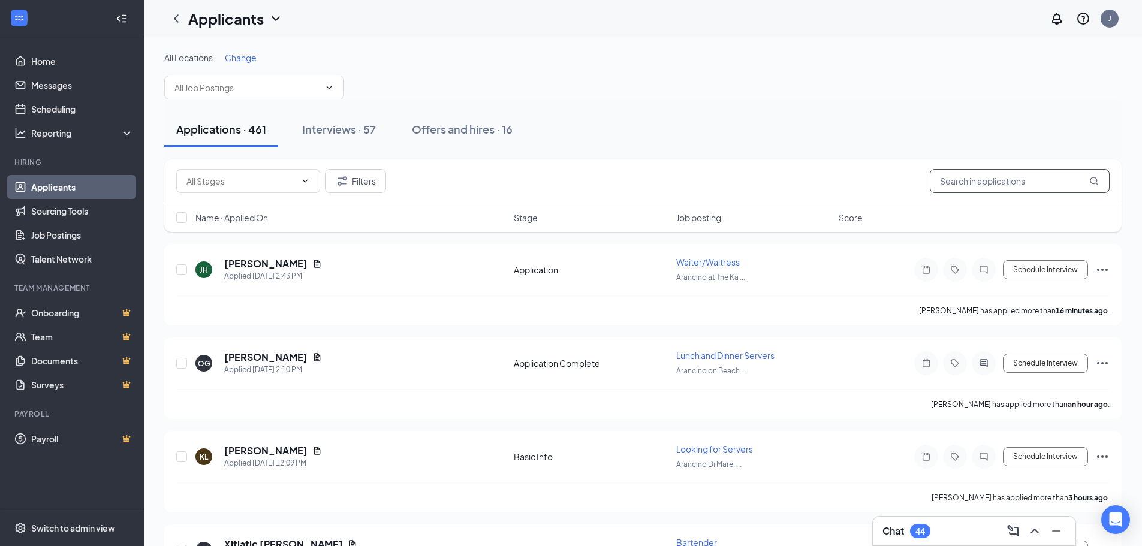
click at [974, 171] on input "text" at bounding box center [1020, 181] width 180 height 24
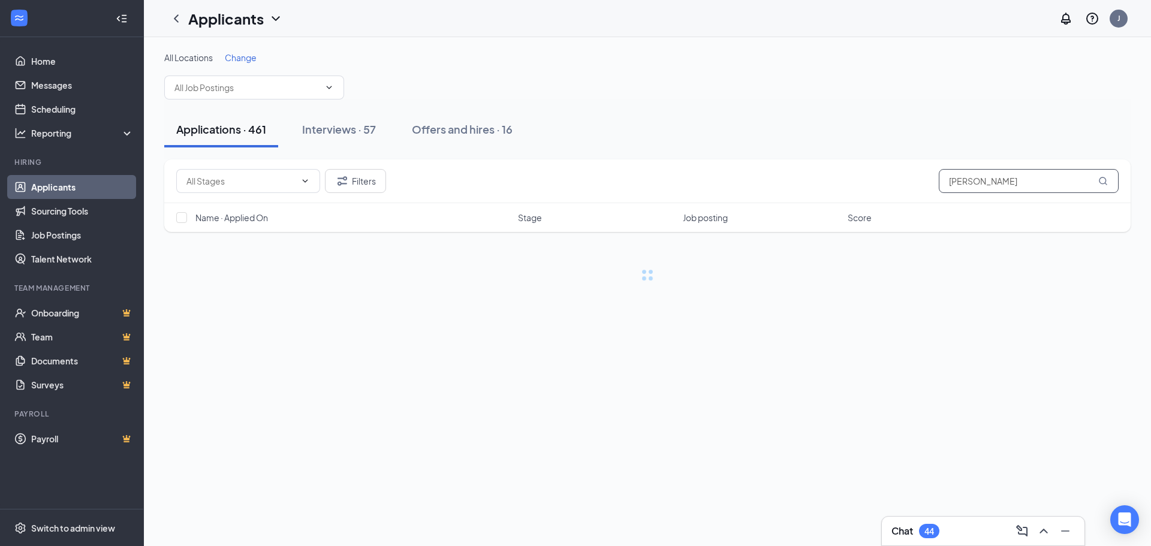
type input "tyler"
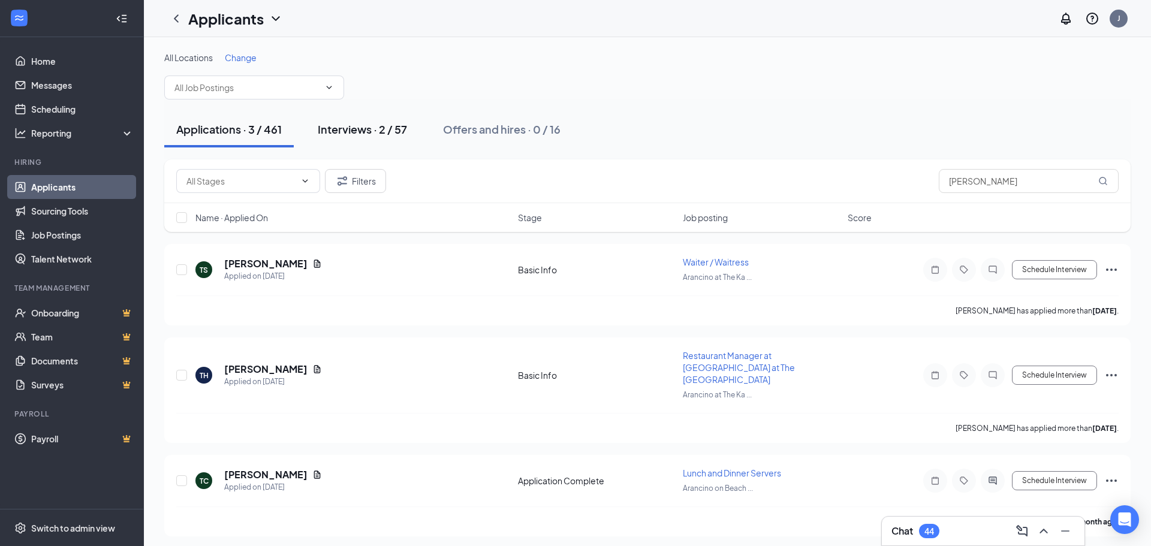
click at [362, 126] on div "Interviews · 2 / 57" at bounding box center [362, 129] width 89 height 15
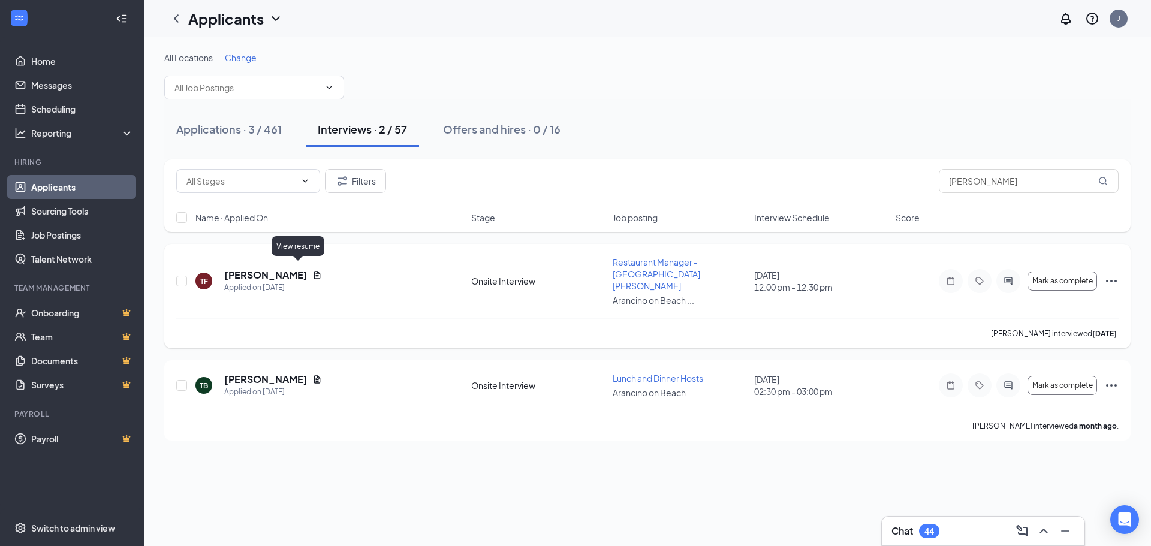
click at [314, 271] on icon "Document" at bounding box center [317, 275] width 7 height 8
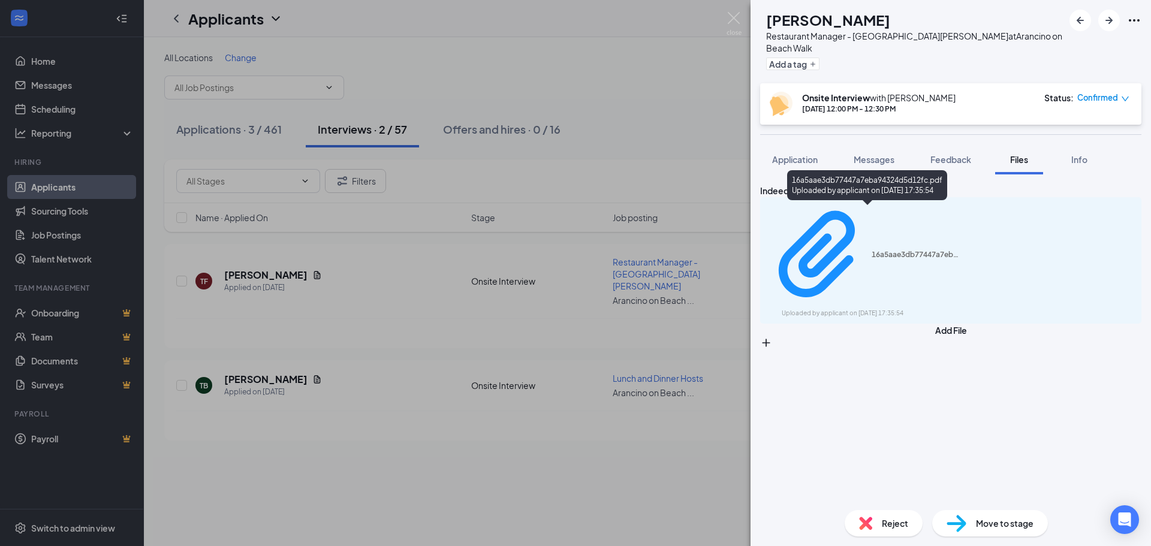
click at [906, 204] on div "16a5aae3db77447a7eba94324d5d12fc.pdf Uploaded by applicant on Aug 15, 2025 at 1…" at bounding box center [867, 187] width 160 height 35
click at [902, 250] on div "16a5aae3db77447a7eba94324d5d12fc.pdf" at bounding box center [917, 255] width 90 height 10
click at [596, 159] on div "TF Tyler Feeback Restaurant Manager - Arancino Waikiki at Arancino on Beach Wal…" at bounding box center [575, 273] width 1151 height 546
